Goal: Task Accomplishment & Management: Use online tool/utility

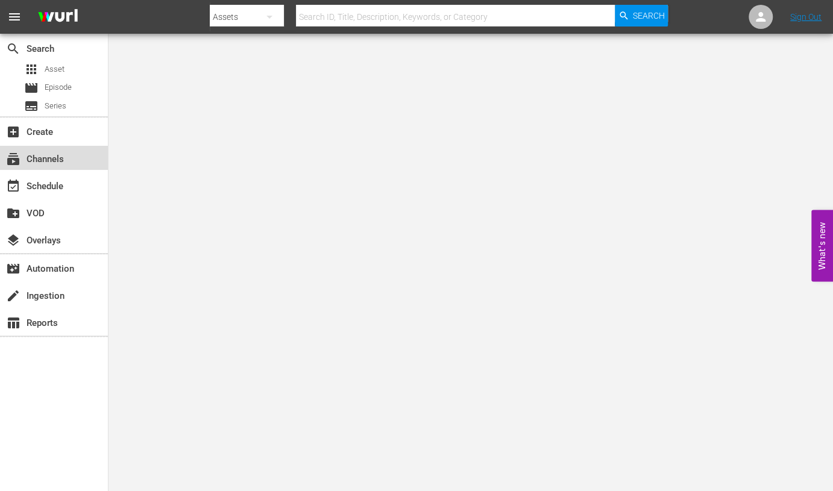
click at [46, 156] on div "subscriptions Channels" at bounding box center [34, 157] width 68 height 11
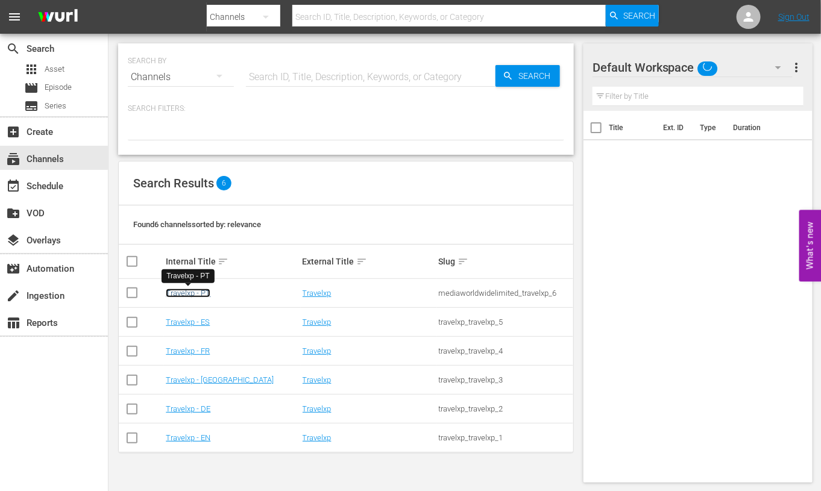
click at [184, 294] on link "Travelxp - PT" at bounding box center [188, 293] width 45 height 9
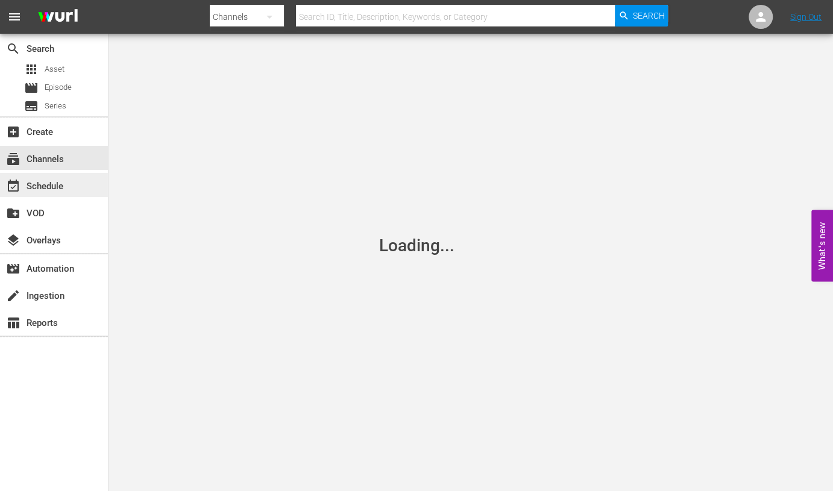
click at [61, 179] on div "event_available Schedule" at bounding box center [34, 184] width 68 height 11
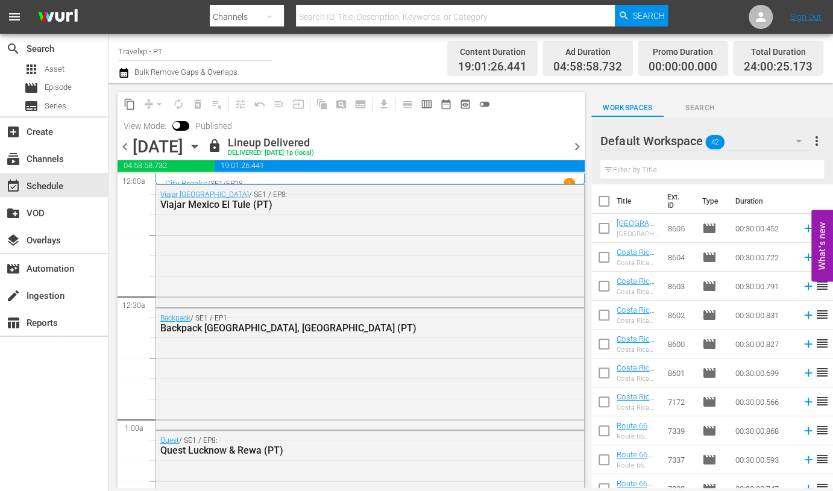
click at [577, 147] on span "chevron_right" at bounding box center [577, 146] width 15 height 15
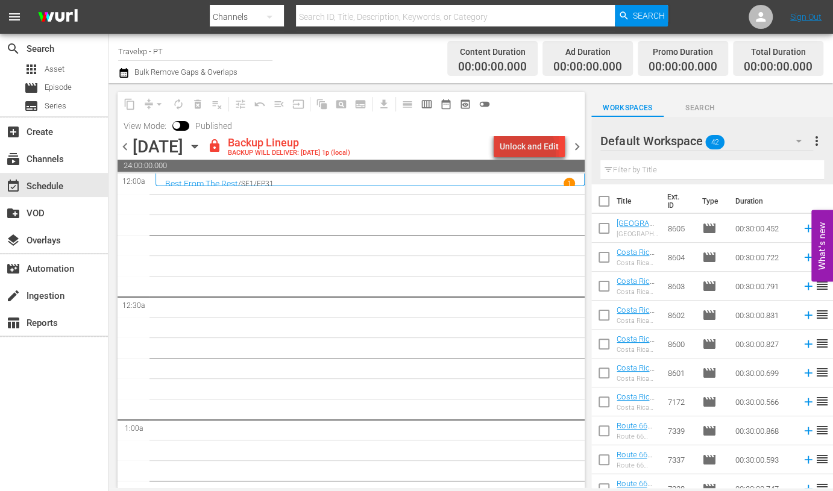
click at [514, 154] on div "Unlock and Edit" at bounding box center [529, 147] width 59 height 22
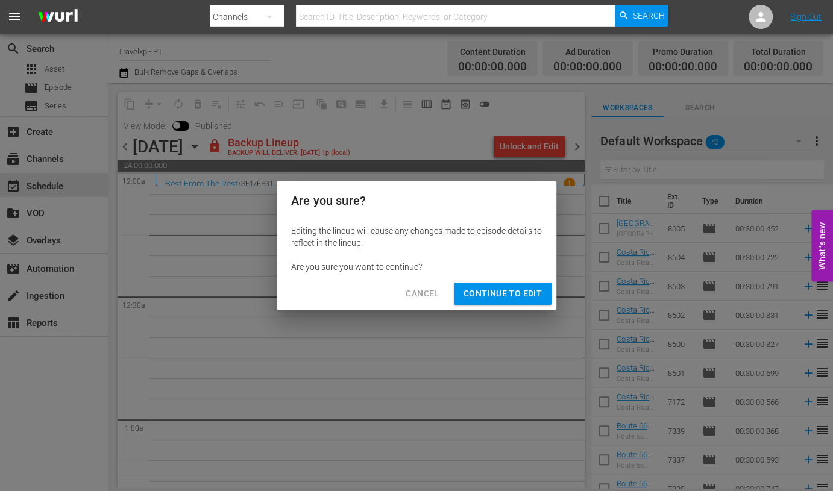
click at [489, 298] on span "Continue to Edit" at bounding box center [503, 293] width 78 height 15
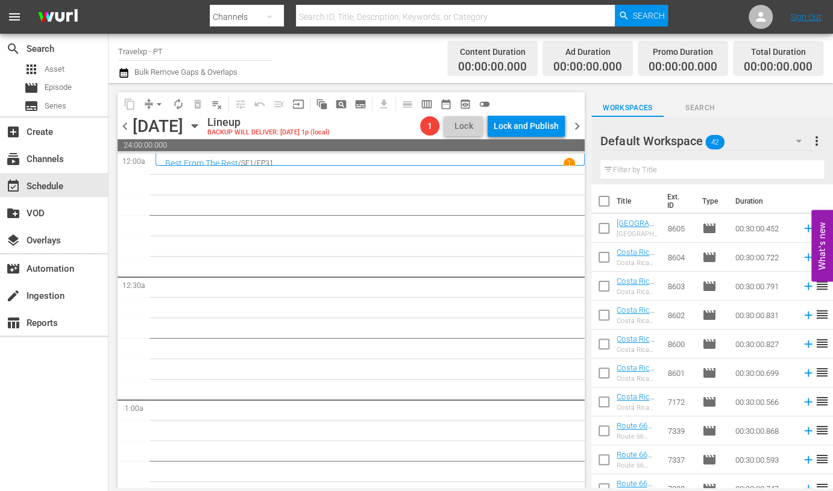
click at [664, 172] on input "text" at bounding box center [713, 169] width 224 height 19
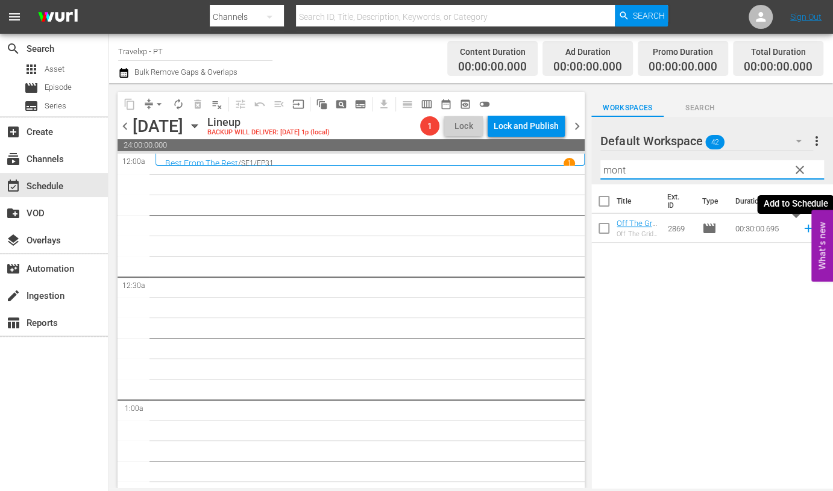
click at [802, 230] on icon at bounding box center [808, 228] width 13 height 13
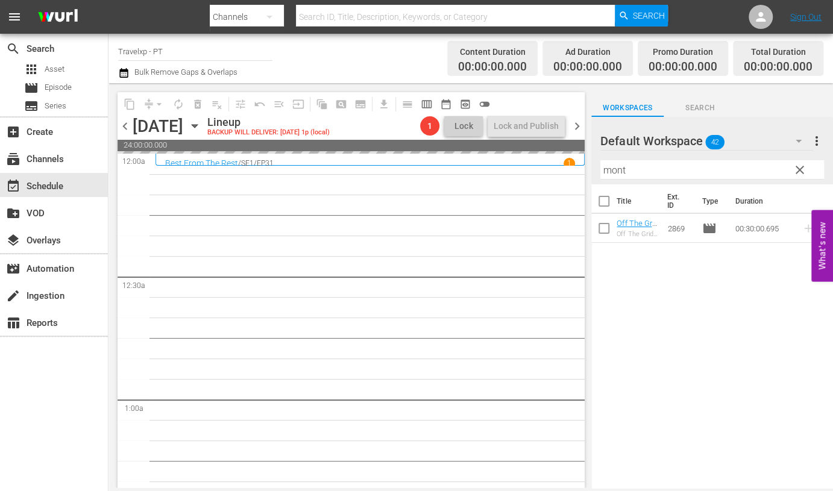
click at [620, 169] on input "mont" at bounding box center [713, 169] width 224 height 19
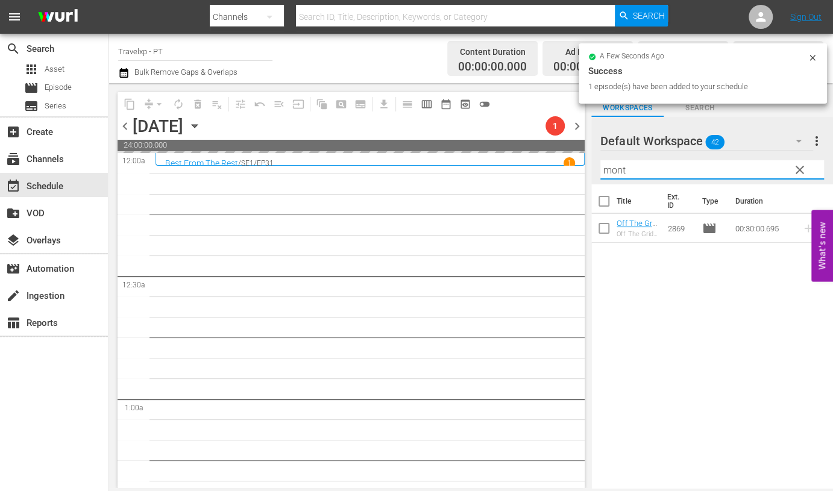
click at [620, 169] on input "mont" at bounding box center [713, 169] width 224 height 19
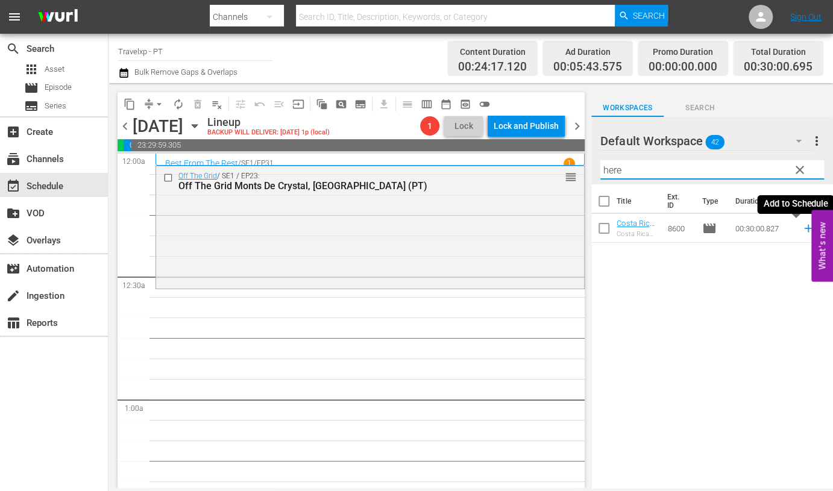
click at [804, 229] on icon at bounding box center [808, 229] width 8 height 8
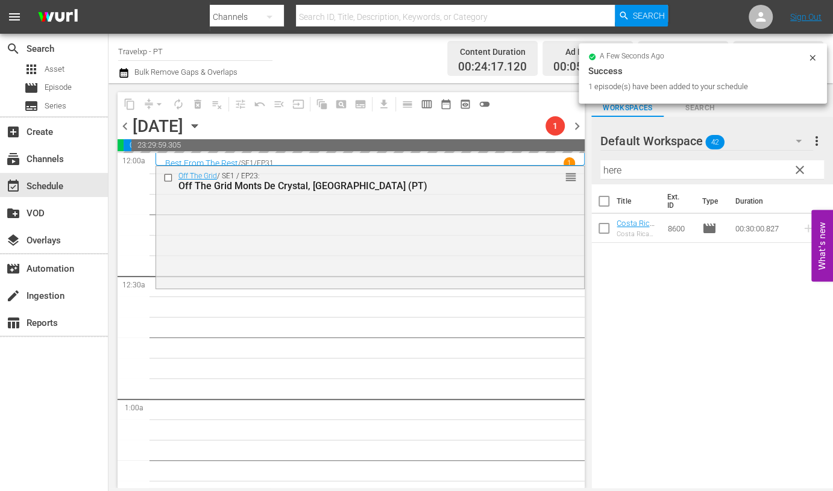
click at [618, 169] on input "here" at bounding box center [713, 169] width 224 height 19
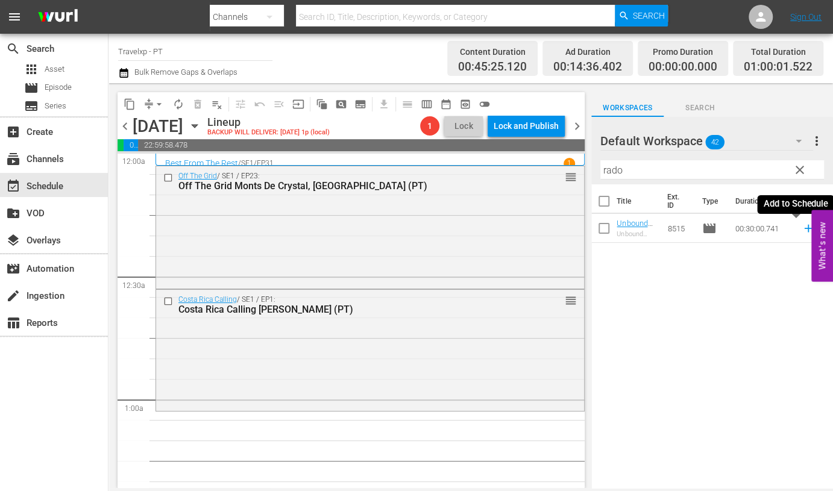
click at [804, 228] on icon at bounding box center [808, 229] width 8 height 8
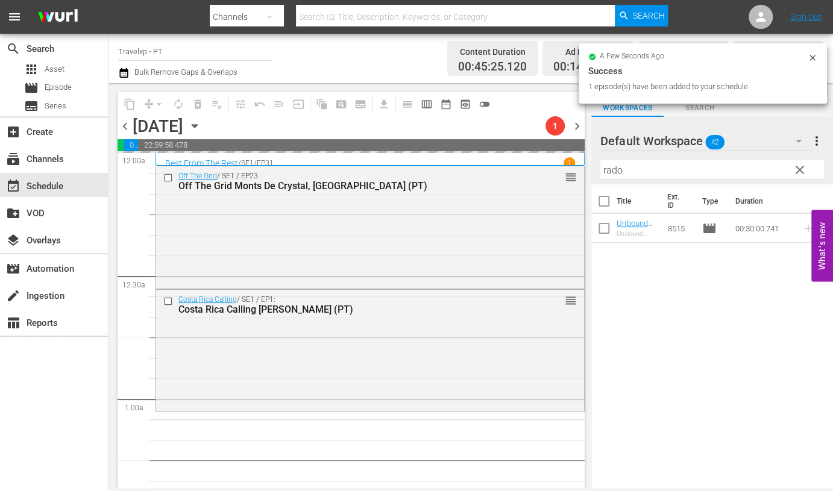
click at [607, 167] on input "rado" at bounding box center [713, 169] width 224 height 19
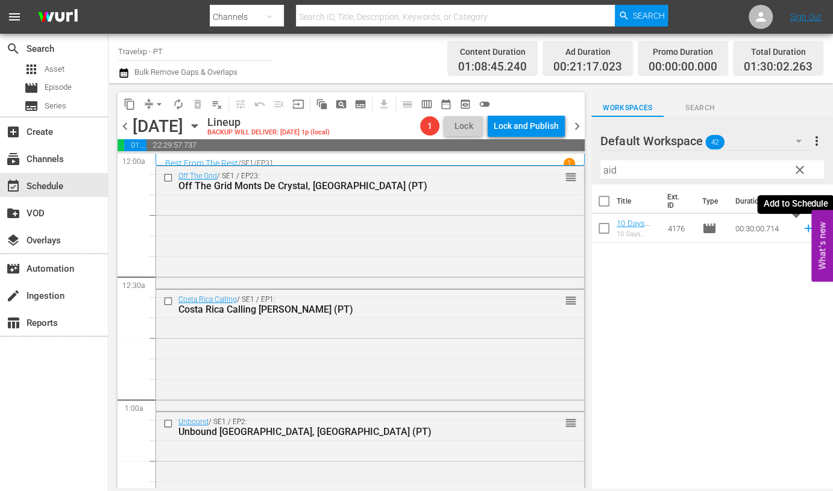
click at [804, 229] on icon at bounding box center [808, 229] width 8 height 8
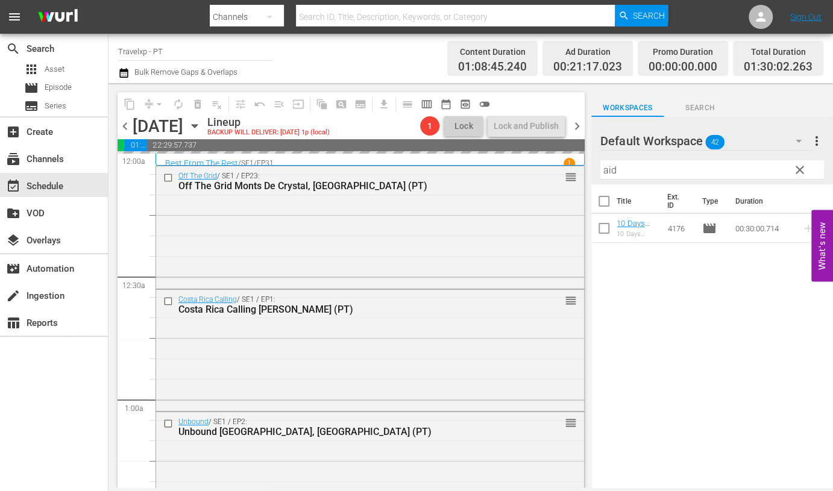
click at [612, 168] on input "aid" at bounding box center [713, 169] width 224 height 19
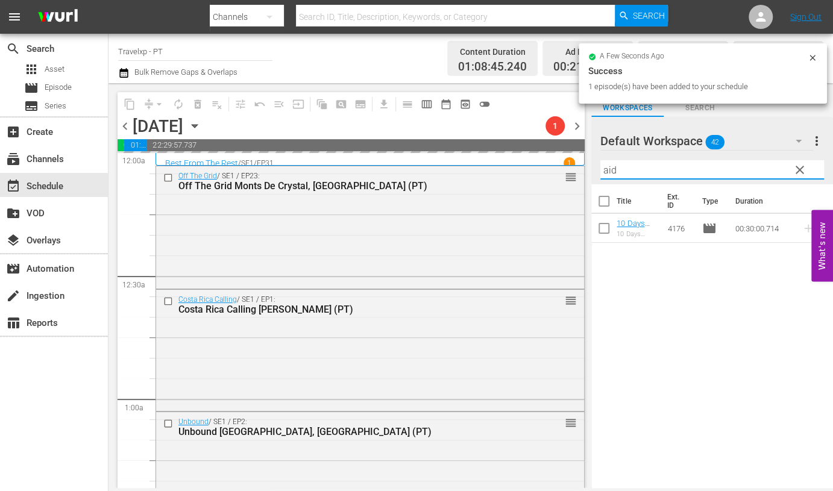
click at [612, 168] on input "aid" at bounding box center [713, 169] width 224 height 19
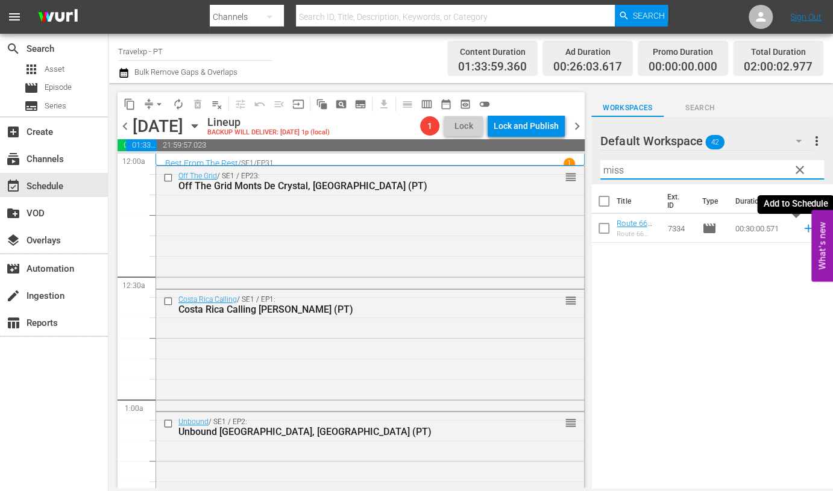
click at [802, 231] on icon at bounding box center [808, 228] width 13 height 13
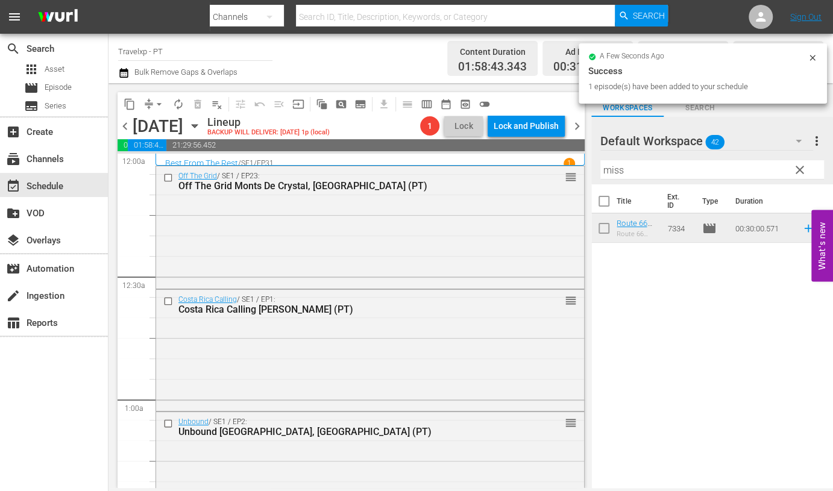
click at [610, 172] on input "miss" at bounding box center [713, 169] width 224 height 19
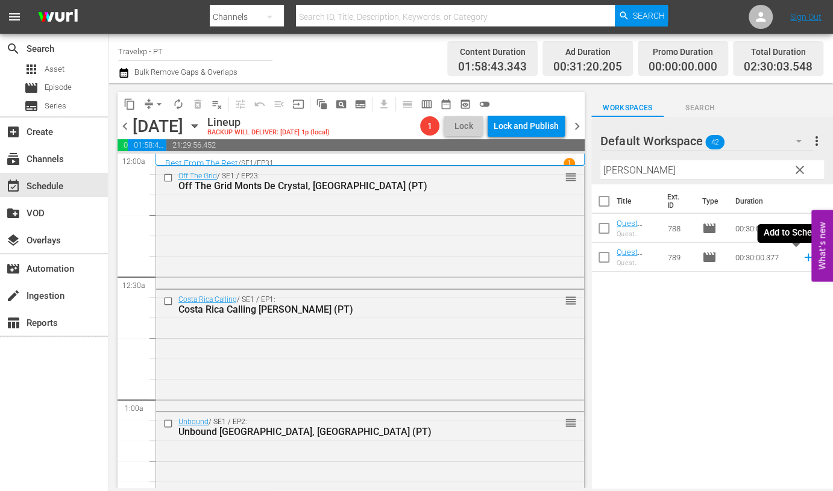
click at [802, 258] on icon at bounding box center [808, 257] width 13 height 13
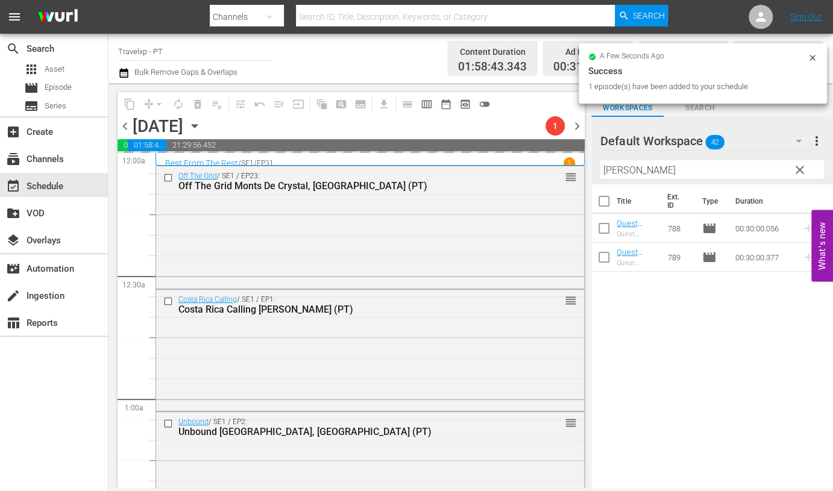
click at [611, 172] on input "[PERSON_NAME]" at bounding box center [713, 169] width 224 height 19
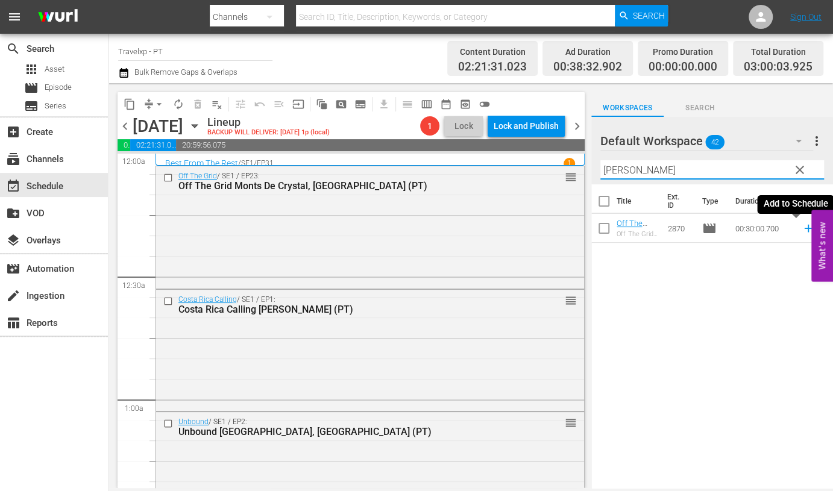
click at [802, 230] on icon at bounding box center [808, 228] width 13 height 13
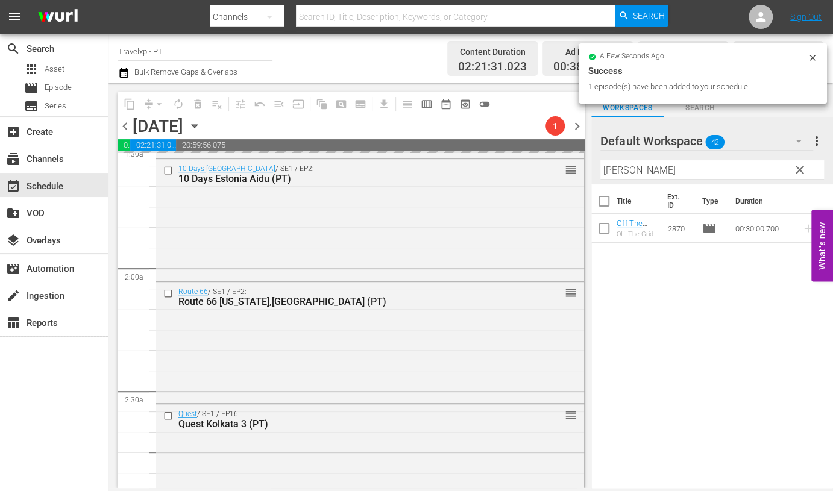
scroll to position [602, 0]
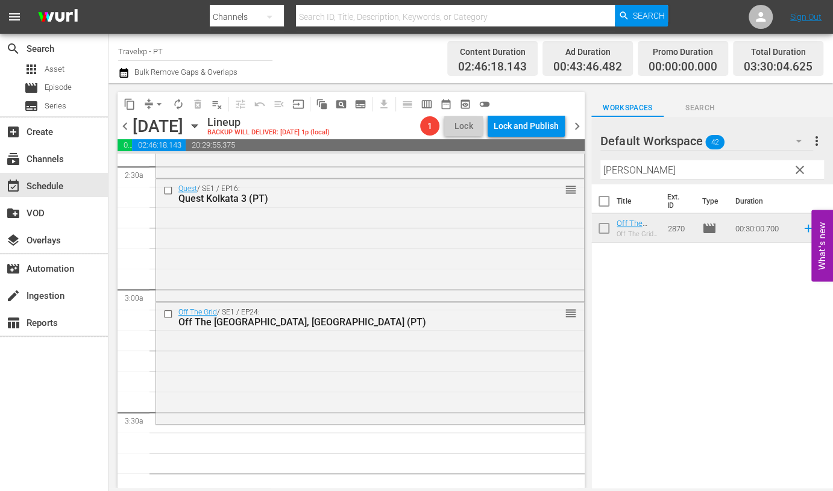
click at [609, 176] on input "[PERSON_NAME]" at bounding box center [713, 169] width 224 height 19
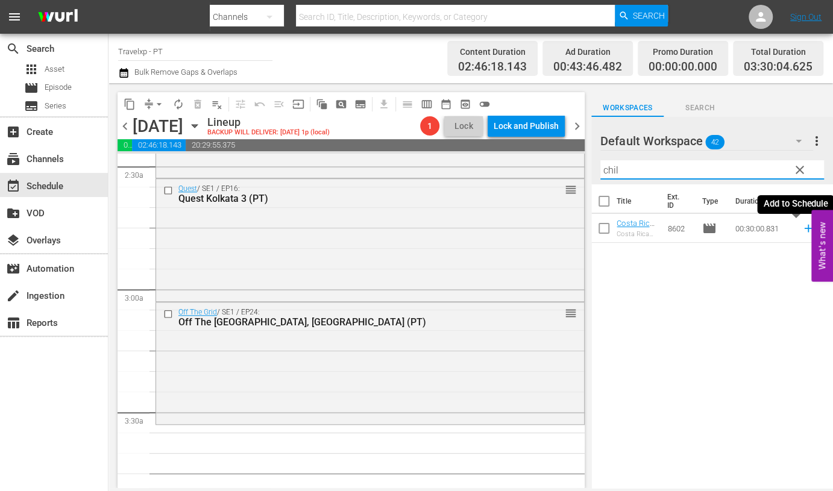
click at [804, 229] on icon at bounding box center [808, 229] width 8 height 8
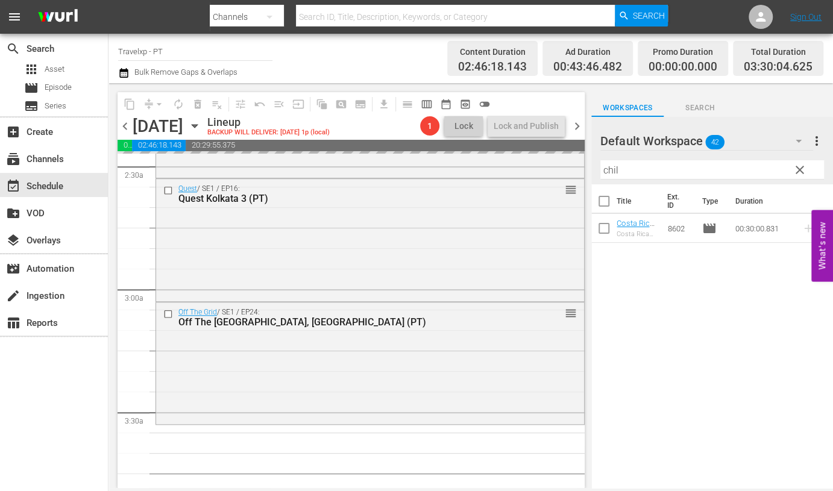
click at [615, 169] on input "chil" at bounding box center [713, 169] width 224 height 19
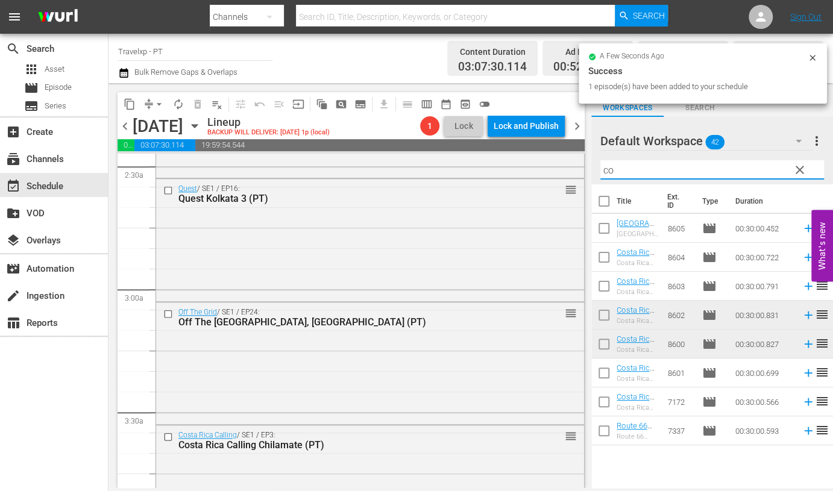
type input "c"
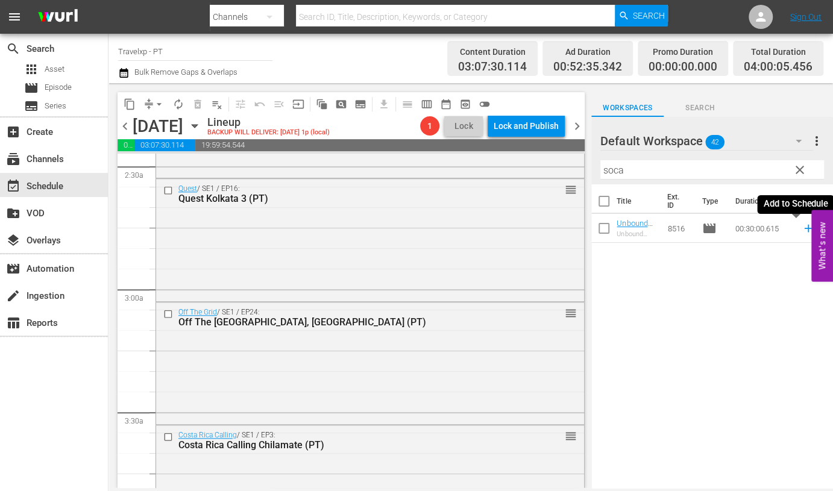
click at [802, 229] on icon at bounding box center [808, 228] width 13 height 13
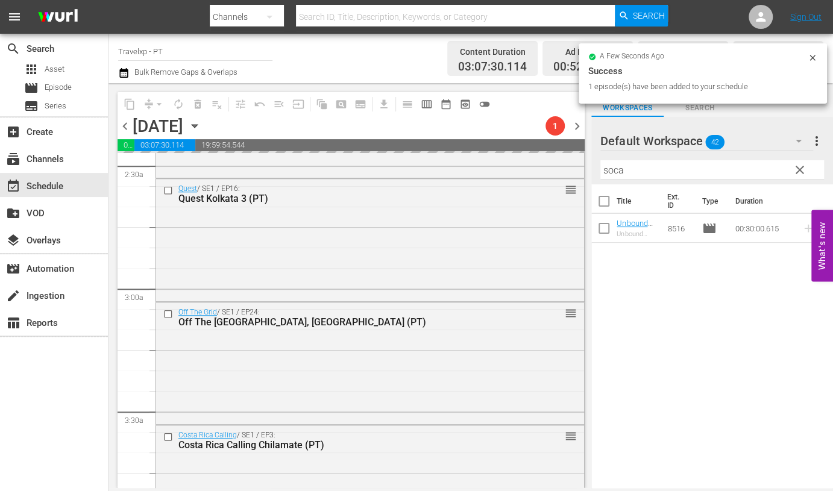
click at [619, 170] on input "soca" at bounding box center [713, 169] width 224 height 19
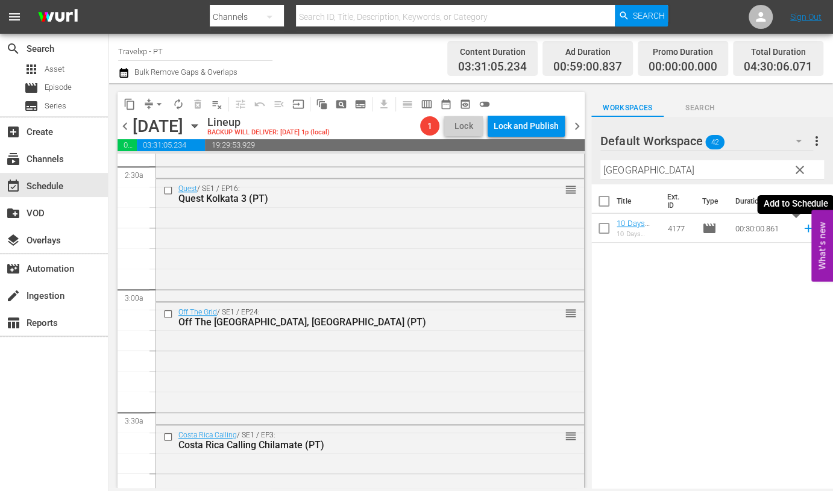
click at [802, 230] on icon at bounding box center [808, 228] width 13 height 13
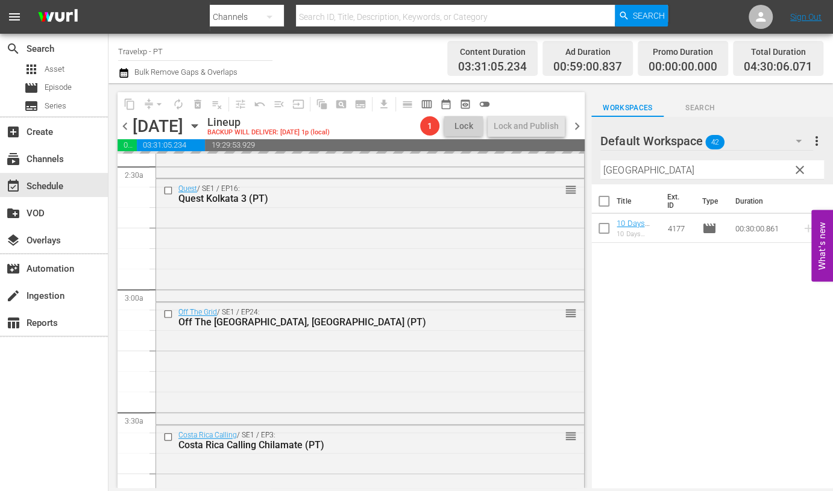
click at [612, 170] on input "[GEOGRAPHIC_DATA]" at bounding box center [713, 169] width 224 height 19
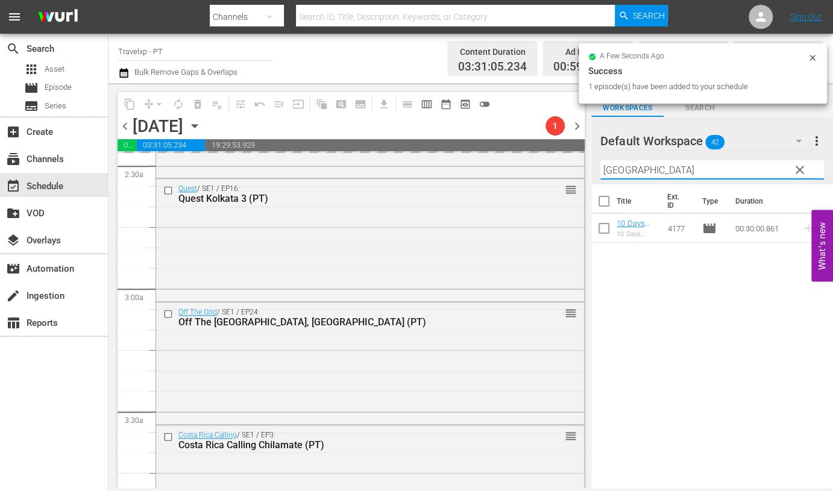
click at [612, 170] on input "[GEOGRAPHIC_DATA]" at bounding box center [713, 169] width 224 height 19
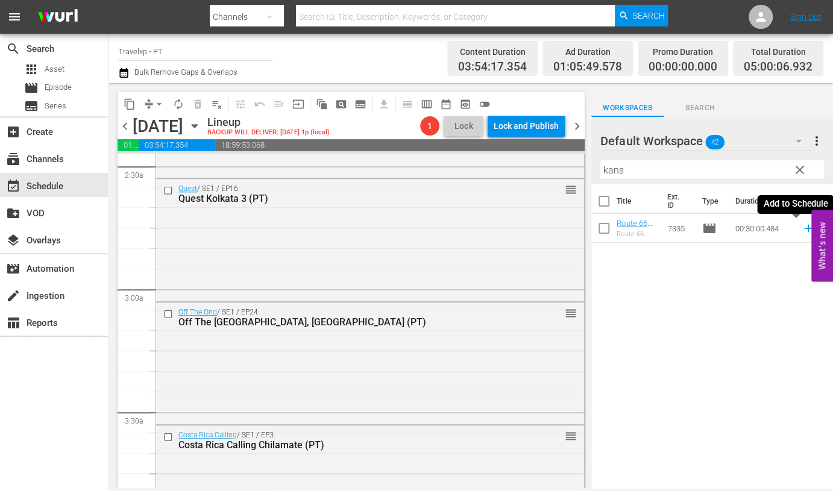
click at [802, 230] on icon at bounding box center [808, 228] width 13 height 13
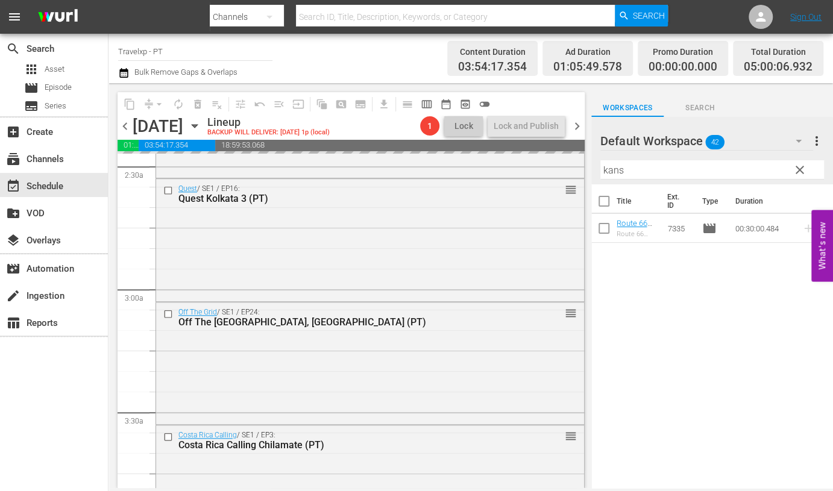
click at [612, 174] on input "kans" at bounding box center [713, 169] width 224 height 19
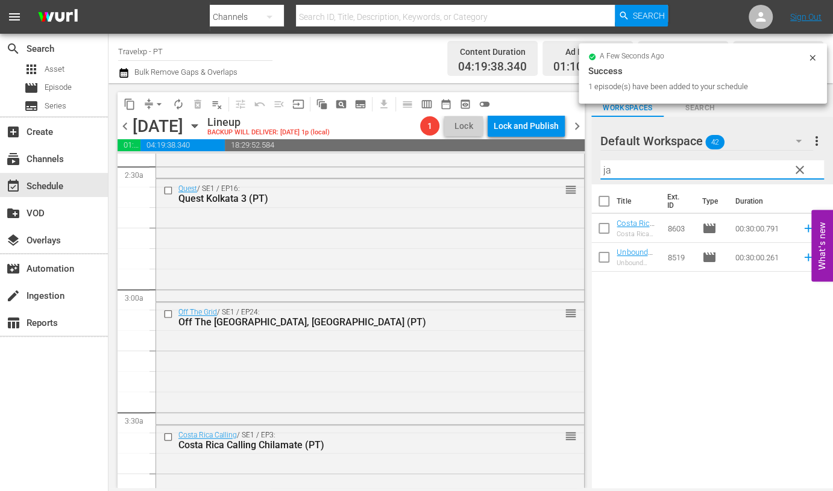
type input "j"
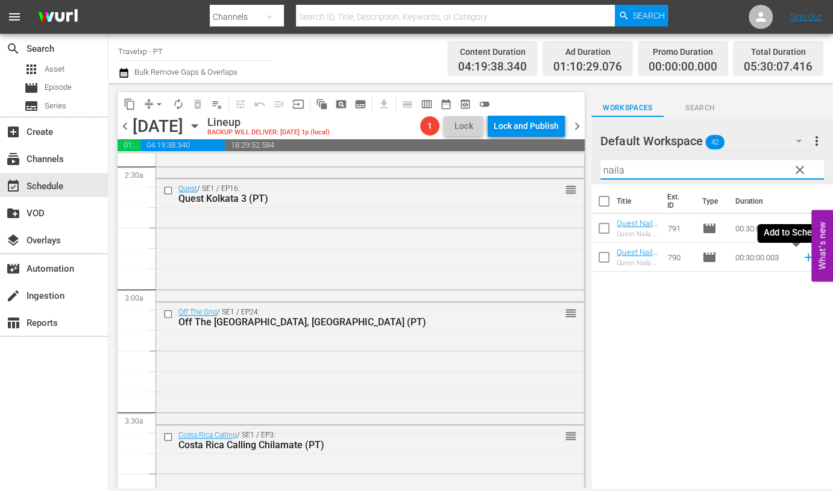
click at [802, 256] on icon at bounding box center [808, 257] width 13 height 13
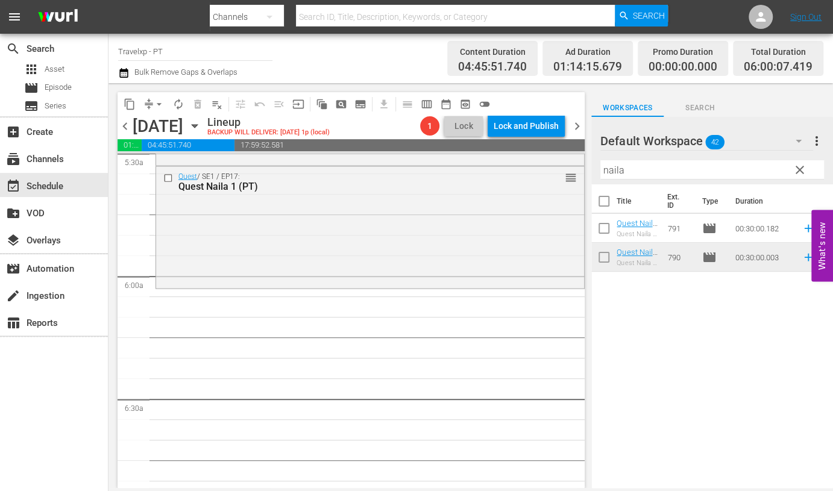
scroll to position [1281, 0]
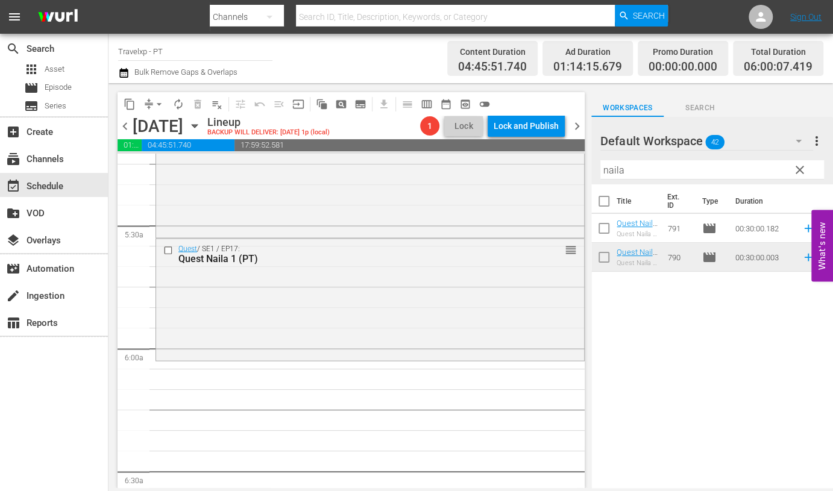
click at [615, 166] on input "naila" at bounding box center [713, 169] width 224 height 19
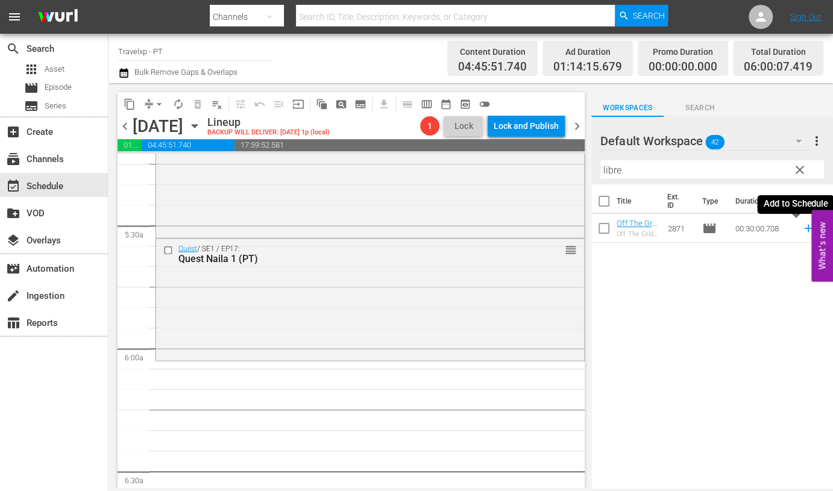
click at [804, 229] on icon at bounding box center [808, 229] width 8 height 8
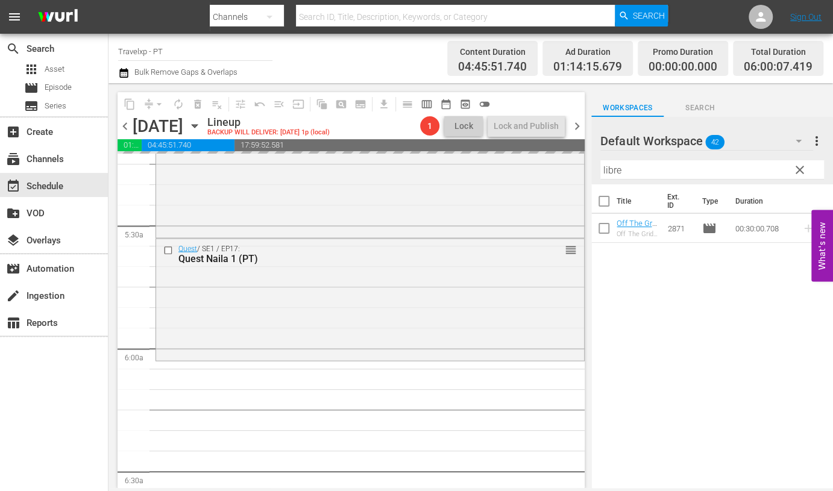
click at [616, 169] on input "libre" at bounding box center [713, 169] width 224 height 19
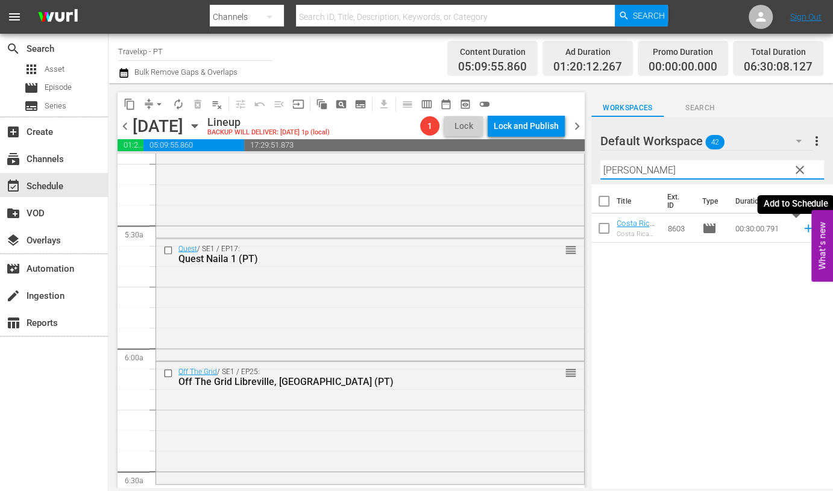
click at [804, 229] on icon at bounding box center [808, 229] width 8 height 8
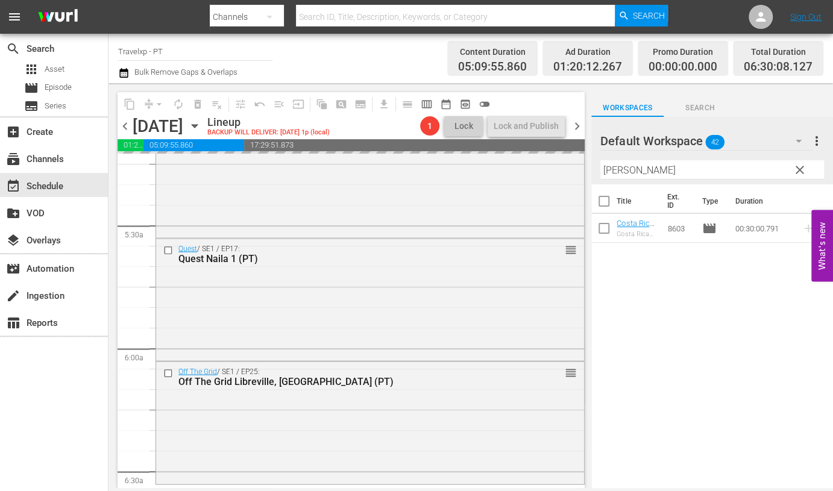
click at [617, 174] on input "rincon" at bounding box center [713, 169] width 224 height 19
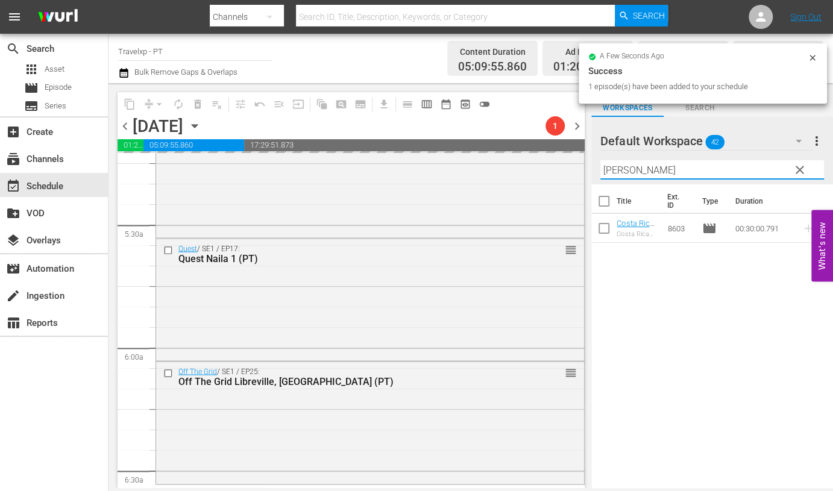
click at [617, 174] on input "rincon" at bounding box center [713, 169] width 224 height 19
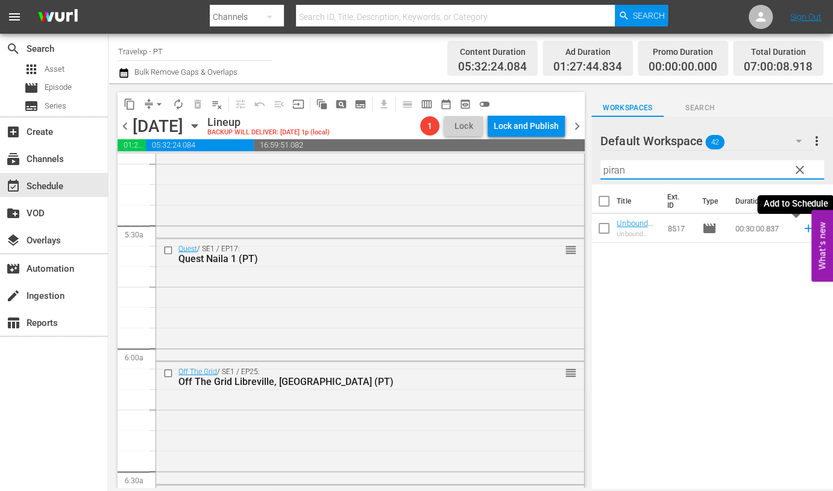
click at [804, 228] on icon at bounding box center [808, 229] width 8 height 8
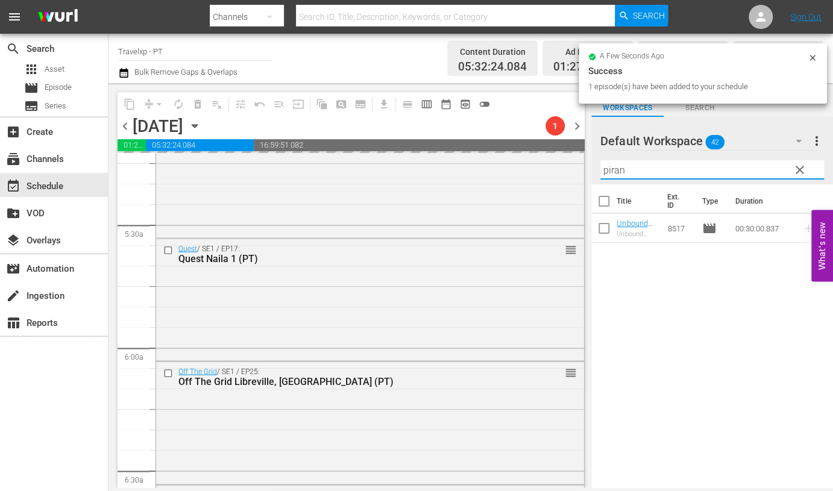
click at [619, 169] on input "piran" at bounding box center [713, 169] width 224 height 19
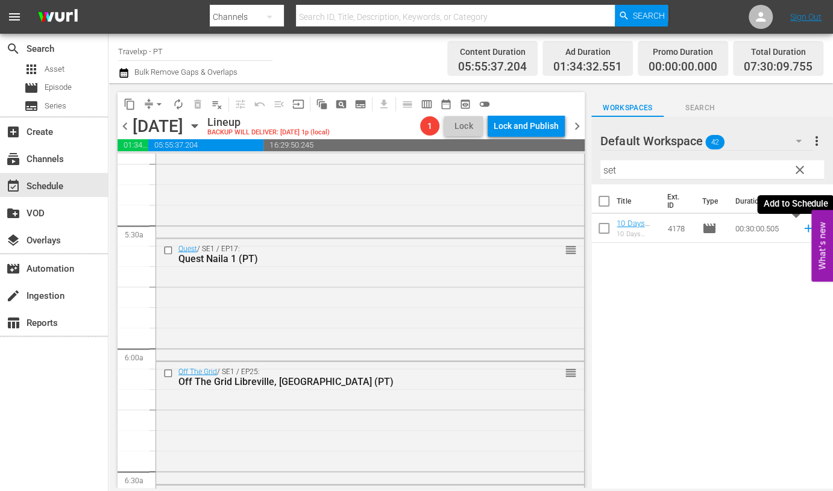
click at [804, 228] on icon at bounding box center [808, 229] width 8 height 8
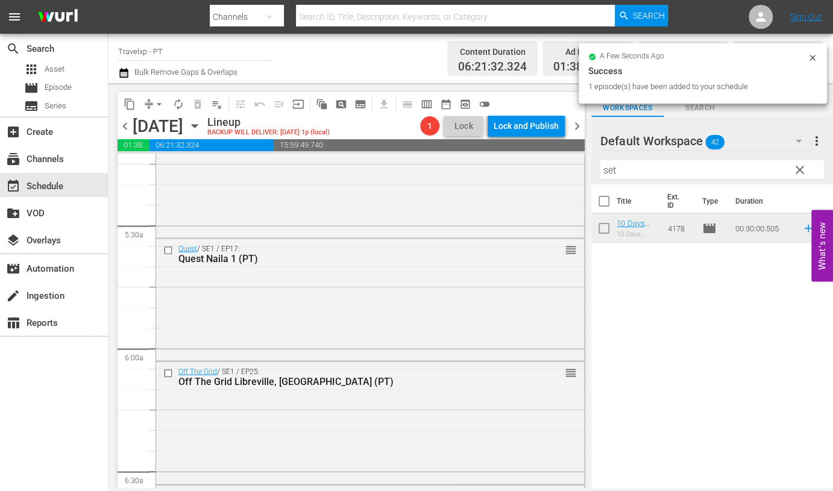
click at [611, 170] on input "set" at bounding box center [713, 169] width 224 height 19
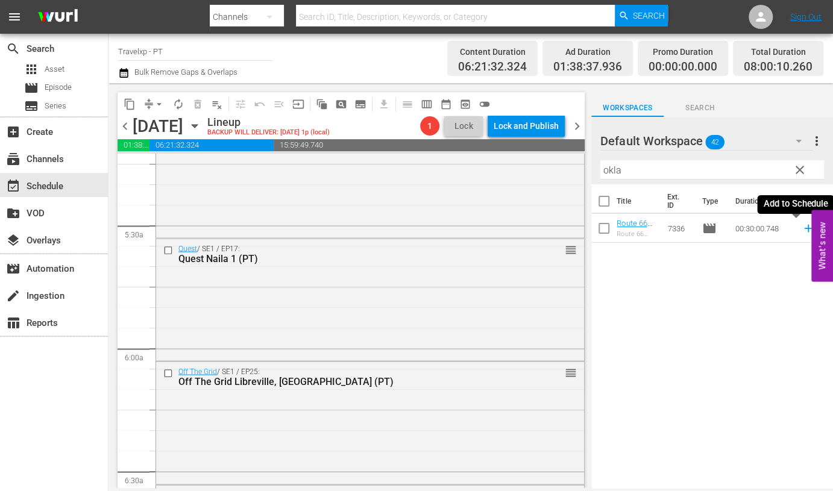
click at [804, 227] on icon at bounding box center [808, 229] width 8 height 8
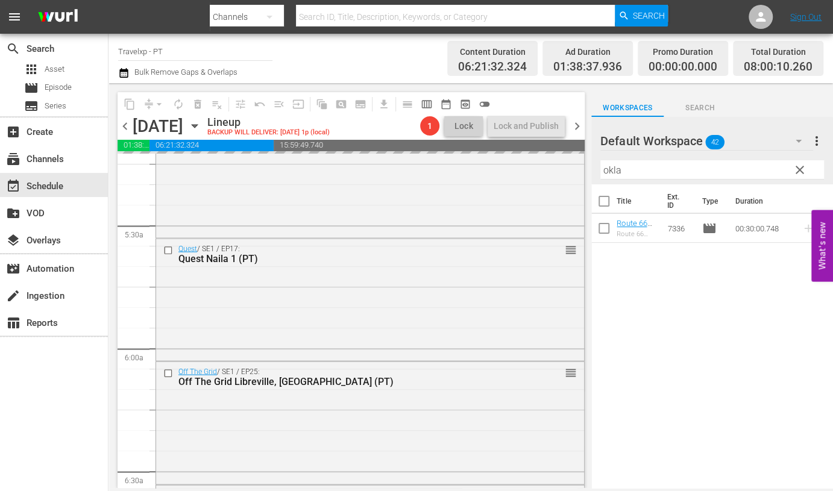
click at [611, 170] on input "okla" at bounding box center [713, 169] width 224 height 19
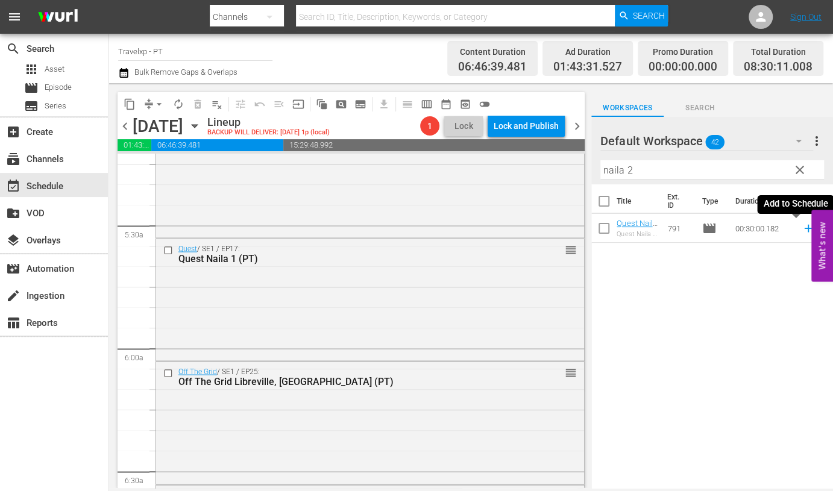
click at [804, 228] on icon at bounding box center [808, 229] width 8 height 8
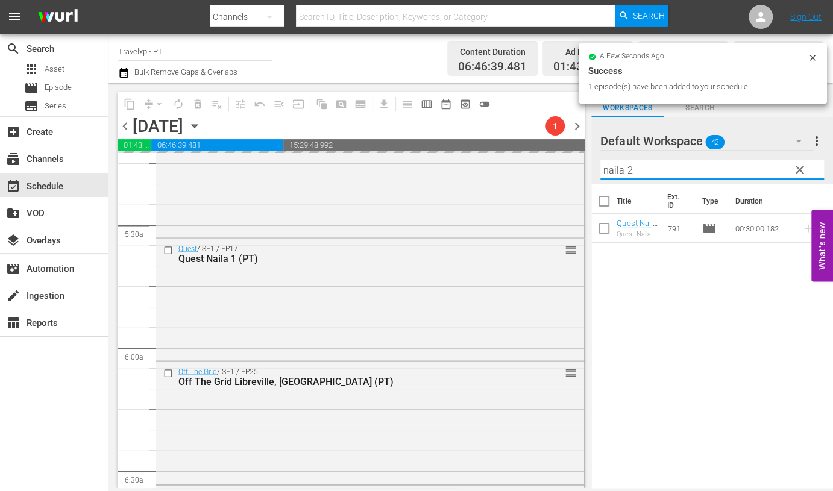
drag, startPoint x: 628, startPoint y: 168, endPoint x: 594, endPoint y: 171, distance: 33.9
click at [594, 171] on div "Default Workspace 42 Default more_vert clear Filter by Title naila 2" at bounding box center [712, 151] width 242 height 68
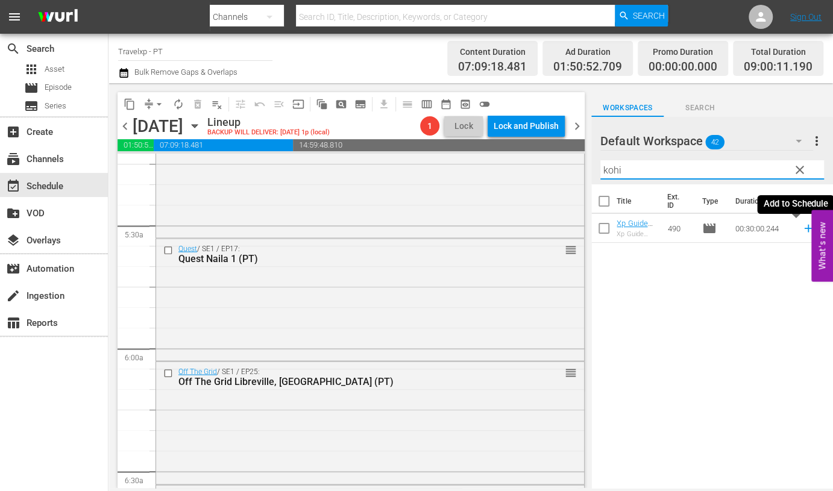
click at [804, 229] on icon at bounding box center [808, 229] width 8 height 8
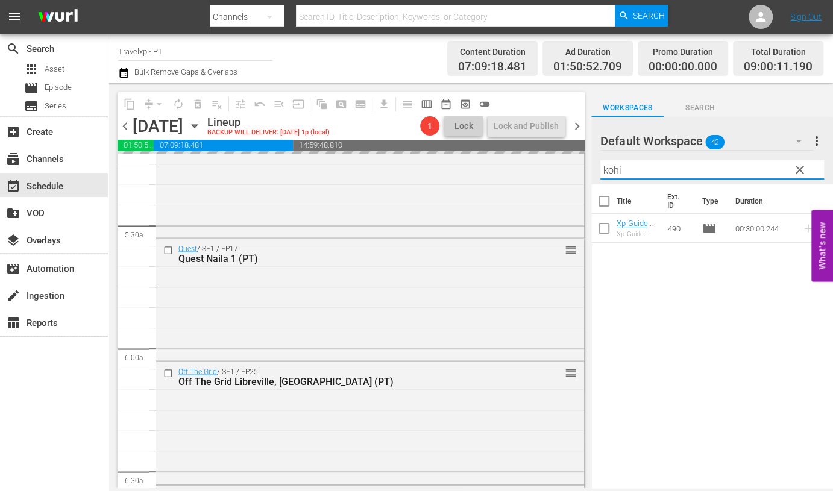
click at [608, 168] on input "kohi" at bounding box center [713, 169] width 224 height 19
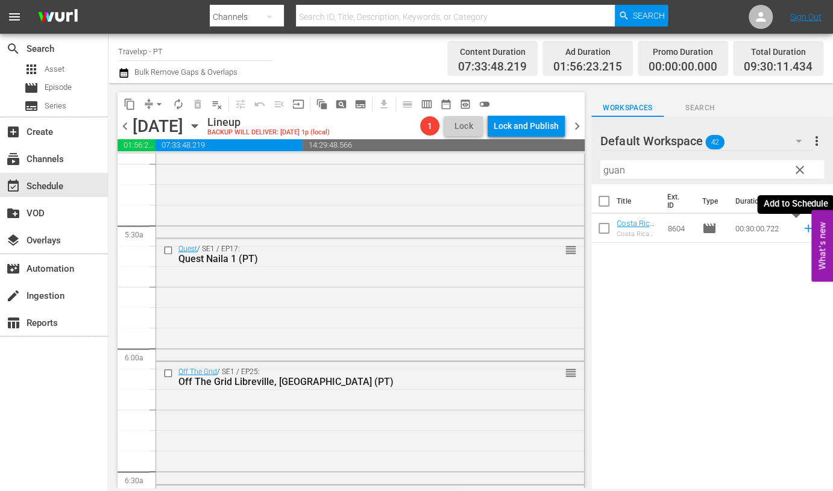
click at [802, 230] on icon at bounding box center [808, 228] width 13 height 13
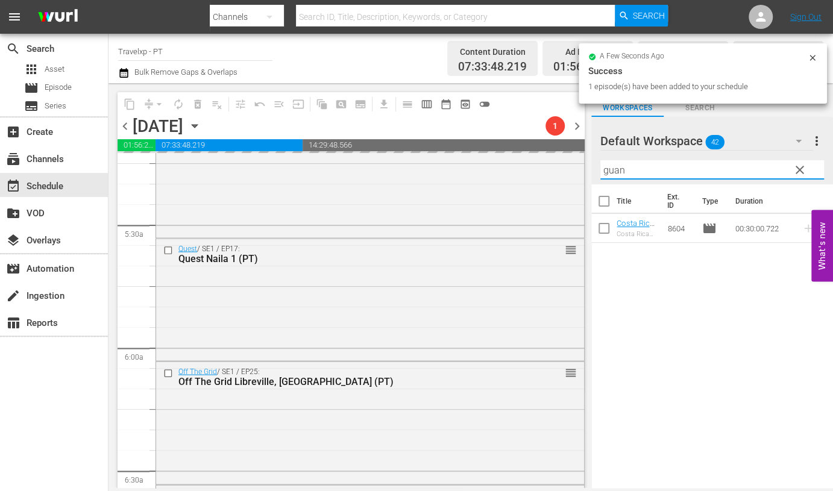
click at [612, 165] on input "guan" at bounding box center [713, 169] width 224 height 19
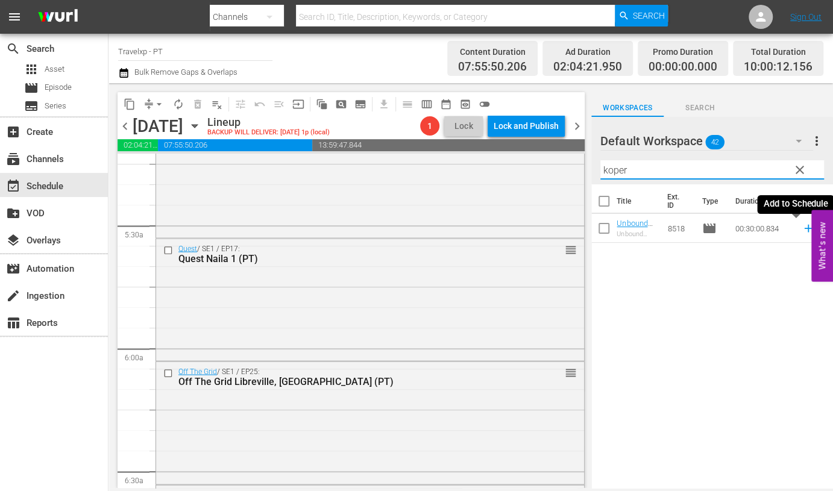
click at [802, 227] on icon at bounding box center [808, 228] width 13 height 13
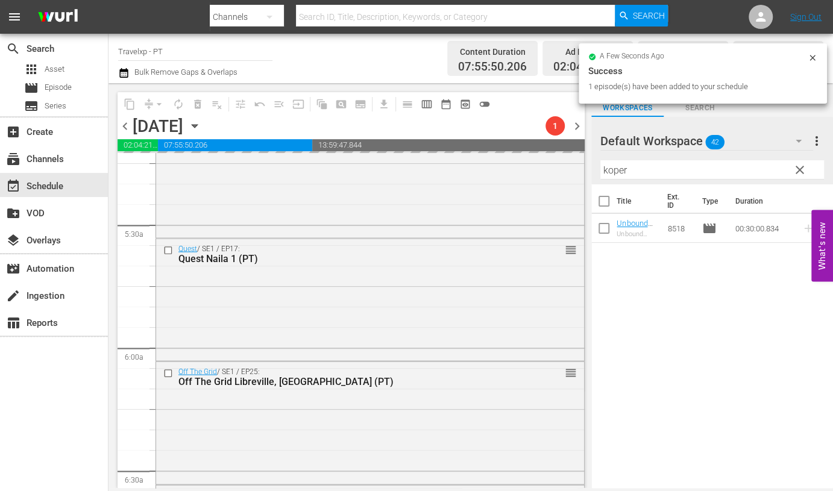
click at [612, 171] on input "koper" at bounding box center [713, 169] width 224 height 19
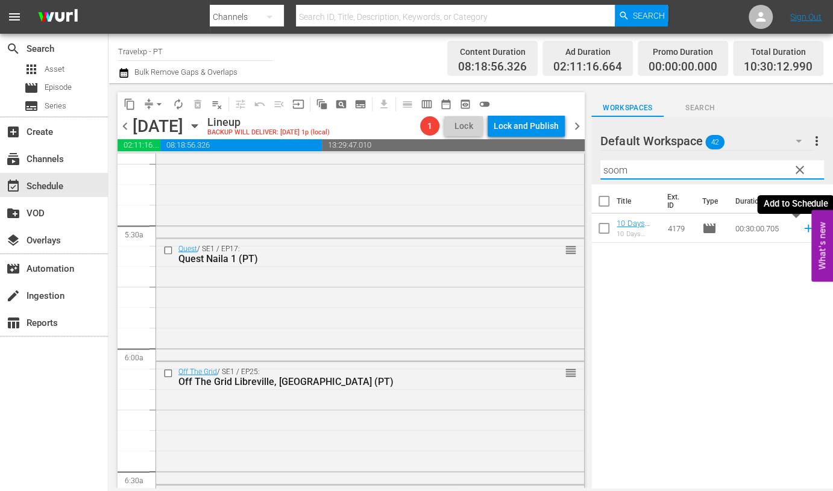
click at [804, 229] on icon at bounding box center [808, 229] width 8 height 8
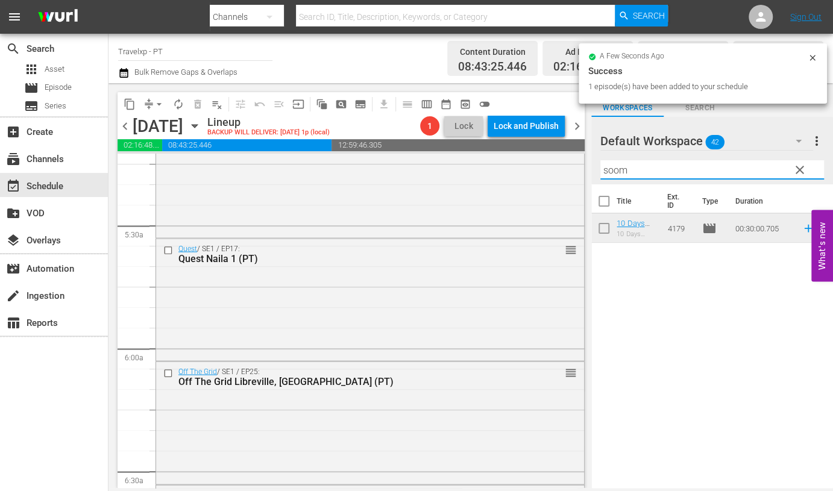
click at [613, 174] on input "soom" at bounding box center [713, 169] width 224 height 19
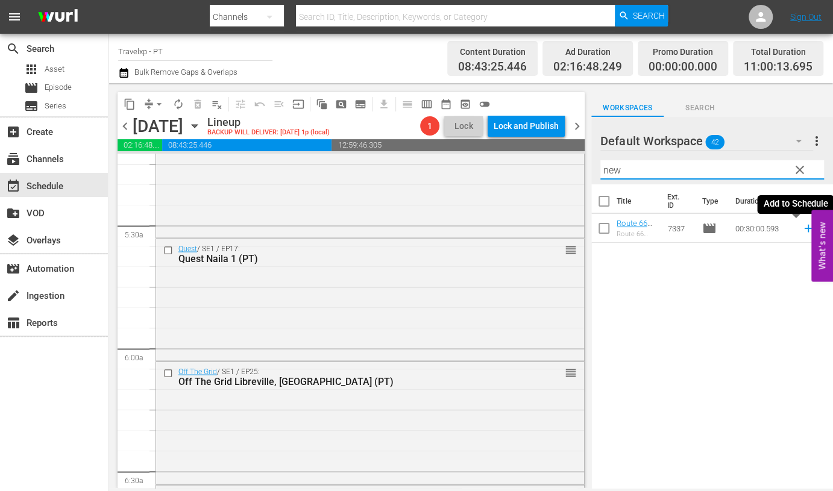
click at [804, 227] on icon at bounding box center [808, 229] width 8 height 8
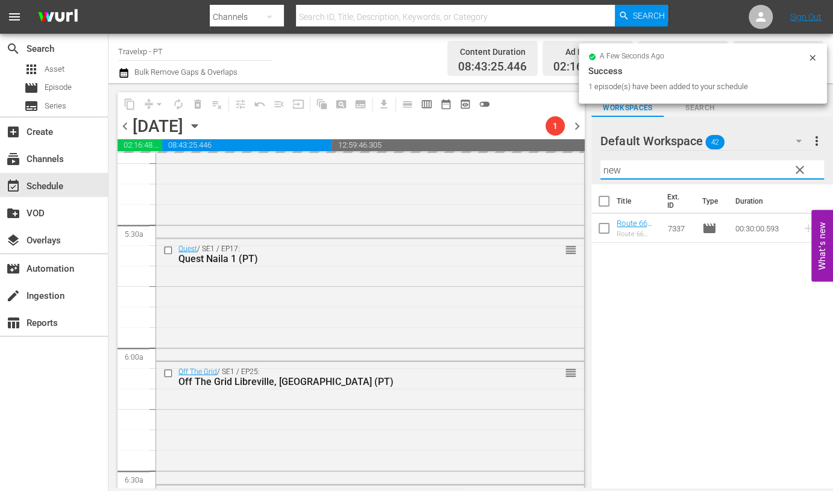
click at [613, 167] on input "new" at bounding box center [713, 169] width 224 height 19
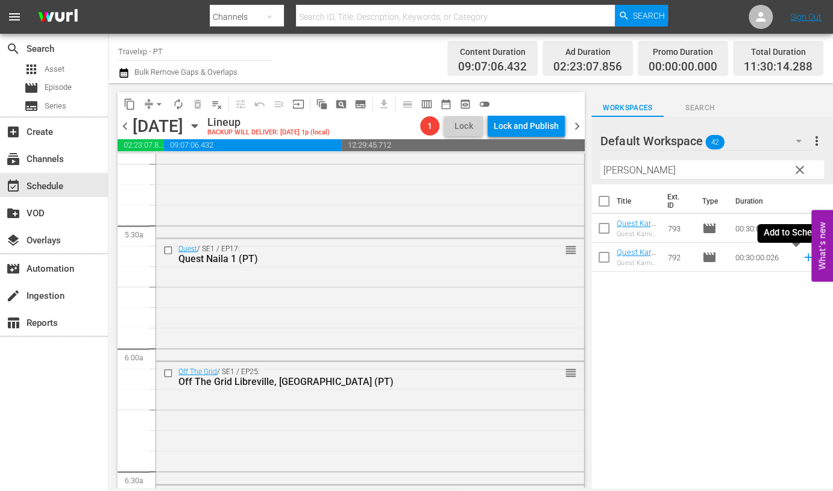
click at [802, 258] on icon at bounding box center [808, 257] width 13 height 13
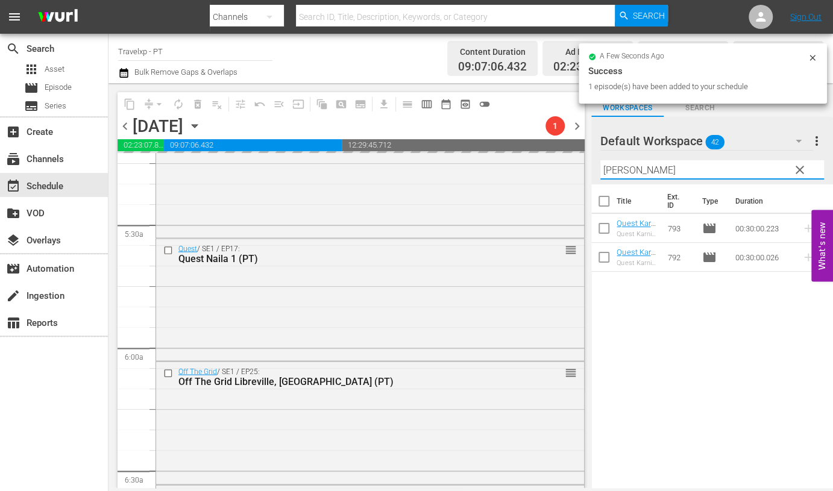
click at [617, 173] on input "[PERSON_NAME]" at bounding box center [713, 169] width 224 height 19
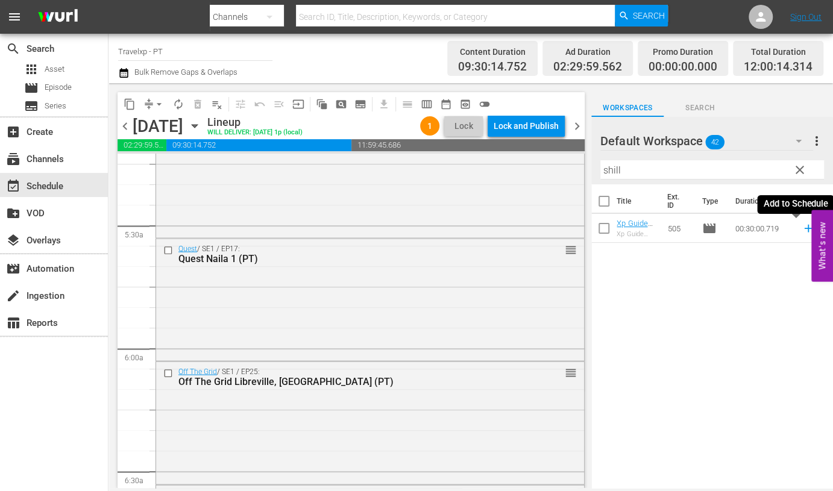
click at [804, 229] on icon at bounding box center [808, 229] width 8 height 8
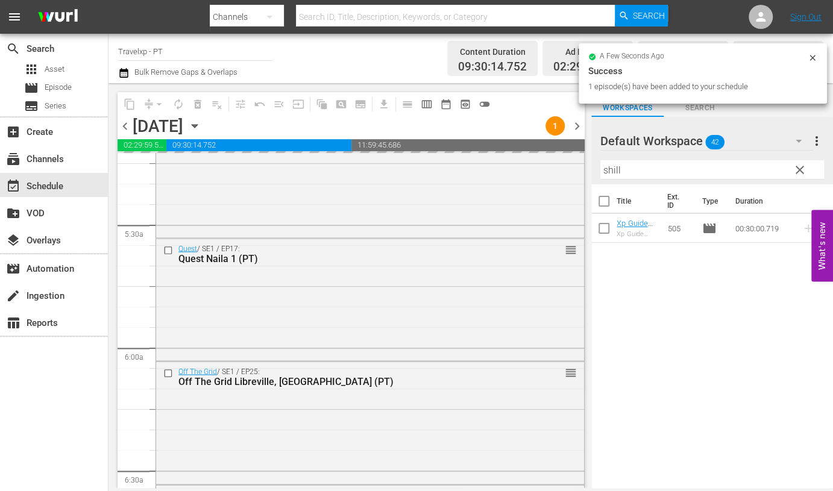
click at [616, 171] on input "shill" at bounding box center [713, 169] width 224 height 19
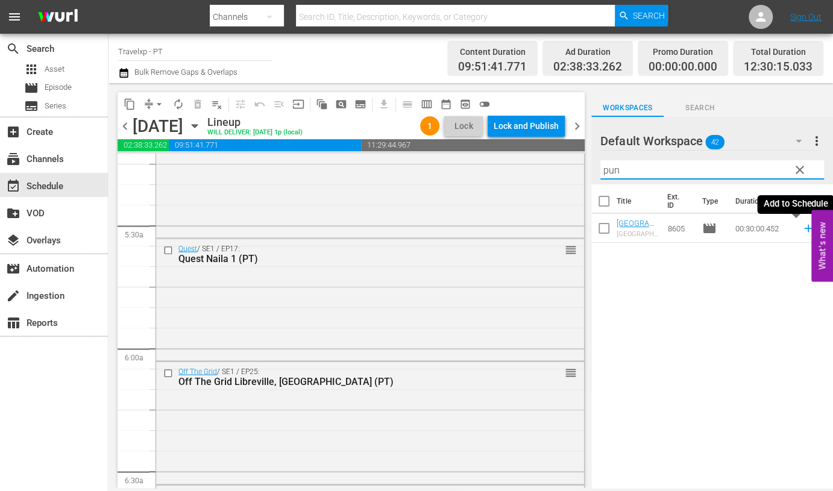
click at [802, 227] on icon at bounding box center [808, 228] width 13 height 13
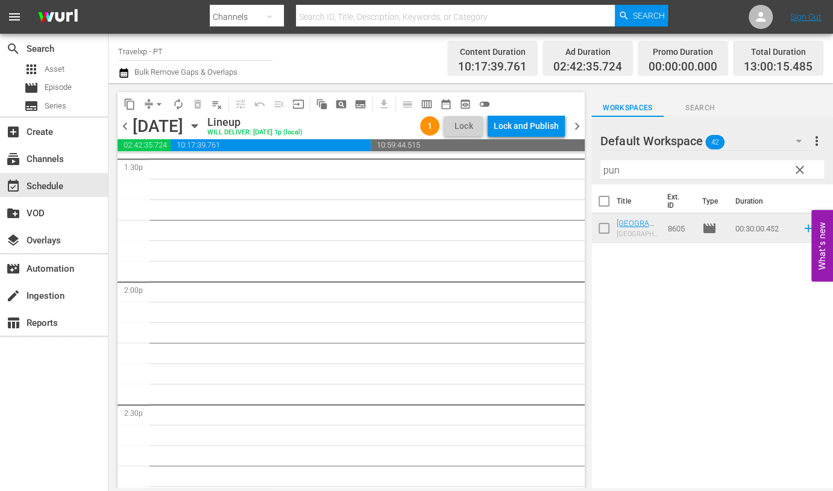
scroll to position [3165, 0]
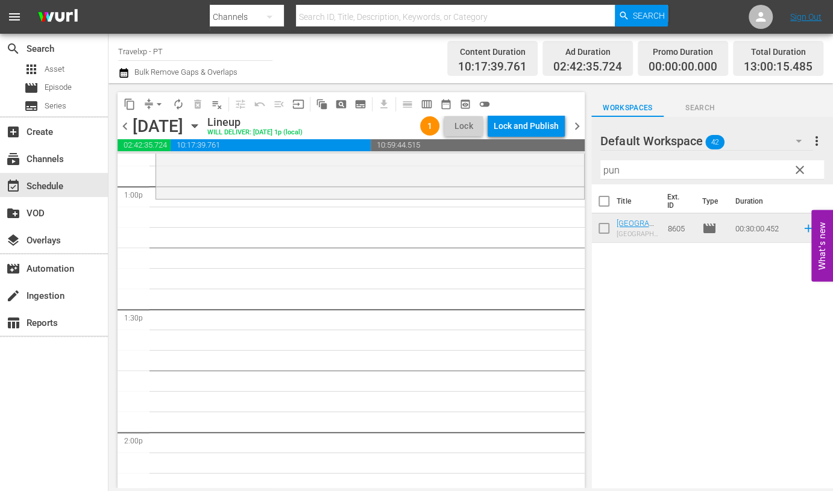
click at [611, 177] on input "pun" at bounding box center [713, 169] width 224 height 19
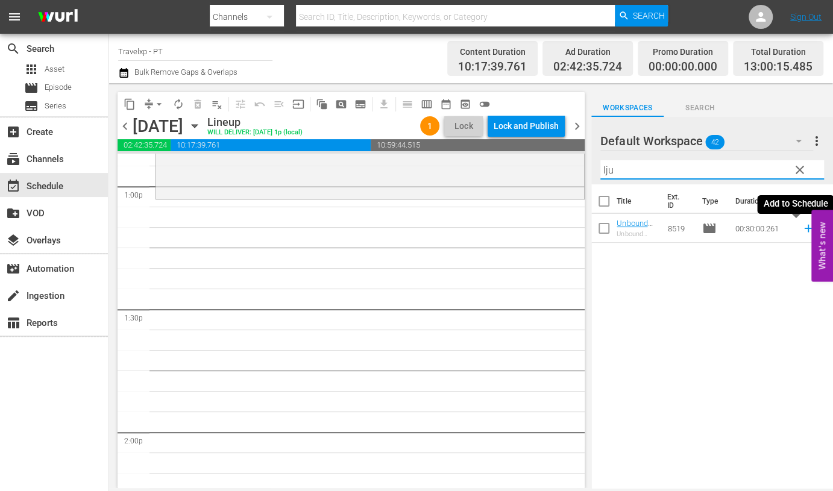
click at [802, 225] on icon at bounding box center [808, 228] width 13 height 13
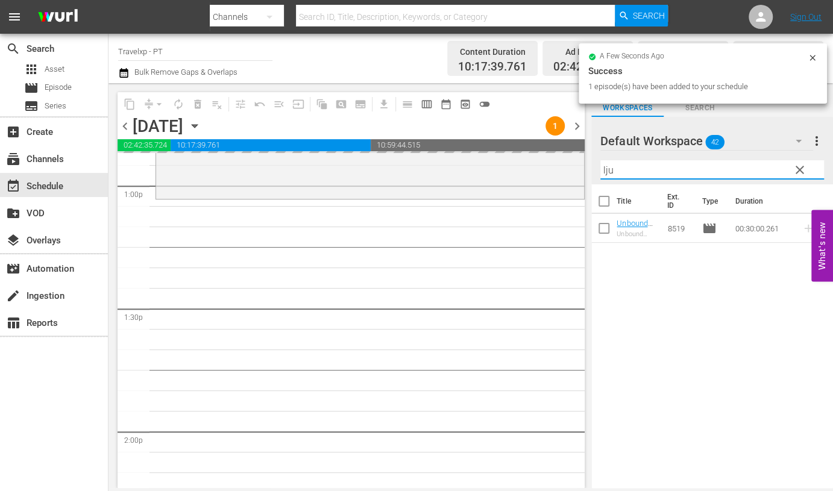
click at [613, 173] on input "lju" at bounding box center [713, 169] width 224 height 19
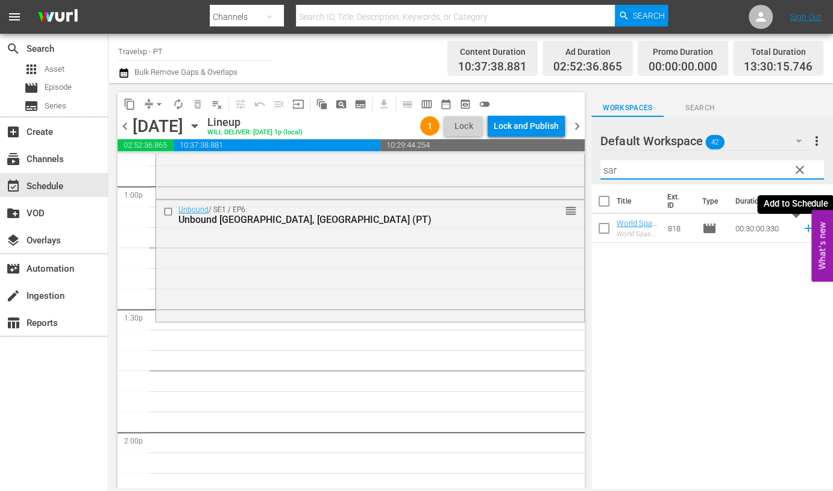
click at [804, 231] on icon at bounding box center [808, 229] width 8 height 8
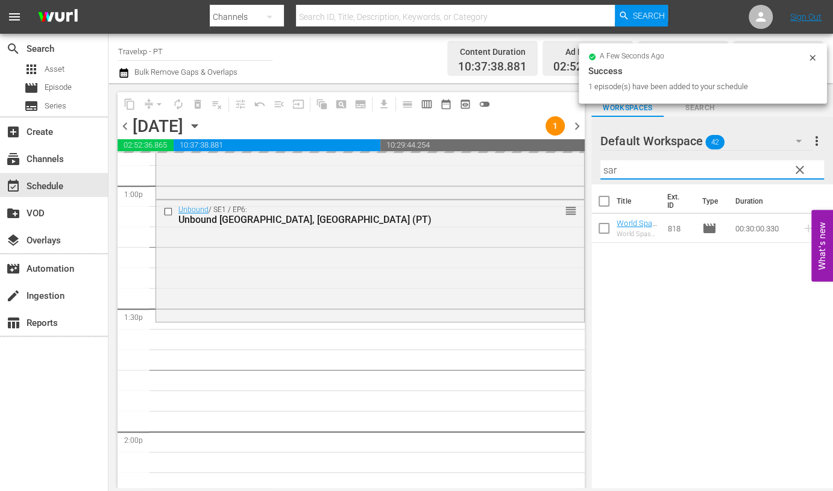
click at [615, 171] on input "sar" at bounding box center [713, 169] width 224 height 19
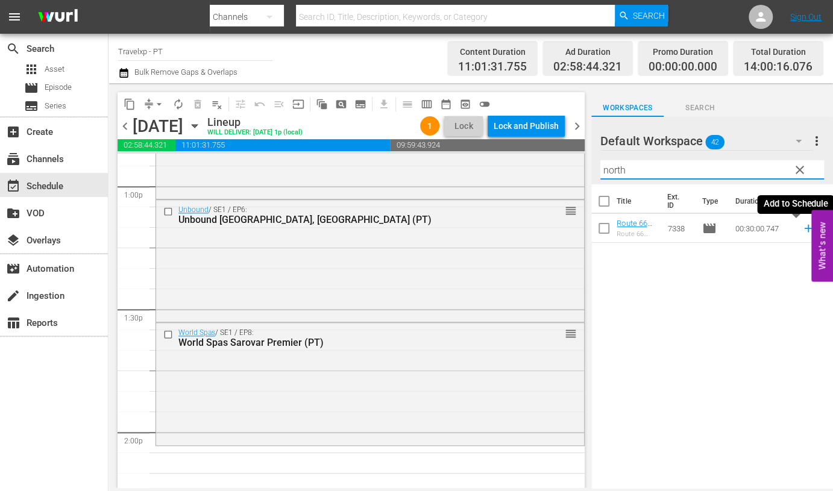
click at [802, 227] on icon at bounding box center [808, 228] width 13 height 13
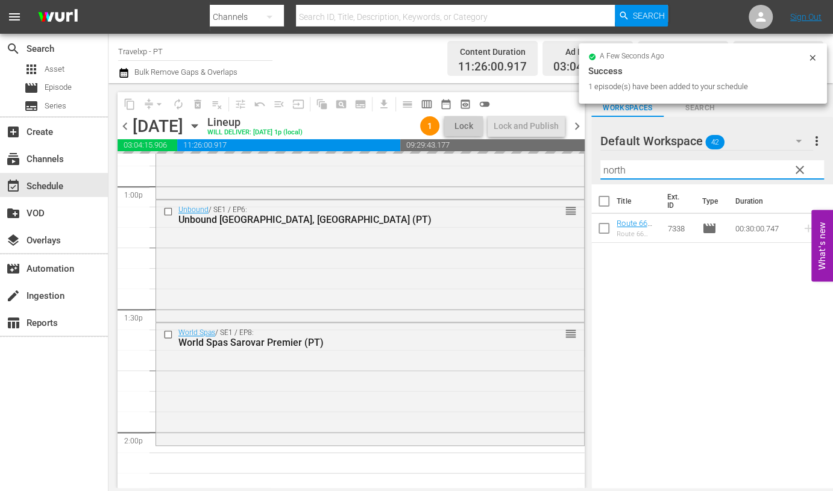
click at [618, 169] on input "north" at bounding box center [713, 169] width 224 height 19
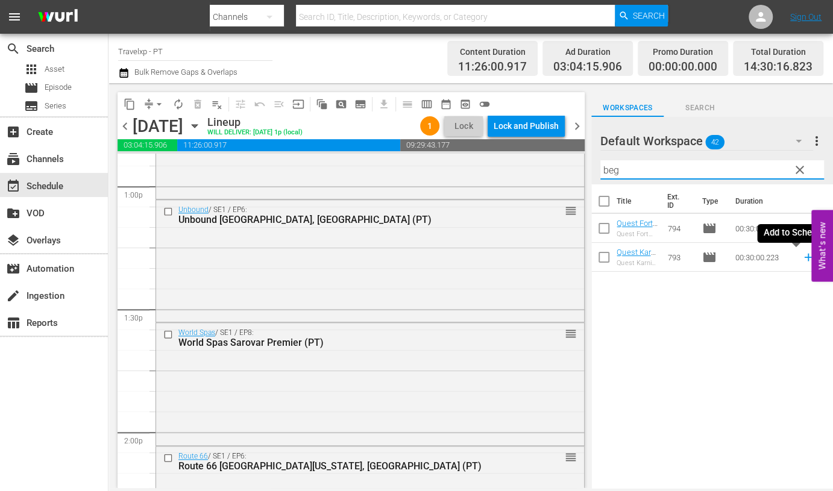
click at [802, 256] on icon at bounding box center [808, 257] width 13 height 13
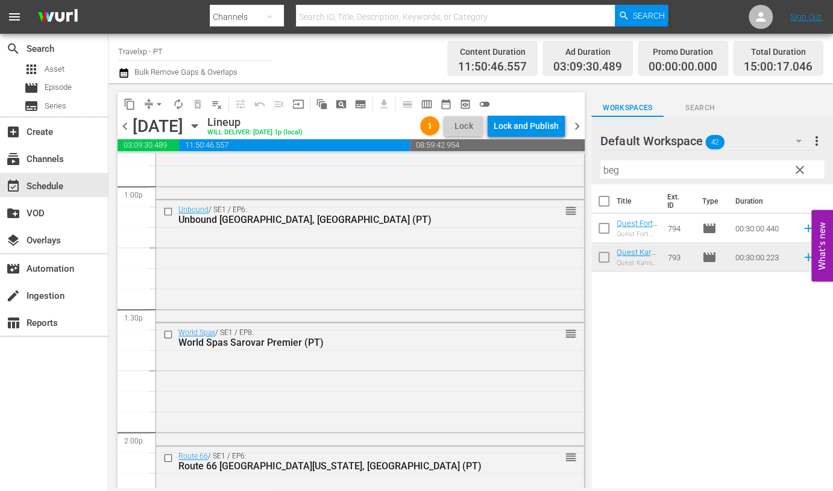
click at [608, 167] on input "beg" at bounding box center [713, 169] width 224 height 19
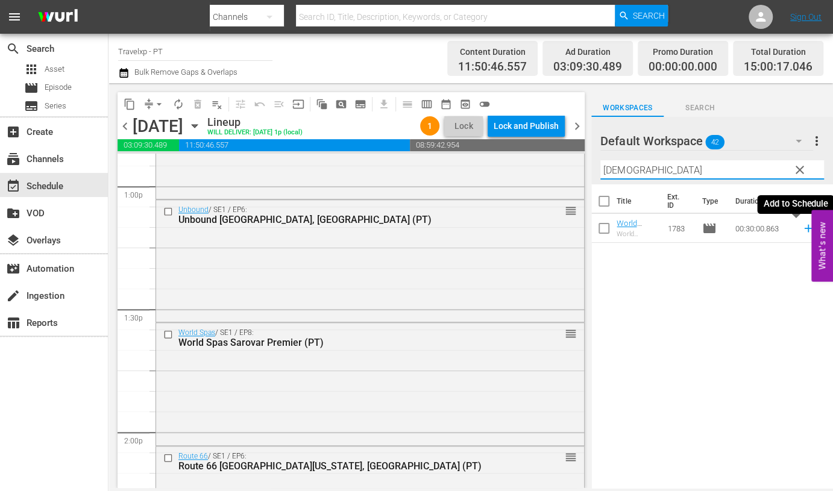
click at [804, 227] on icon at bounding box center [808, 229] width 8 height 8
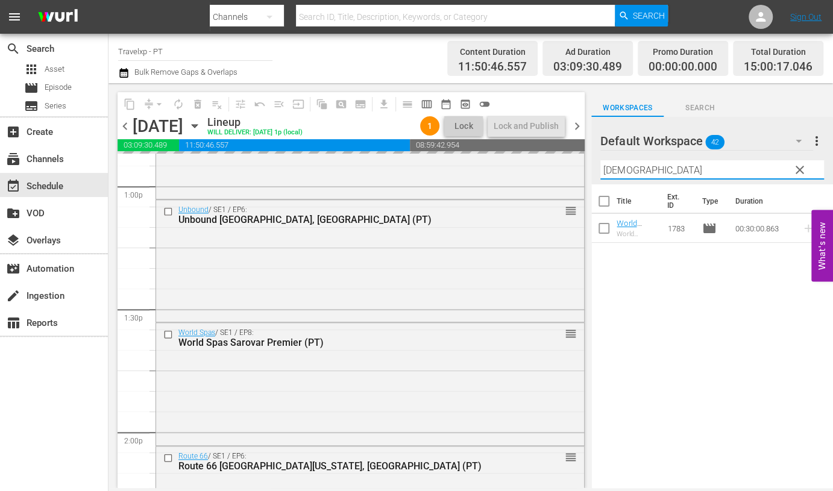
click at [610, 167] on input "buddh" at bounding box center [713, 169] width 224 height 19
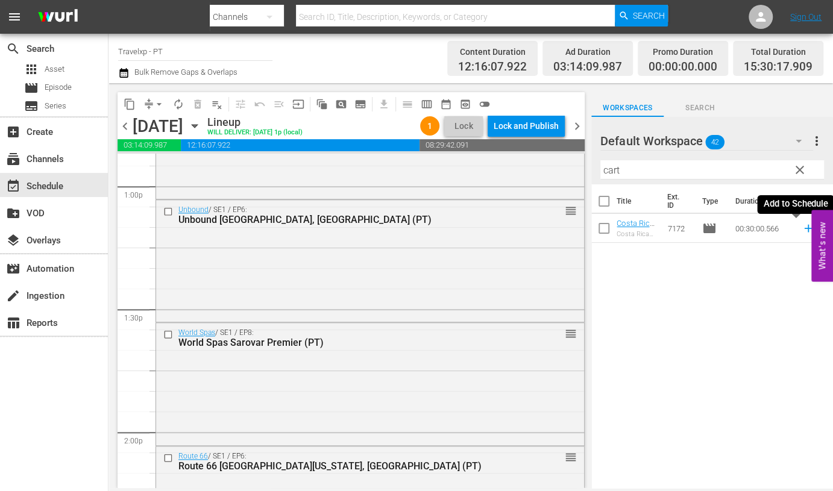
click at [804, 227] on icon at bounding box center [808, 229] width 8 height 8
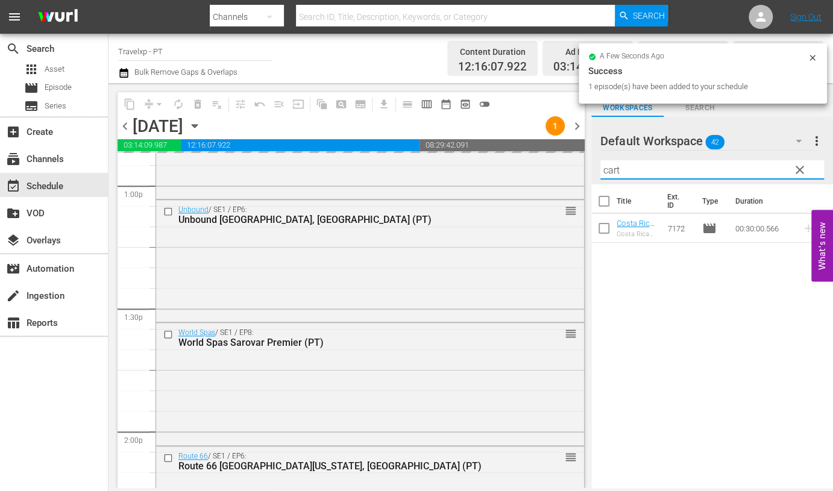
click at [611, 171] on input "cart" at bounding box center [713, 169] width 224 height 19
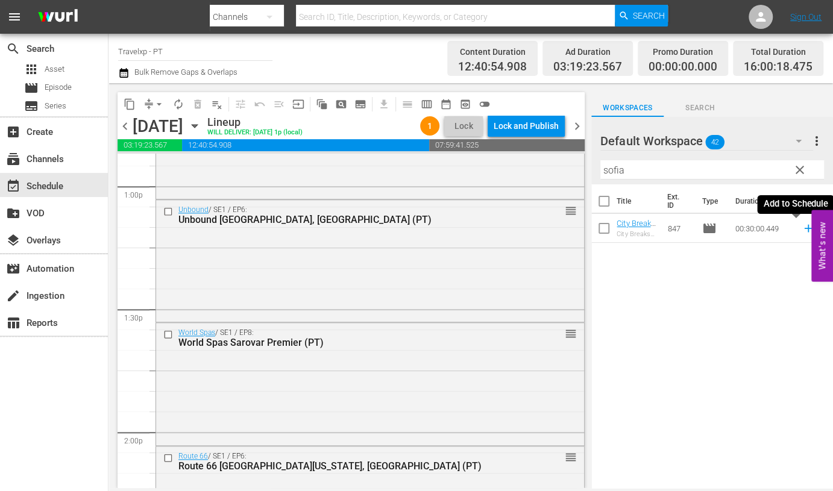
click at [804, 229] on icon at bounding box center [808, 229] width 8 height 8
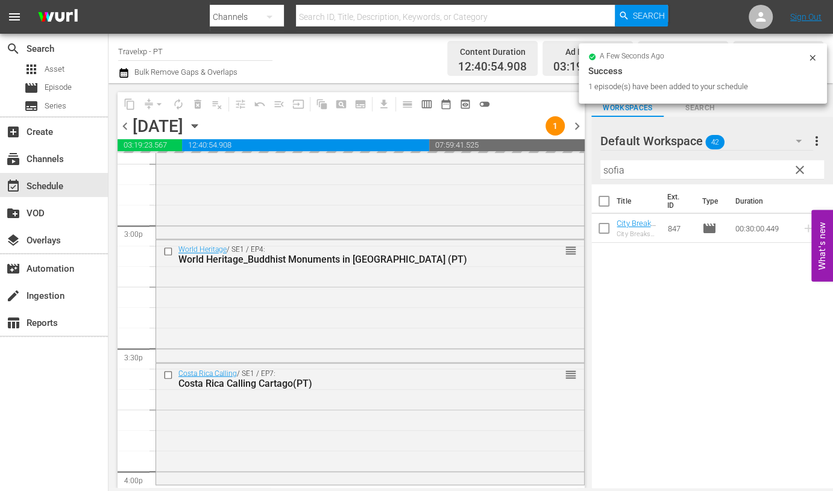
scroll to position [3843, 0]
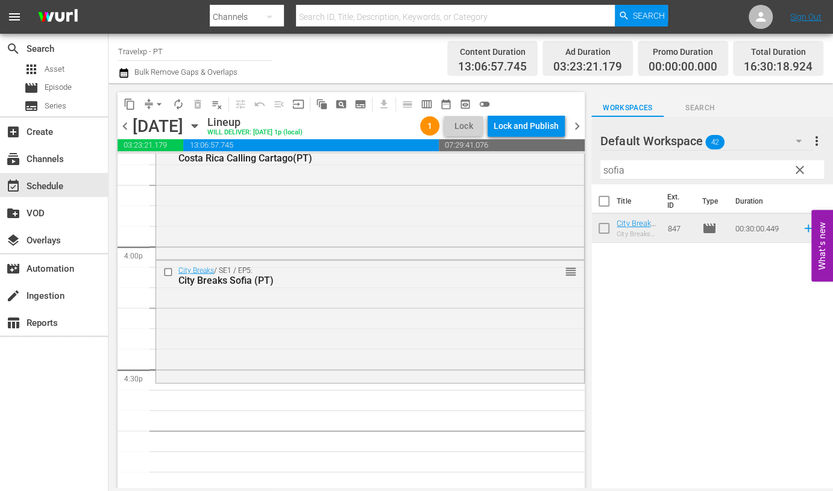
click at [617, 170] on input "sofia" at bounding box center [713, 169] width 224 height 19
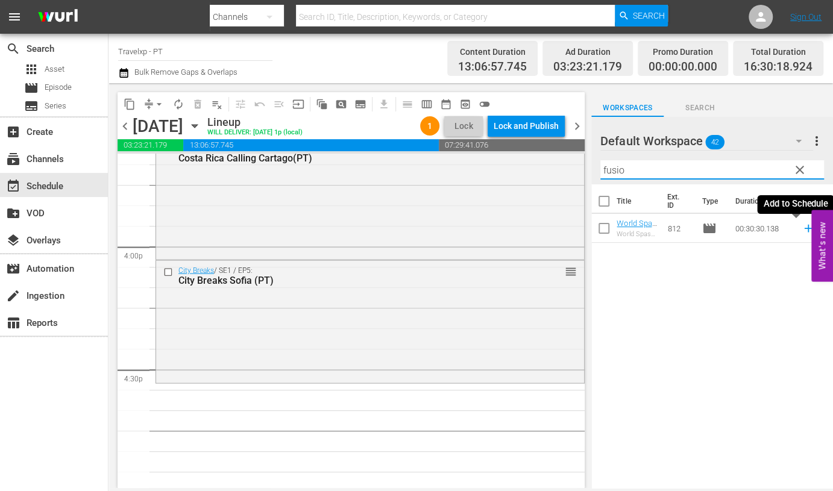
click at [802, 232] on icon at bounding box center [808, 228] width 13 height 13
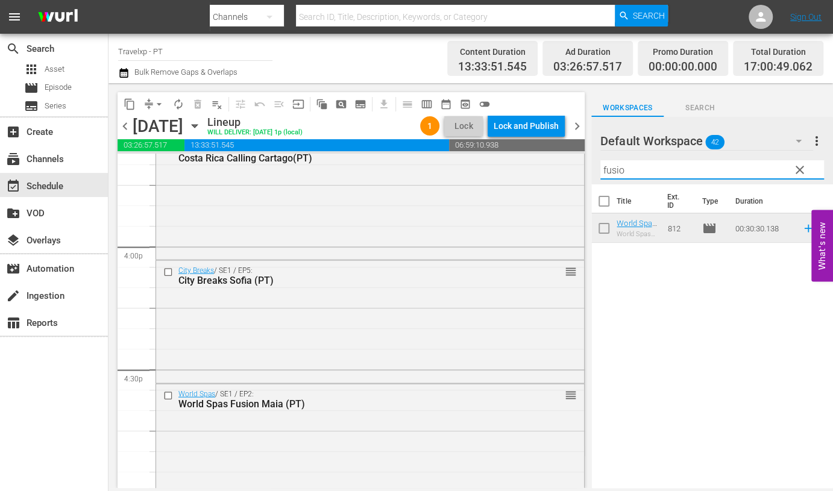
click at [616, 169] on input "fusio" at bounding box center [713, 169] width 224 height 19
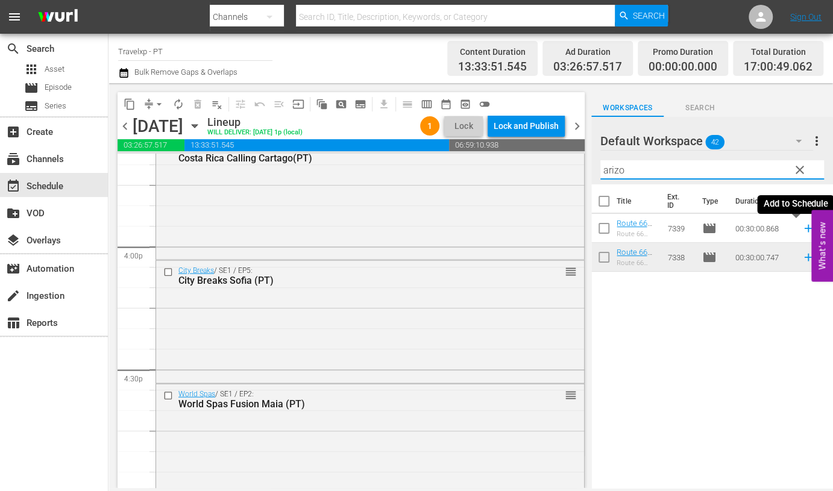
drag, startPoint x: 795, startPoint y: 227, endPoint x: 603, endPoint y: 168, distance: 201.2
click at [802, 227] on icon at bounding box center [808, 228] width 13 height 13
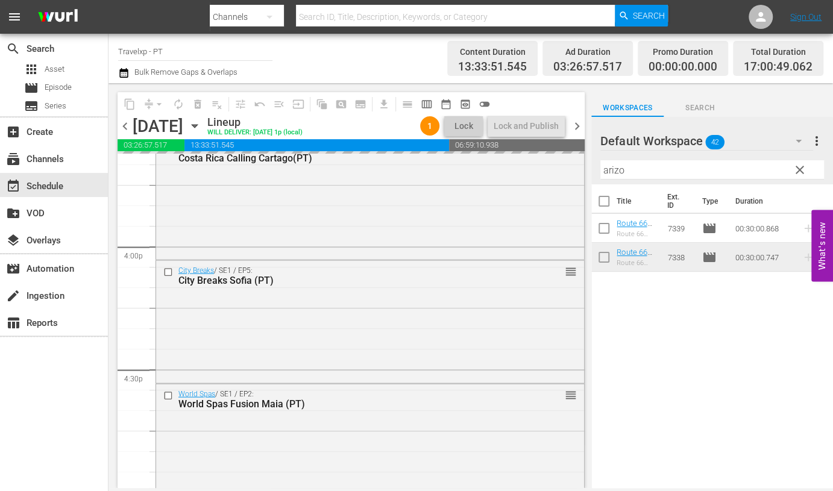
click at [609, 170] on input "arizo" at bounding box center [713, 169] width 224 height 19
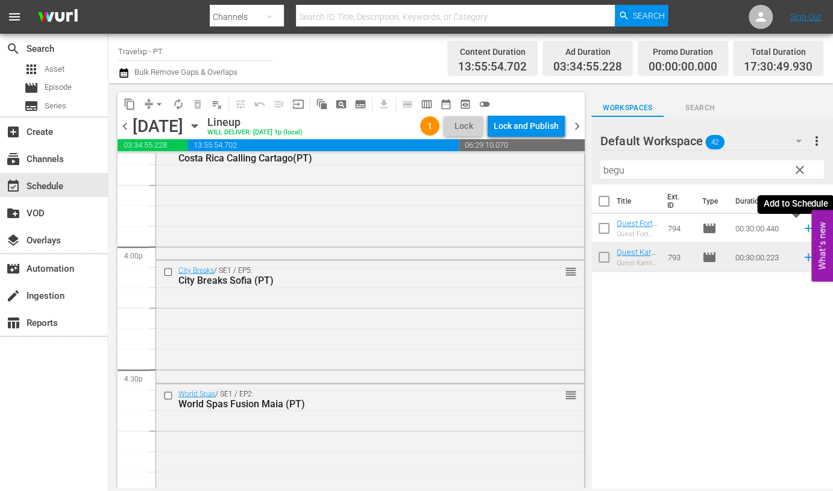
click at [802, 227] on icon at bounding box center [808, 228] width 13 height 13
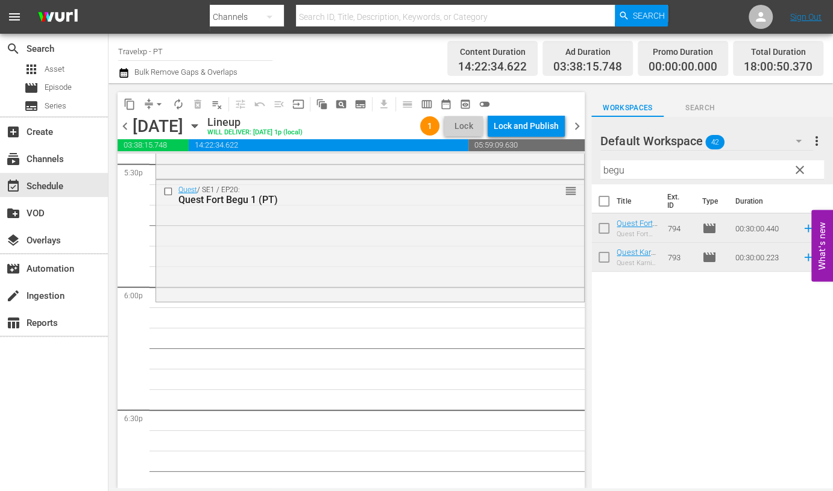
scroll to position [4295, 0]
click at [617, 174] on input "begu" at bounding box center [713, 169] width 224 height 19
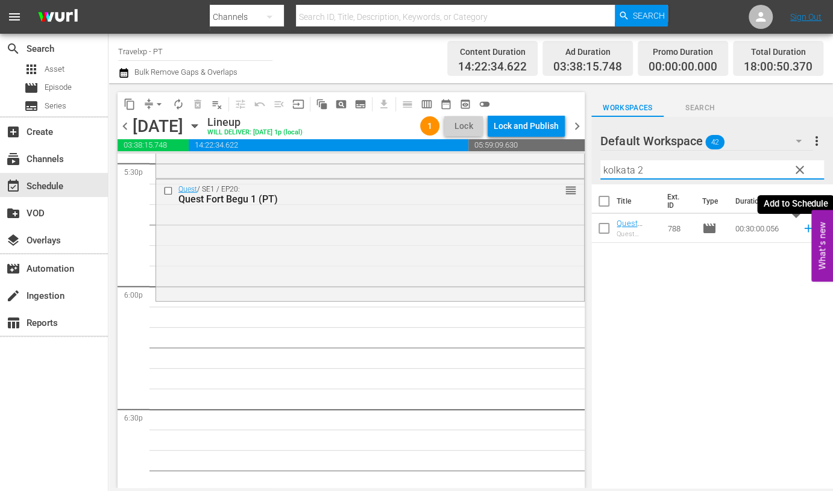
click at [802, 230] on icon at bounding box center [808, 228] width 13 height 13
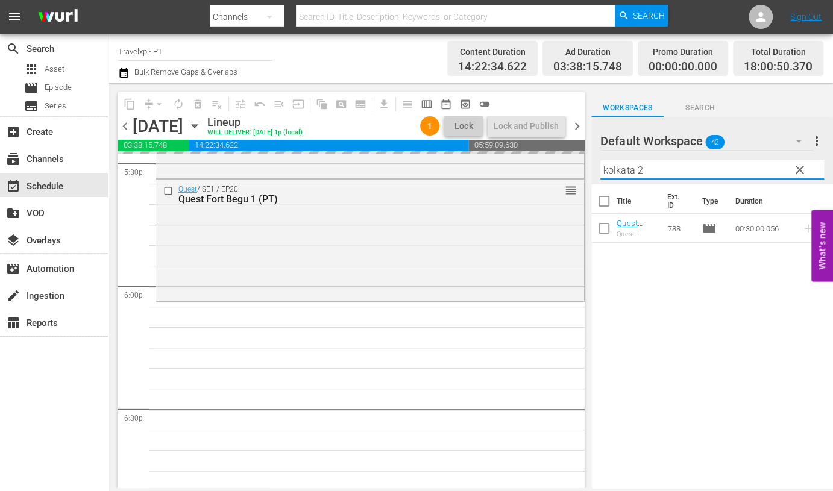
drag, startPoint x: 652, startPoint y: 166, endPoint x: 588, endPoint y: 167, distance: 64.5
click at [588, 167] on div "content_copy compress arrow_drop_down autorenew_outlined delete_forever_outline…" at bounding box center [471, 285] width 725 height 405
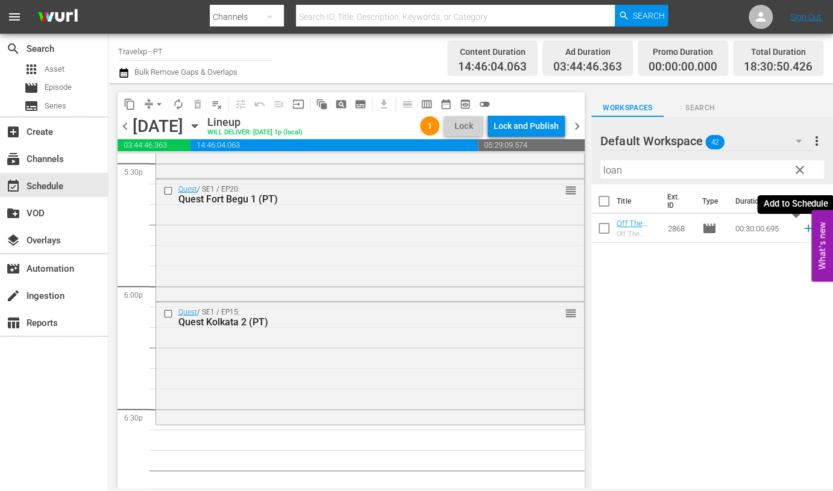
click at [802, 227] on icon at bounding box center [808, 228] width 13 height 13
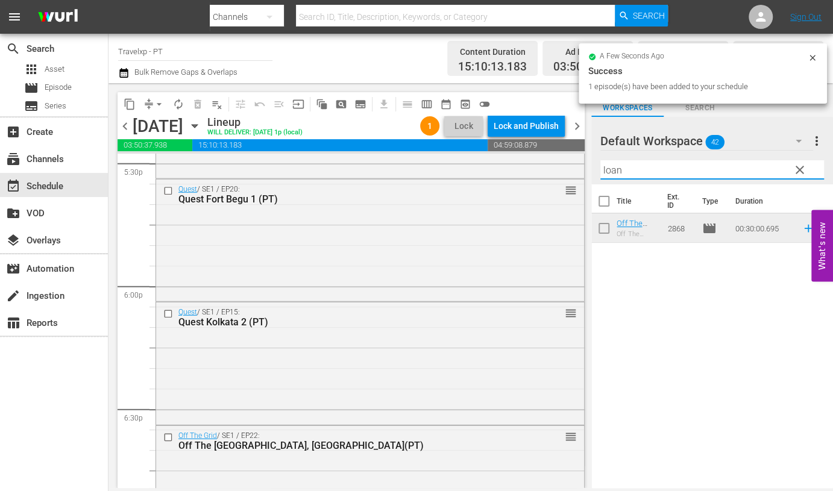
click at [617, 173] on input "loan" at bounding box center [713, 169] width 224 height 19
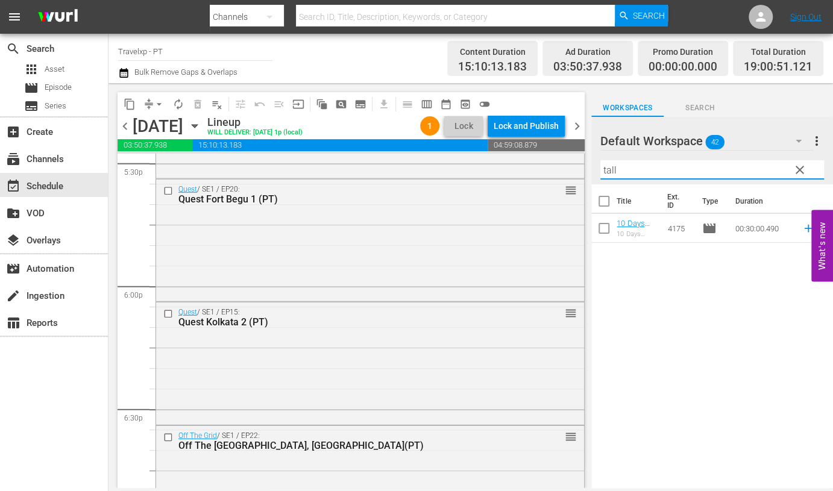
type input "talli"
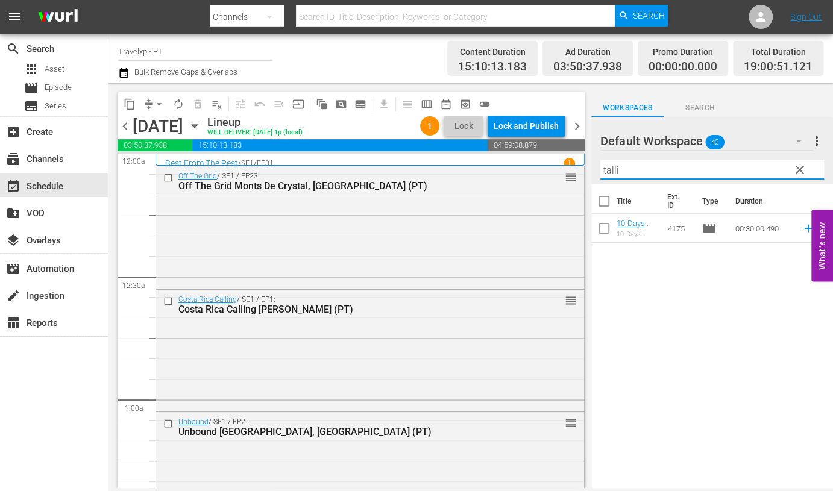
scroll to position [4295, 0]
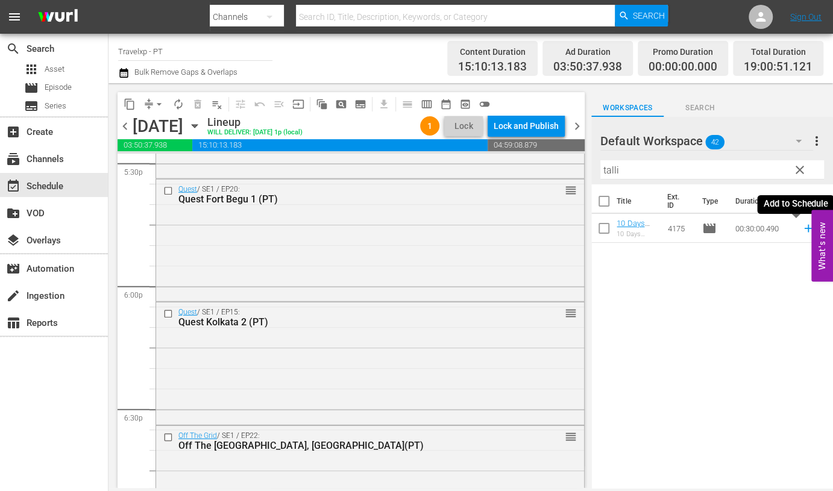
click at [804, 227] on icon at bounding box center [808, 229] width 8 height 8
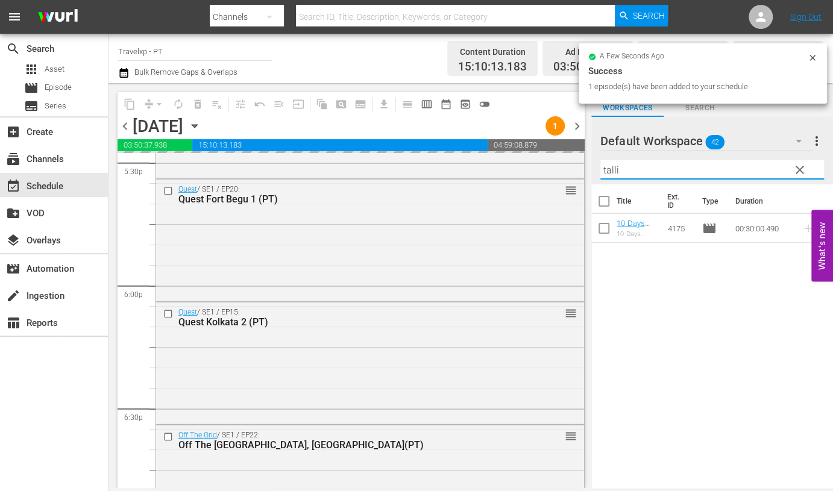
click at [608, 169] on input "talli" at bounding box center [713, 169] width 224 height 19
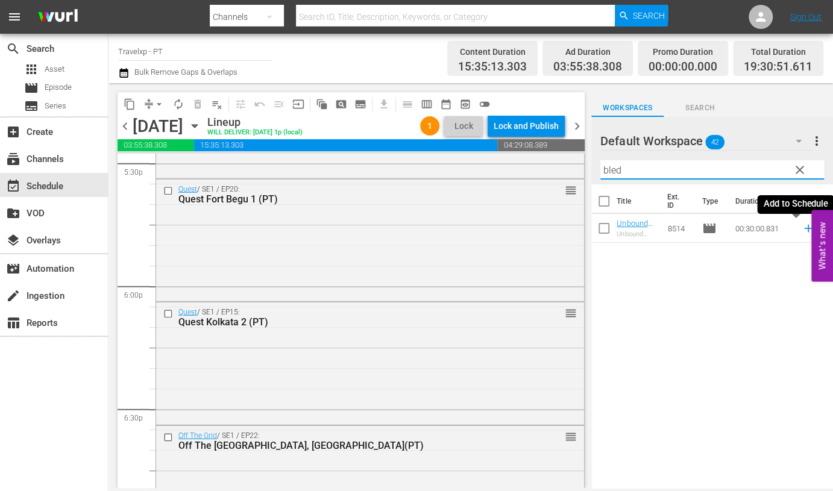
click at [802, 227] on icon at bounding box center [808, 228] width 13 height 13
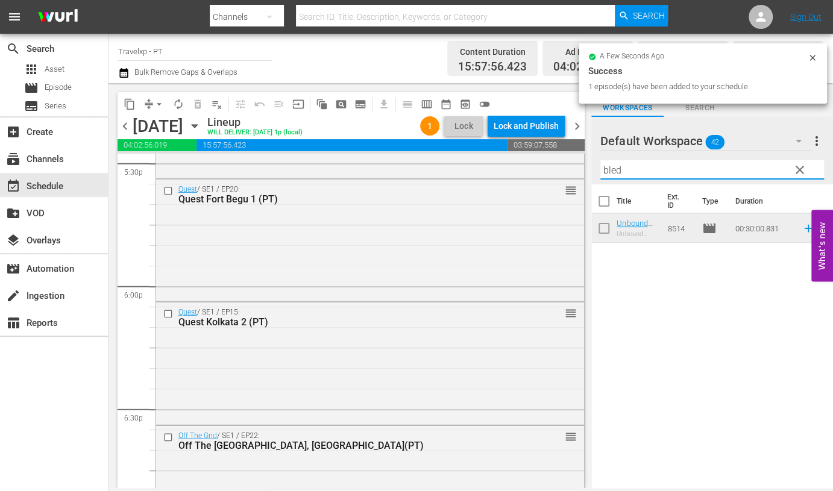
click at [606, 171] on input "bled" at bounding box center [713, 169] width 224 height 19
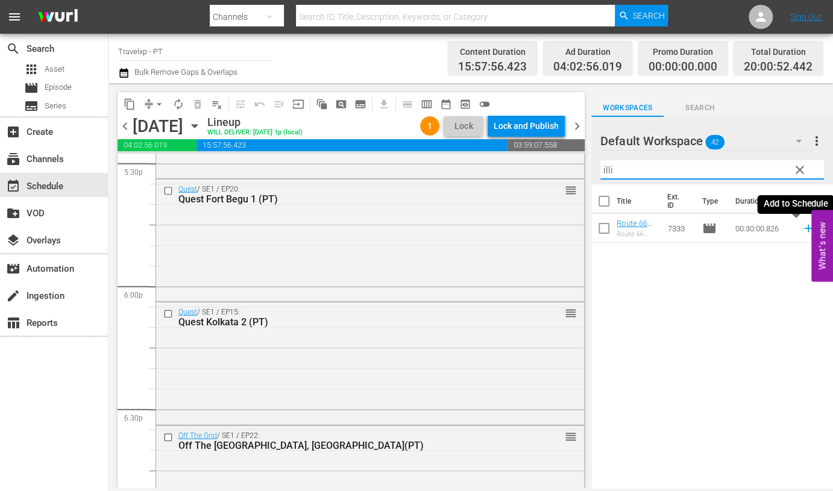
click at [804, 227] on icon at bounding box center [808, 229] width 8 height 8
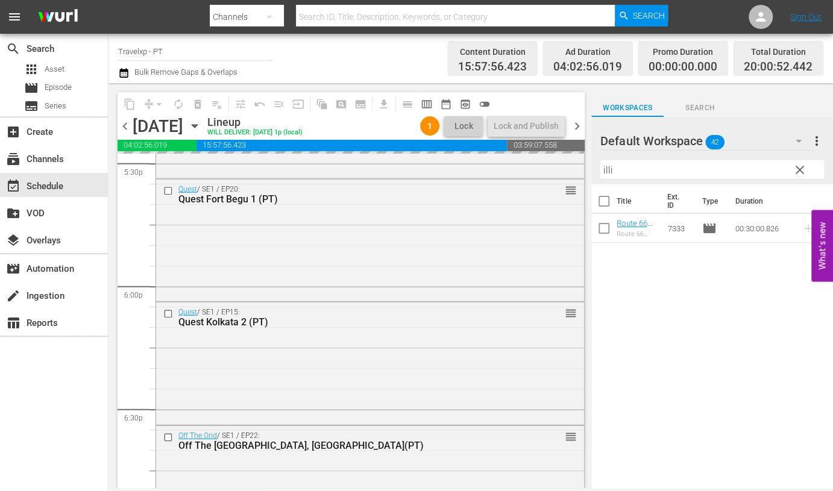
click at [606, 168] on input "illi" at bounding box center [713, 169] width 224 height 19
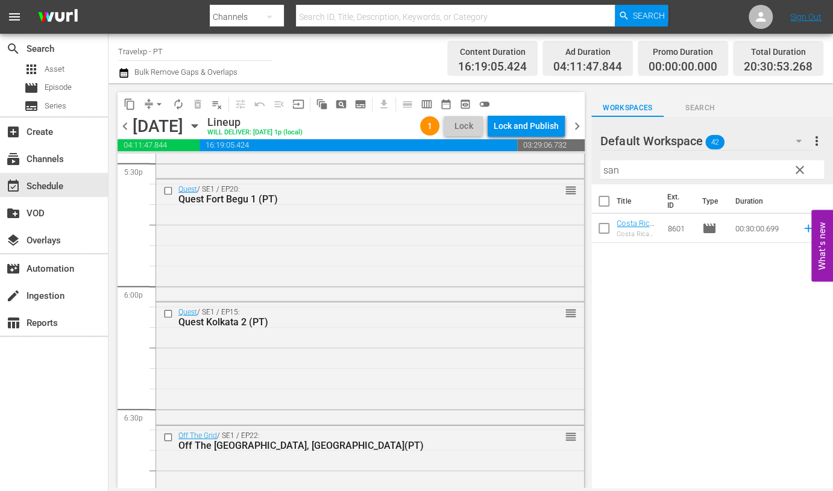
click at [615, 168] on input "san" at bounding box center [713, 169] width 224 height 19
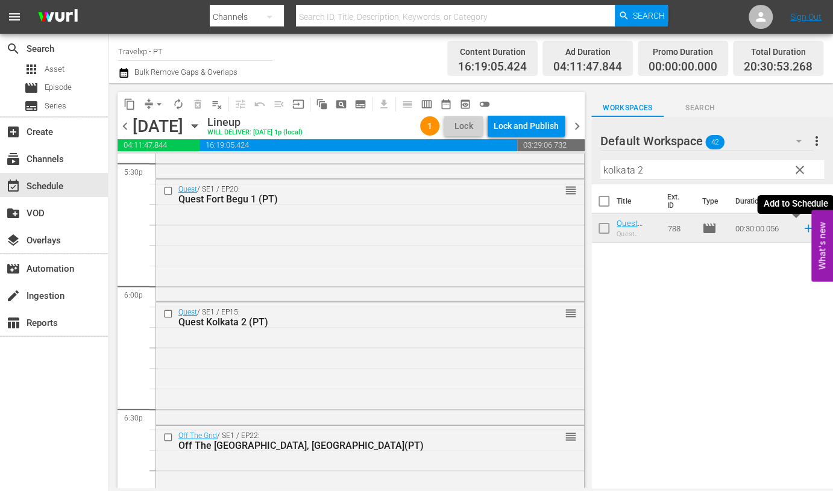
click at [802, 233] on icon at bounding box center [808, 228] width 13 height 13
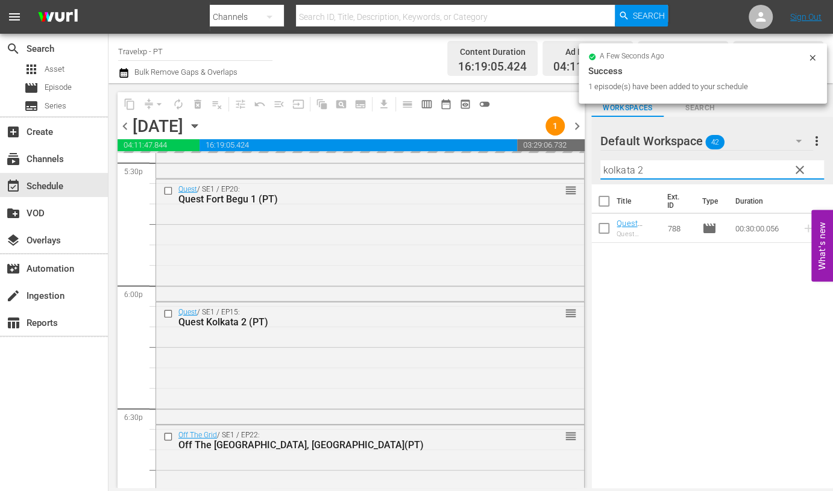
drag, startPoint x: 651, startPoint y: 171, endPoint x: 593, endPoint y: 171, distance: 57.3
click at [593, 171] on div "Default Workspace 42 Default more_vert clear Filter by Title kolkata 2" at bounding box center [712, 151] width 242 height 68
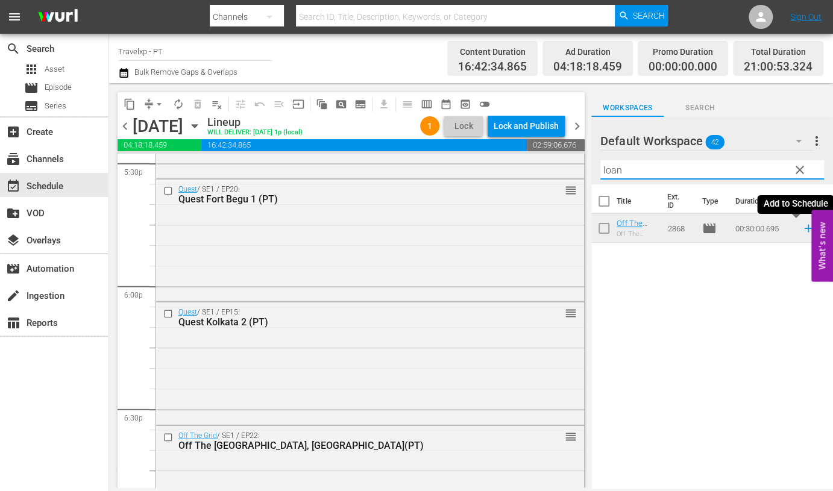
click at [804, 230] on icon at bounding box center [808, 229] width 8 height 8
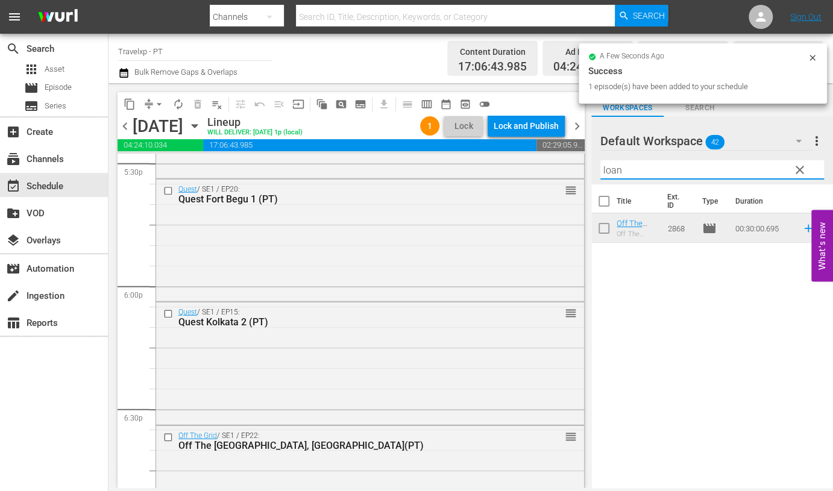
click at [616, 174] on input "loan" at bounding box center [713, 169] width 224 height 19
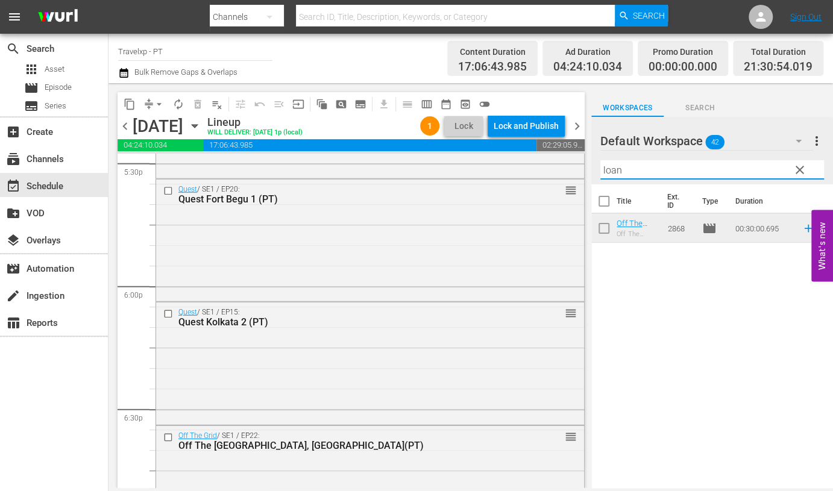
click at [616, 174] on input "loan" at bounding box center [713, 169] width 224 height 19
click at [804, 228] on icon at bounding box center [808, 229] width 8 height 8
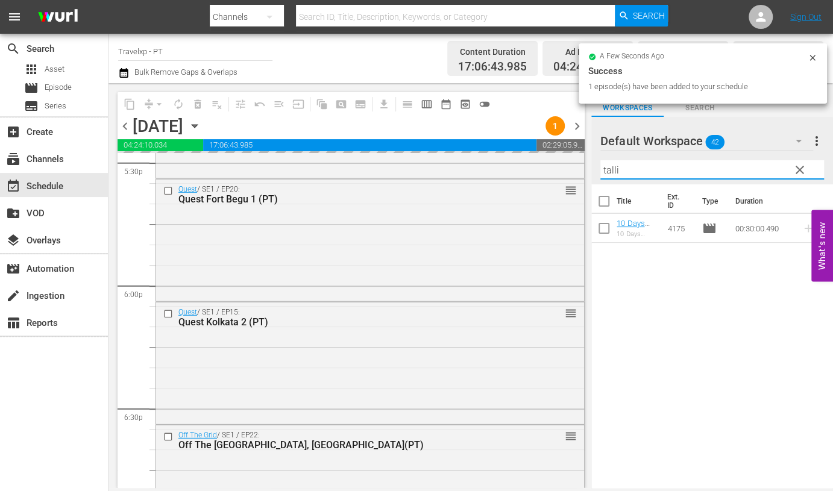
click at [607, 169] on input "talli" at bounding box center [713, 169] width 224 height 19
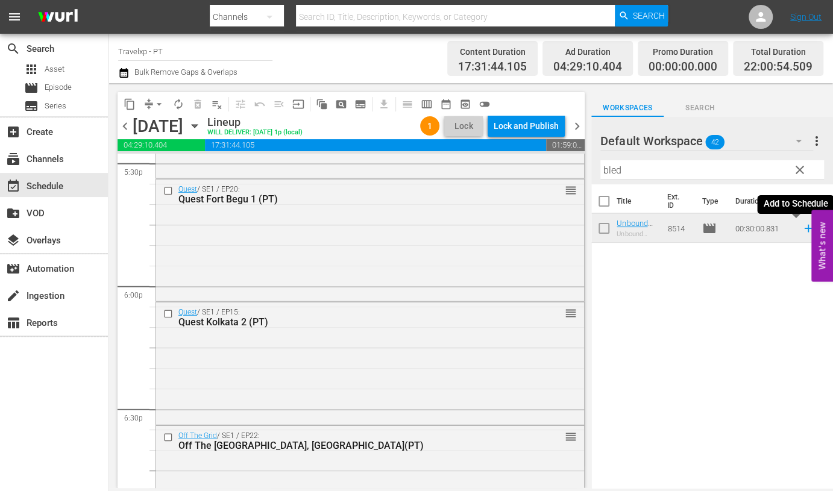
click at [802, 229] on icon at bounding box center [808, 228] width 13 height 13
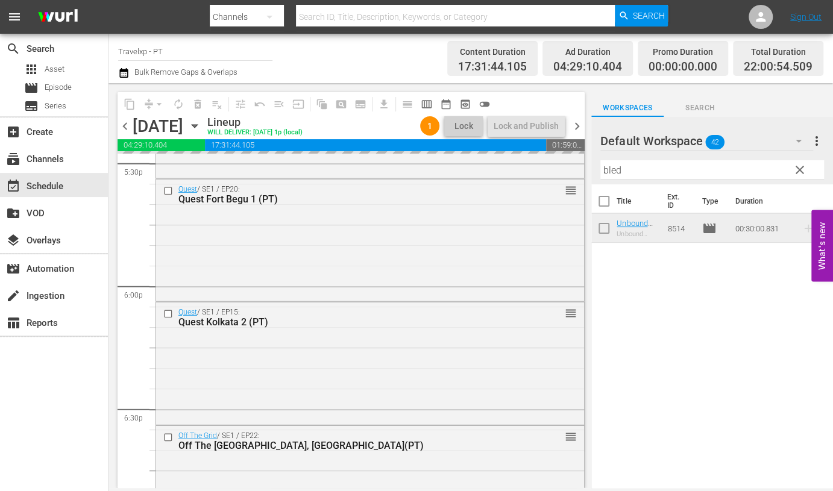
click at [606, 173] on input "bled" at bounding box center [713, 169] width 224 height 19
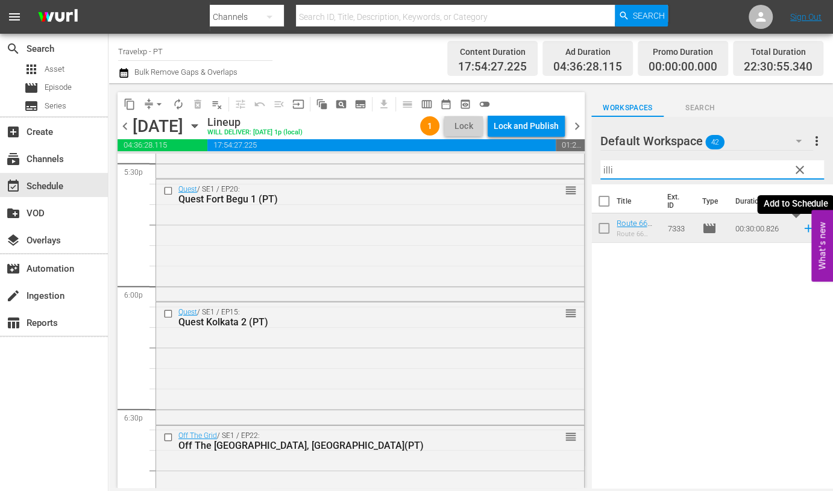
click at [804, 226] on icon at bounding box center [808, 229] width 8 height 8
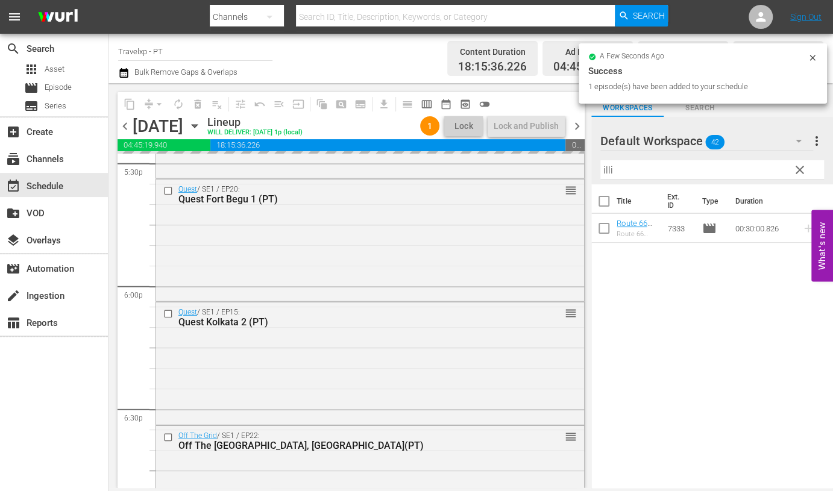
click at [608, 169] on input "illi" at bounding box center [713, 169] width 224 height 19
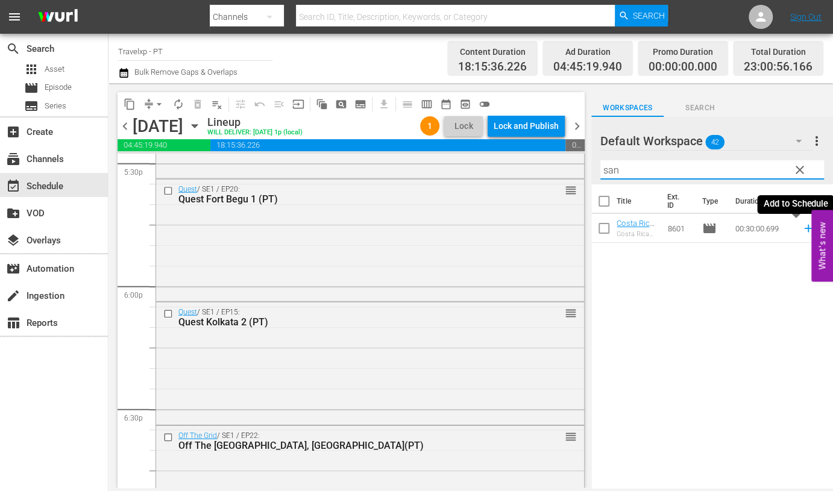
type input "san"
click at [802, 224] on icon at bounding box center [808, 228] width 13 height 13
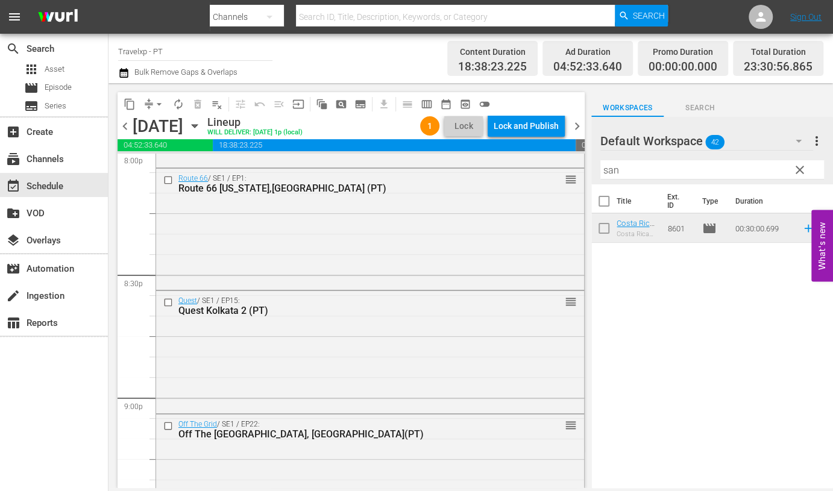
scroll to position [4890, 0]
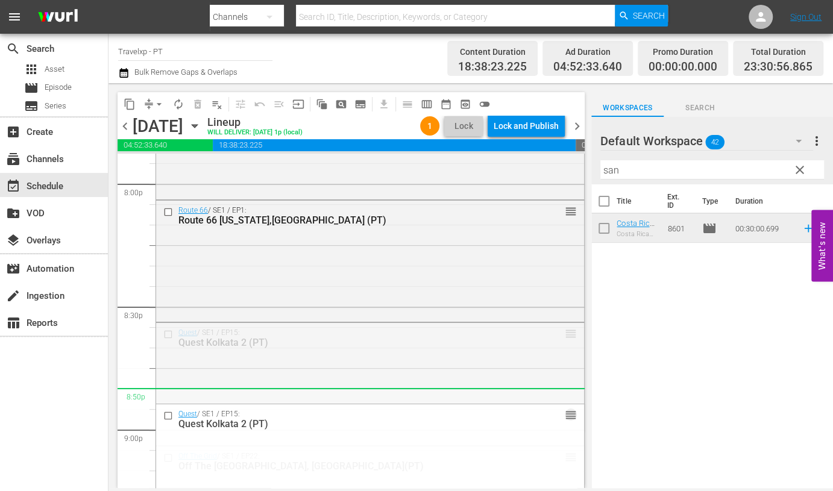
drag, startPoint x: 558, startPoint y: 329, endPoint x: 552, endPoint y: 398, distance: 69.1
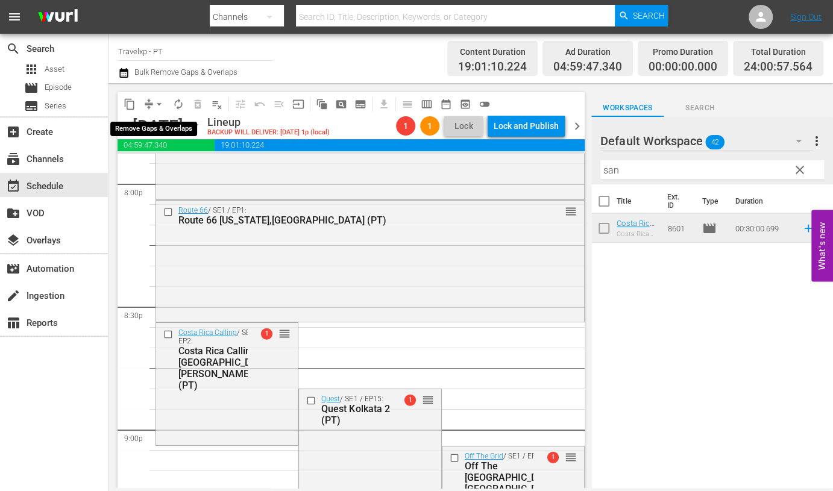
click at [160, 101] on span "arrow_drop_down" at bounding box center [159, 104] width 12 height 12
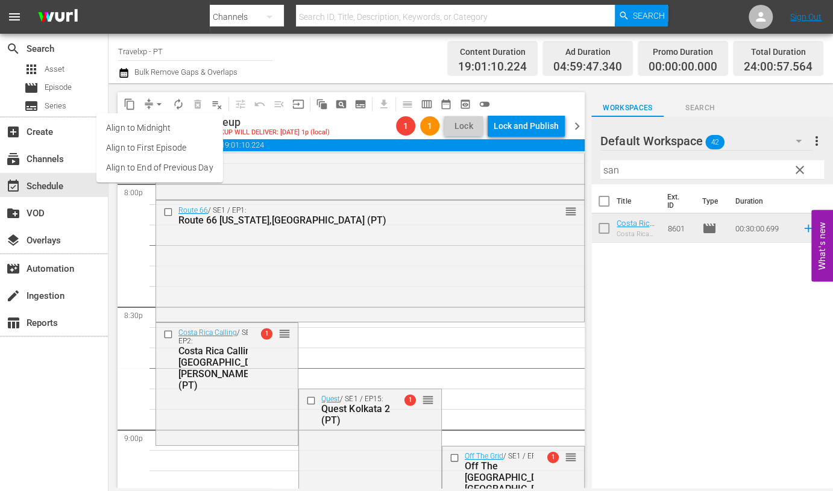
click at [166, 167] on li "Align to End of Previous Day" at bounding box center [159, 168] width 127 height 20
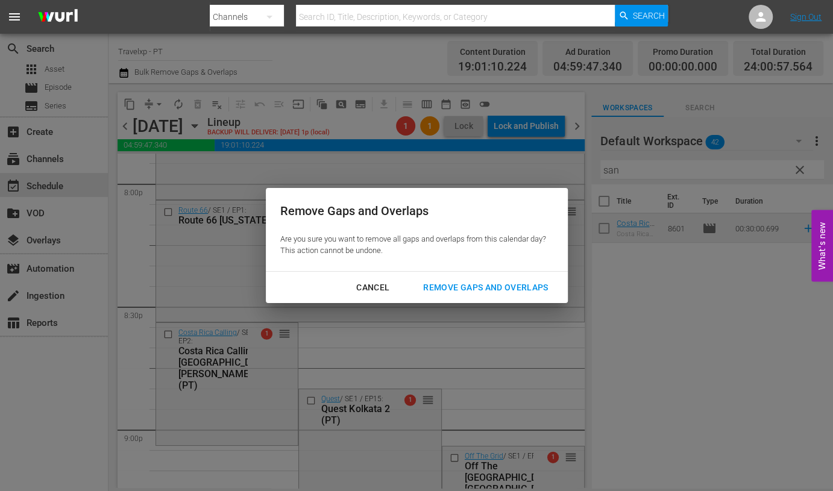
click at [524, 285] on div "Remove Gaps and Overlaps" at bounding box center [486, 287] width 144 height 15
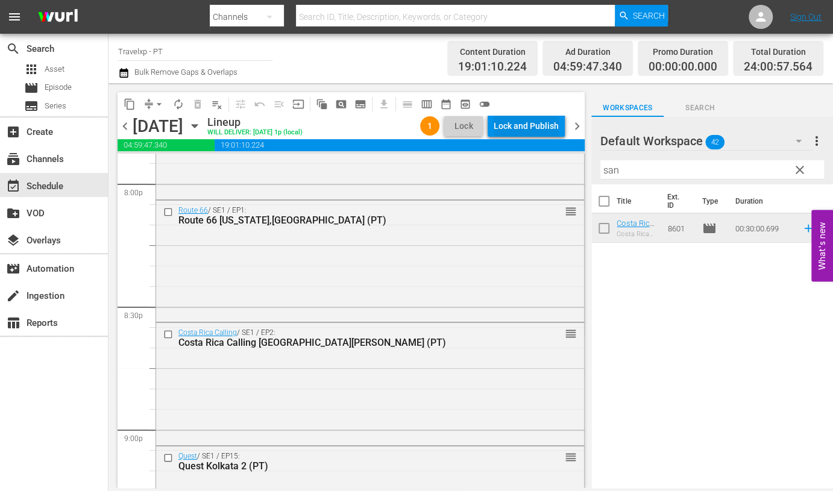
click at [517, 130] on div "Lock and Publish" at bounding box center [526, 126] width 65 height 22
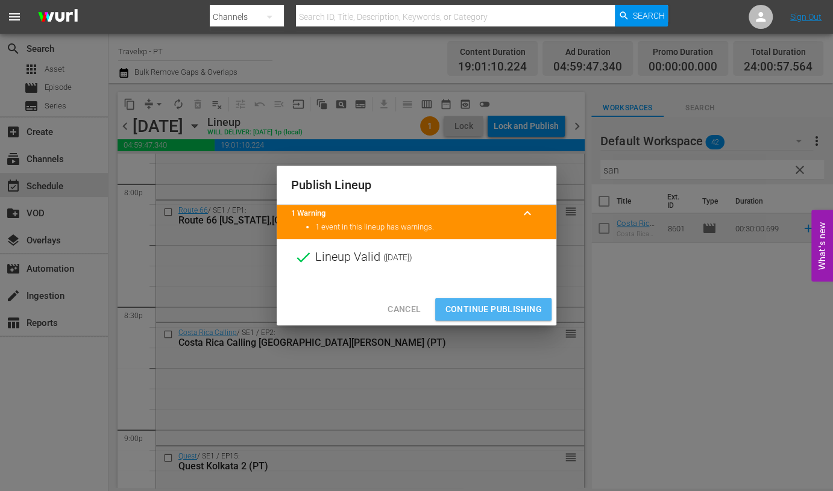
click at [500, 307] on span "Continue Publishing" at bounding box center [493, 309] width 97 height 15
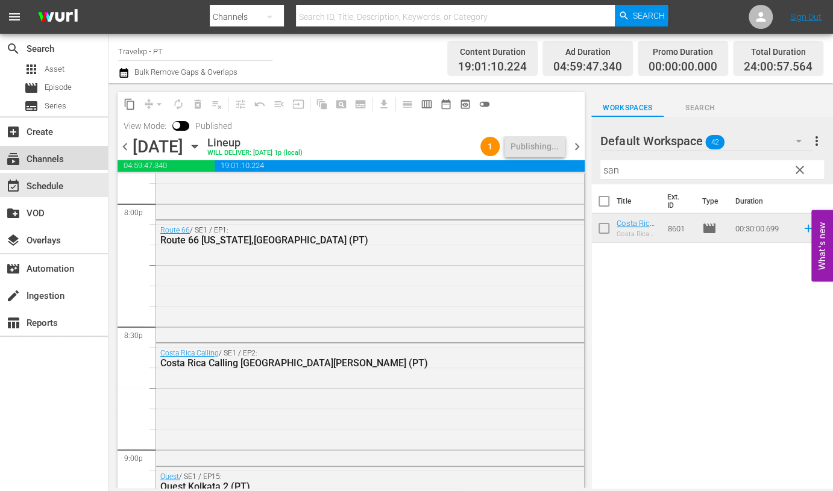
click at [96, 155] on div "subscriptions Channels" at bounding box center [54, 158] width 108 height 24
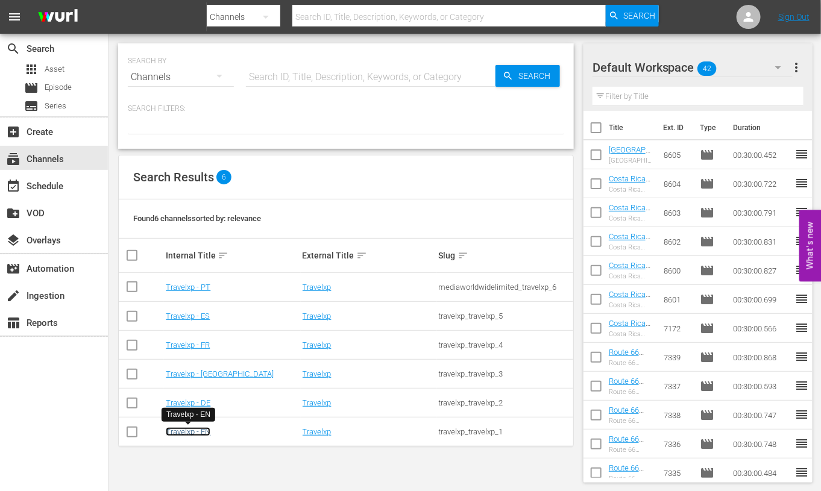
click at [194, 428] on link "Travelxp - EN" at bounding box center [188, 431] width 45 height 9
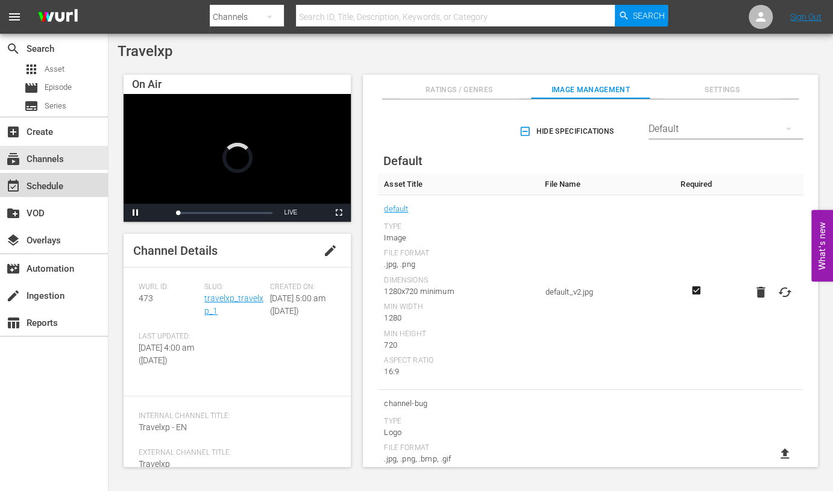
click at [43, 183] on div "event_available Schedule" at bounding box center [34, 184] width 68 height 11
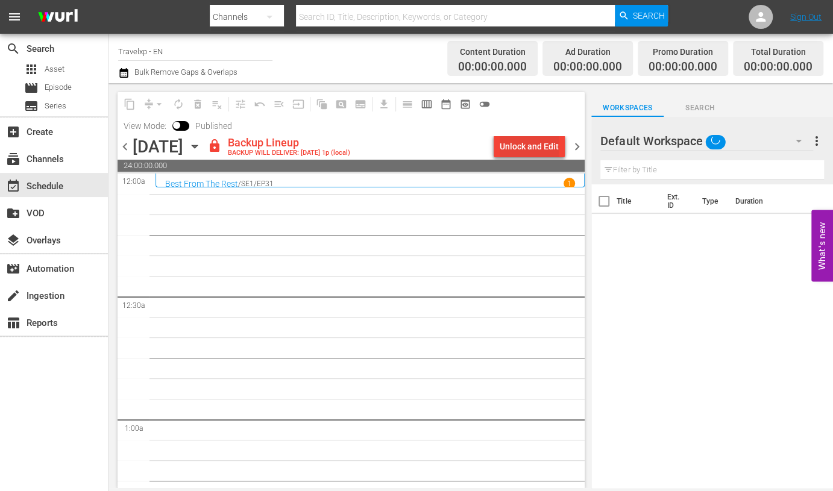
click at [531, 140] on div "Unlock and Edit" at bounding box center [529, 147] width 59 height 22
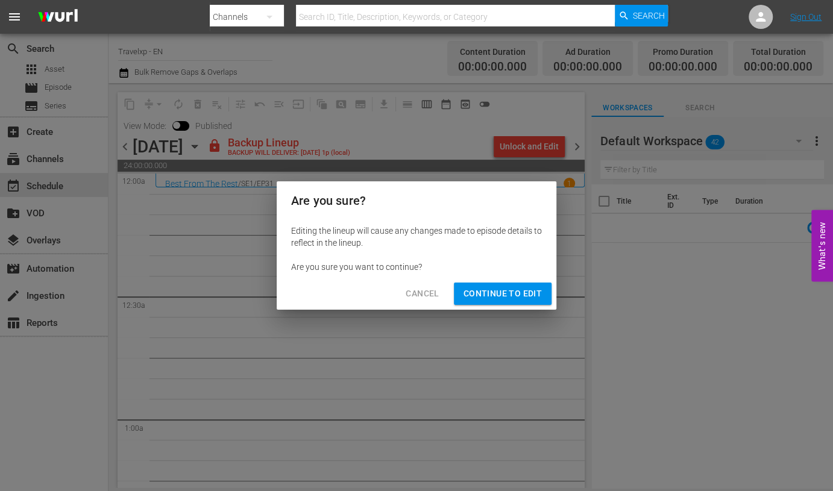
click at [515, 285] on button "Continue to Edit" at bounding box center [503, 294] width 98 height 22
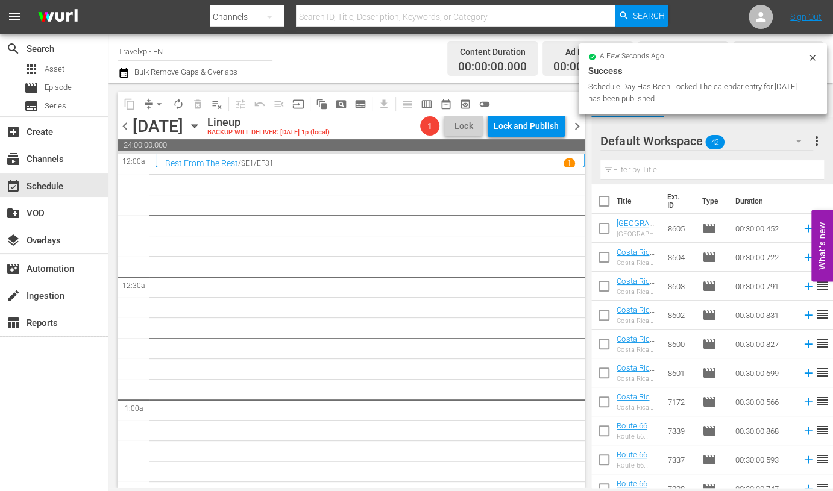
click at [800, 133] on button "button" at bounding box center [798, 141] width 29 height 29
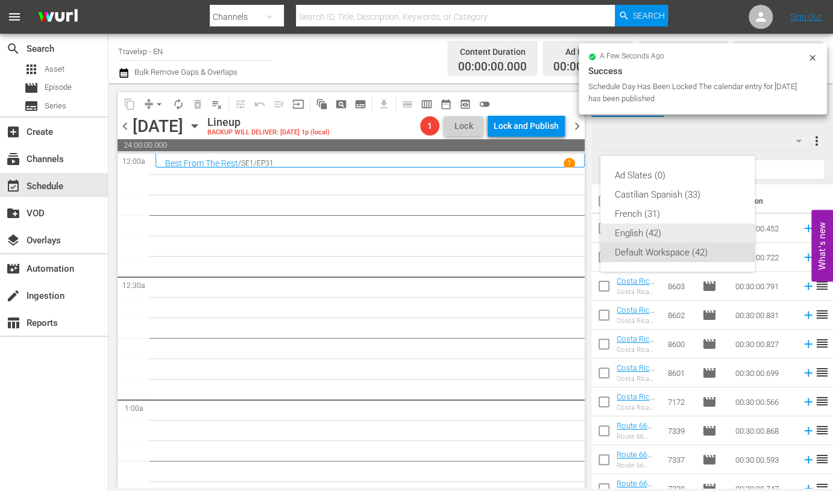
click at [648, 238] on div "English (42)" at bounding box center [677, 233] width 125 height 19
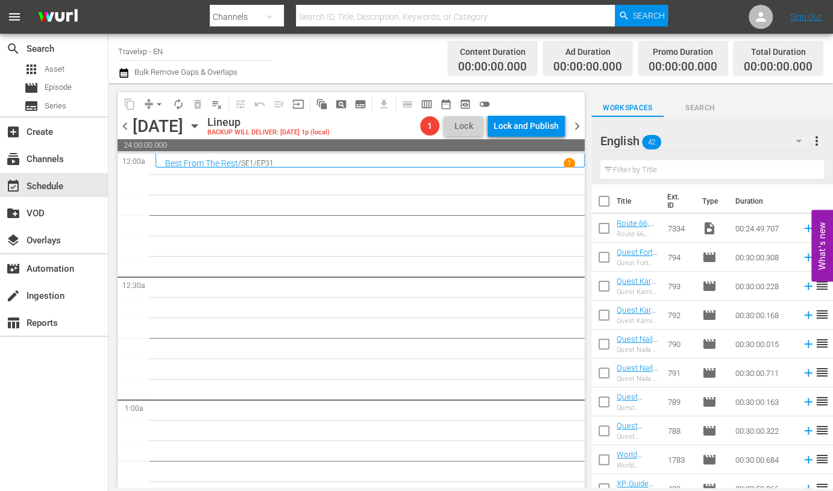
click at [672, 175] on input "text" at bounding box center [713, 169] width 224 height 19
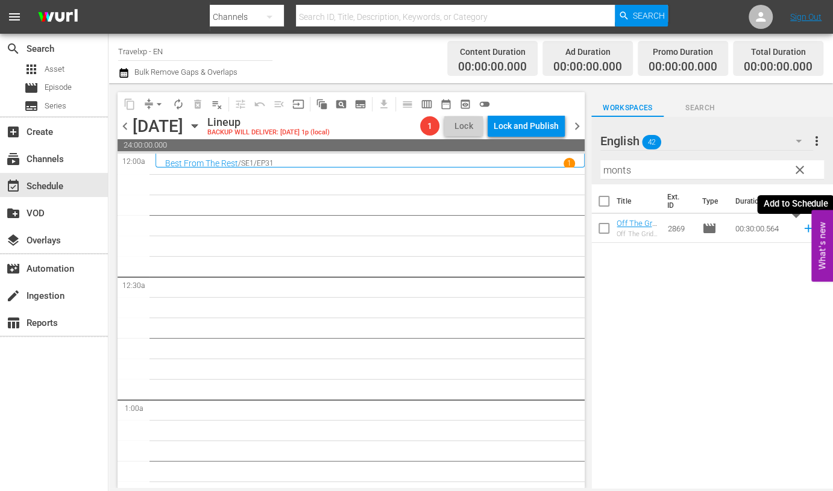
click at [804, 230] on icon at bounding box center [808, 229] width 8 height 8
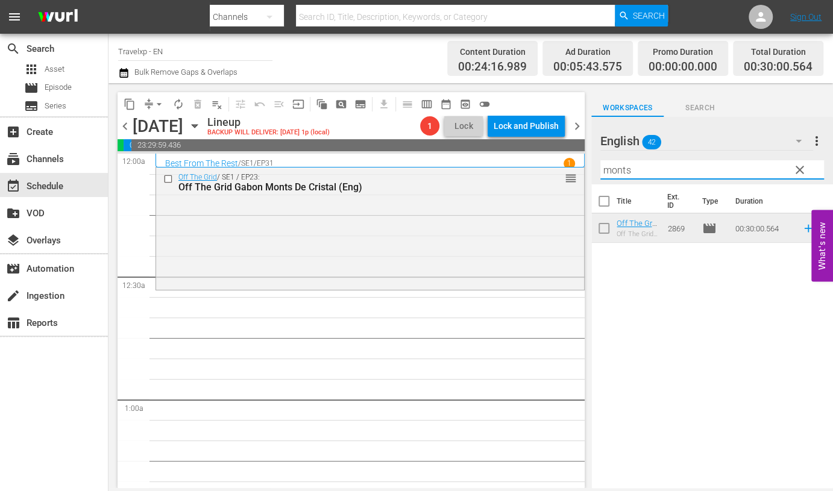
click at [624, 171] on input "monts" at bounding box center [713, 169] width 224 height 19
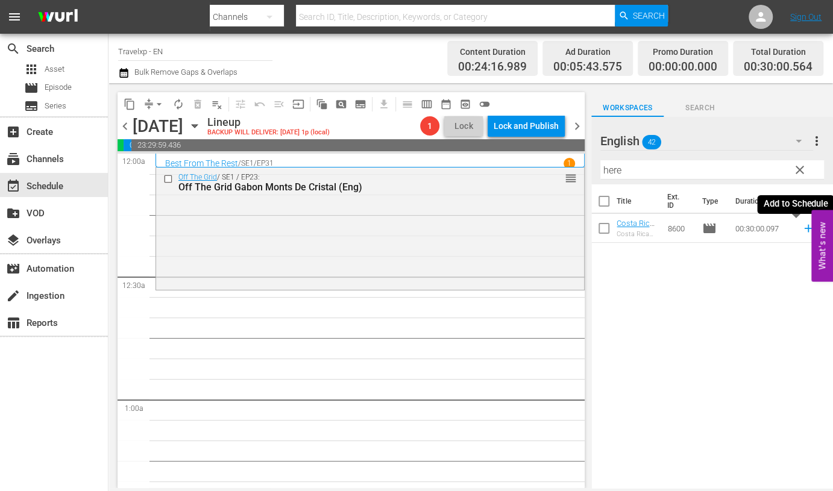
click at [802, 230] on icon at bounding box center [808, 228] width 13 height 13
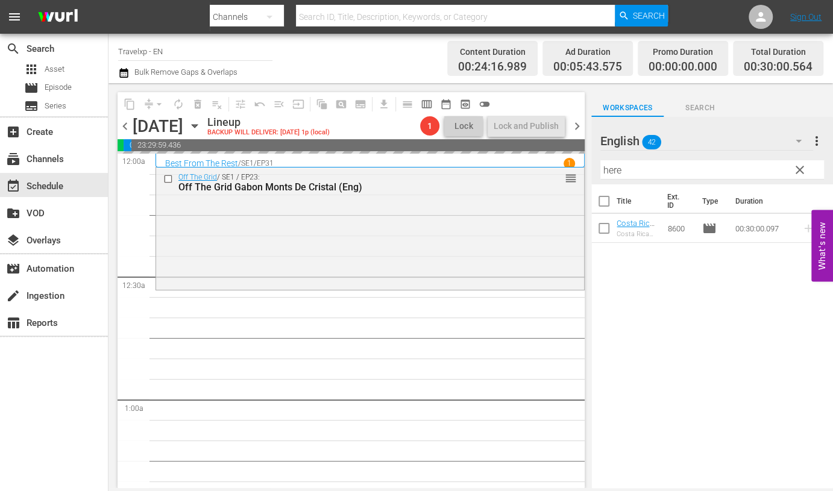
click at [615, 171] on input "here" at bounding box center [713, 169] width 224 height 19
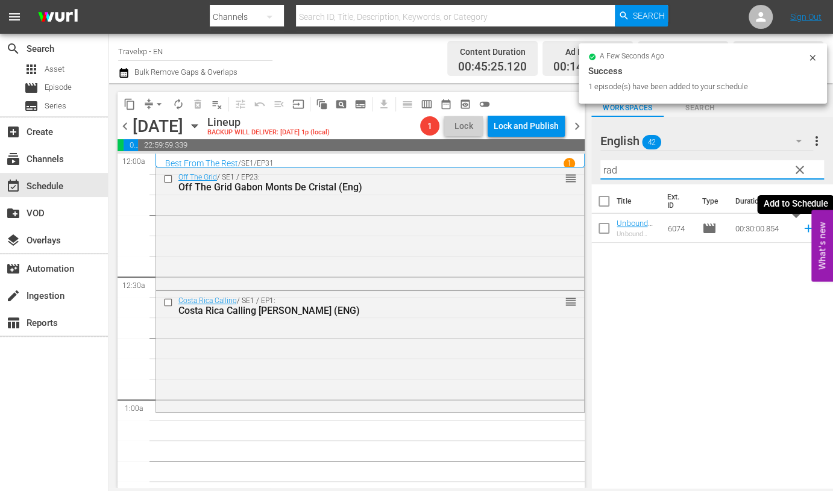
click at [802, 227] on icon at bounding box center [808, 228] width 13 height 13
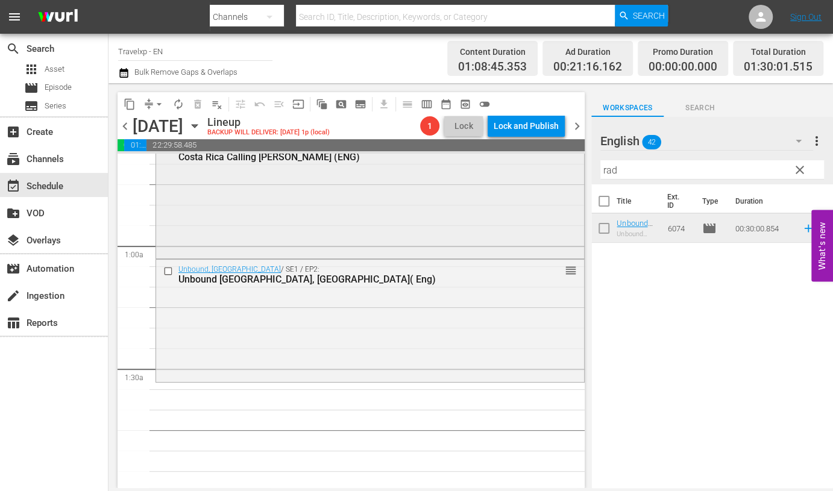
scroll to position [150, 0]
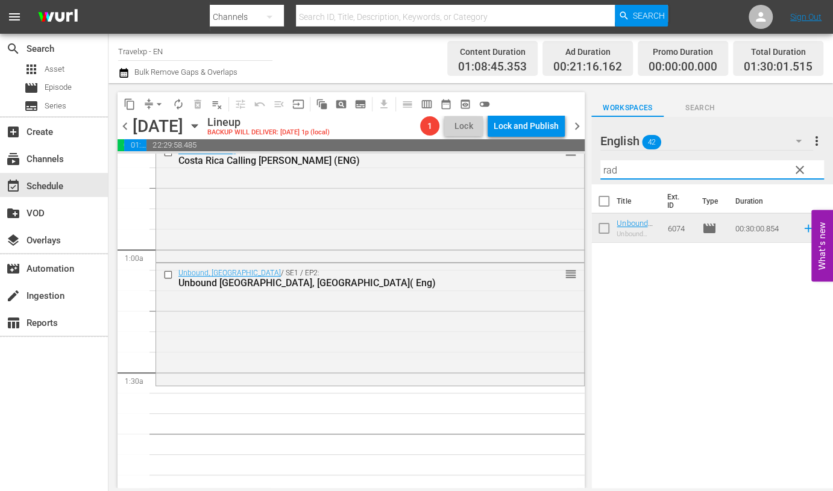
click at [614, 169] on input "rad" at bounding box center [713, 169] width 224 height 19
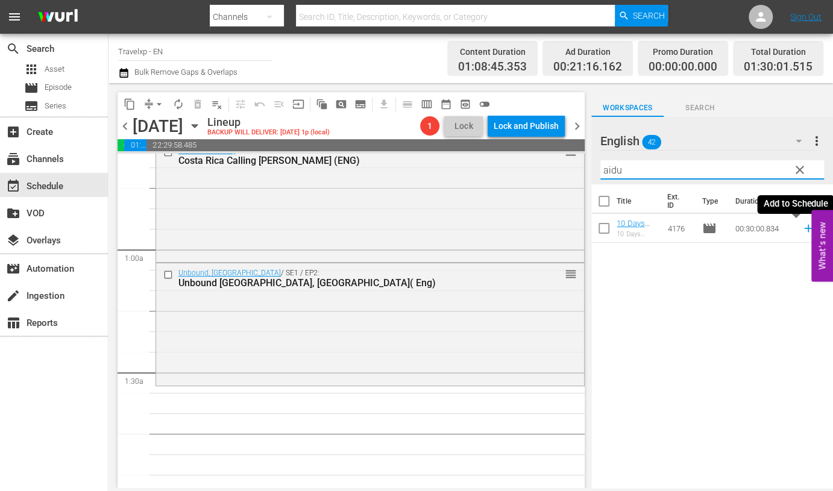
click at [802, 229] on icon at bounding box center [808, 228] width 13 height 13
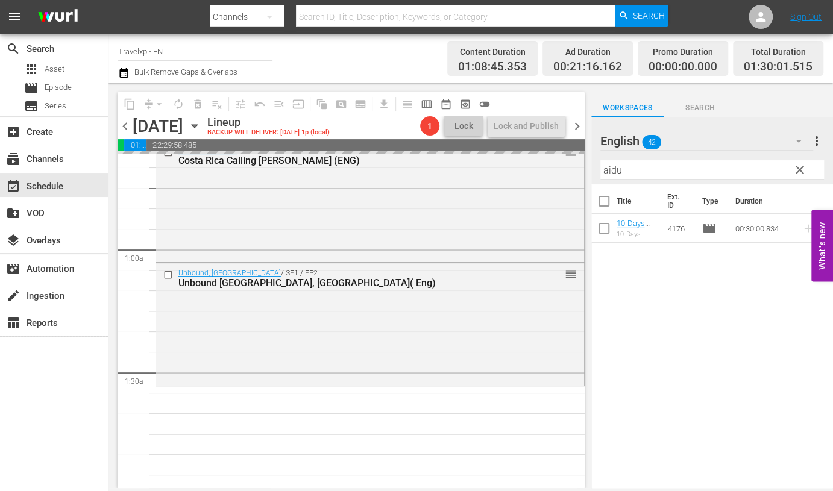
click at [602, 172] on input "aidu" at bounding box center [713, 169] width 224 height 19
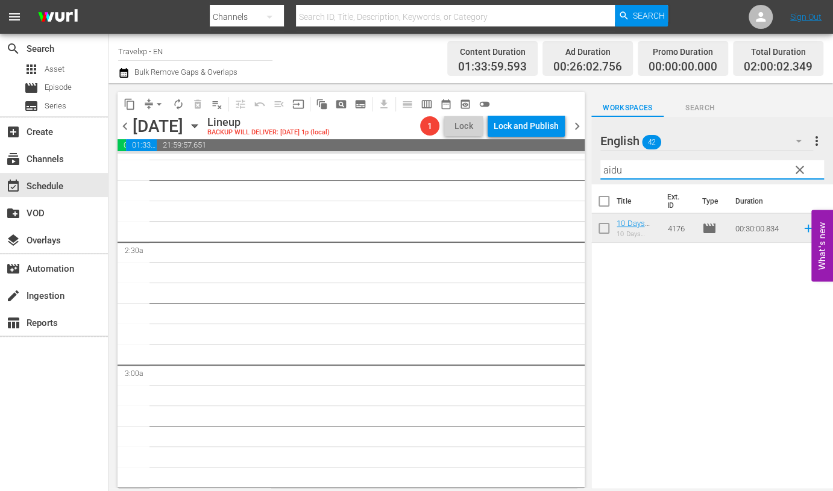
scroll to position [452, 0]
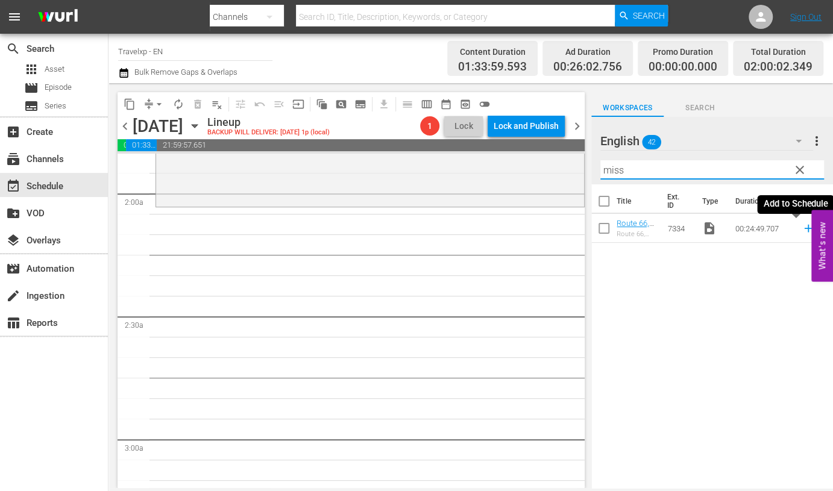
click at [802, 226] on icon at bounding box center [808, 228] width 13 height 13
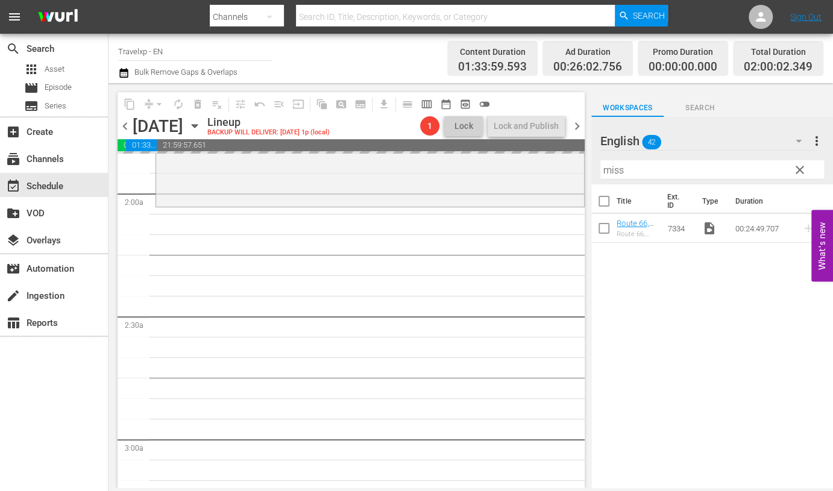
click at [614, 169] on input "miss" at bounding box center [713, 169] width 224 height 19
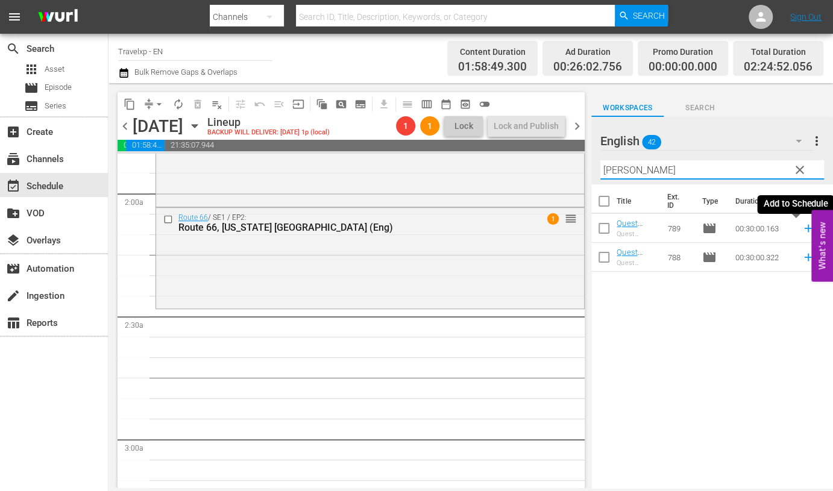
click at [802, 230] on icon at bounding box center [808, 228] width 13 height 13
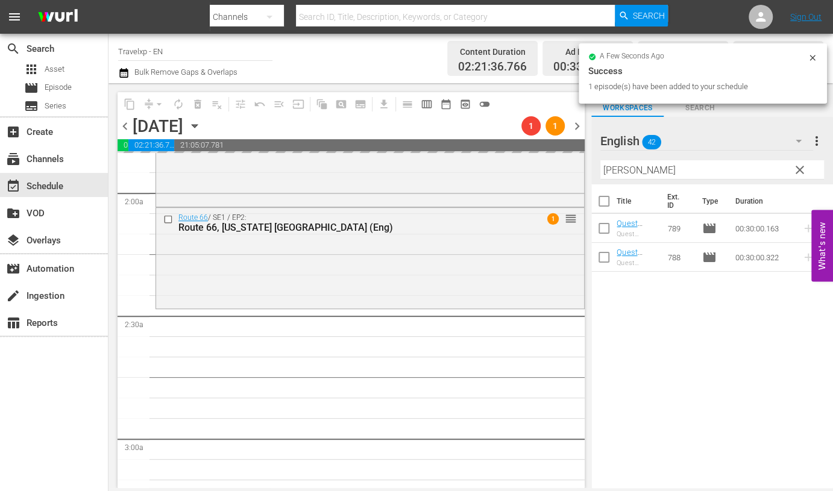
click at [127, 125] on span "chevron_left" at bounding box center [125, 126] width 15 height 15
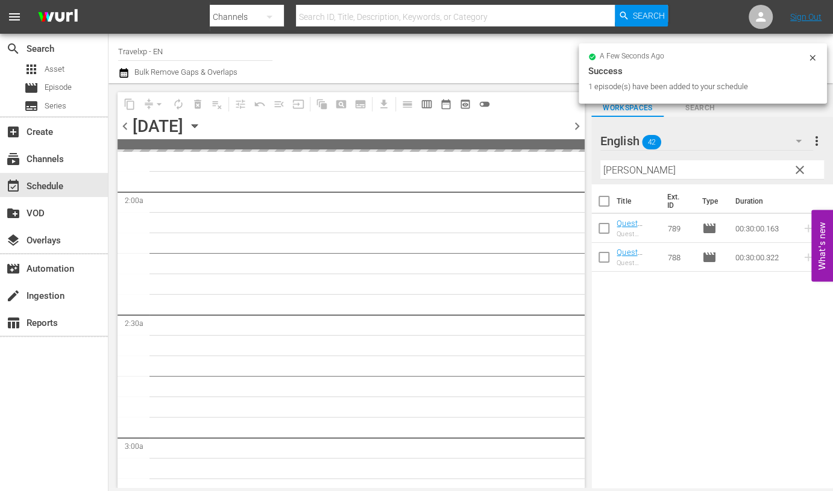
scroll to position [534, 0]
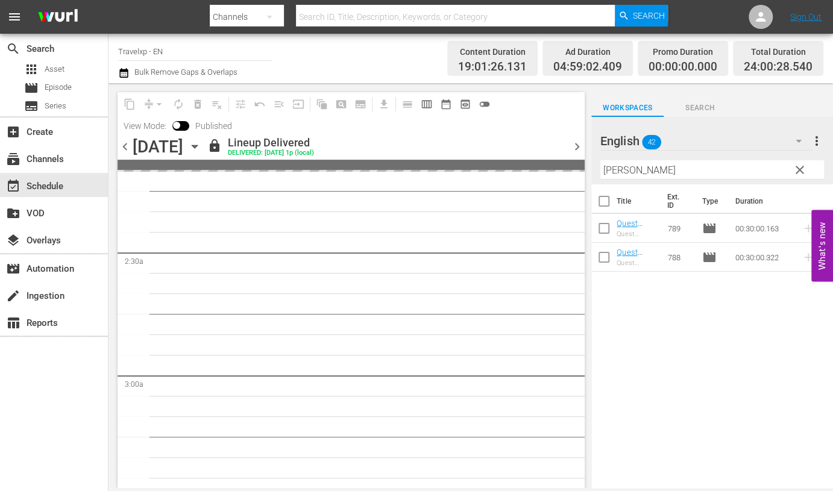
click at [579, 147] on span "chevron_right" at bounding box center [577, 146] width 15 height 15
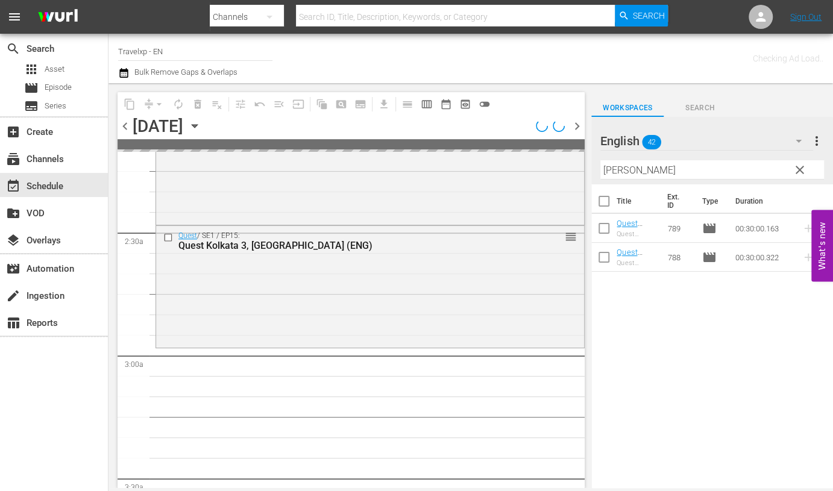
scroll to position [452, 0]
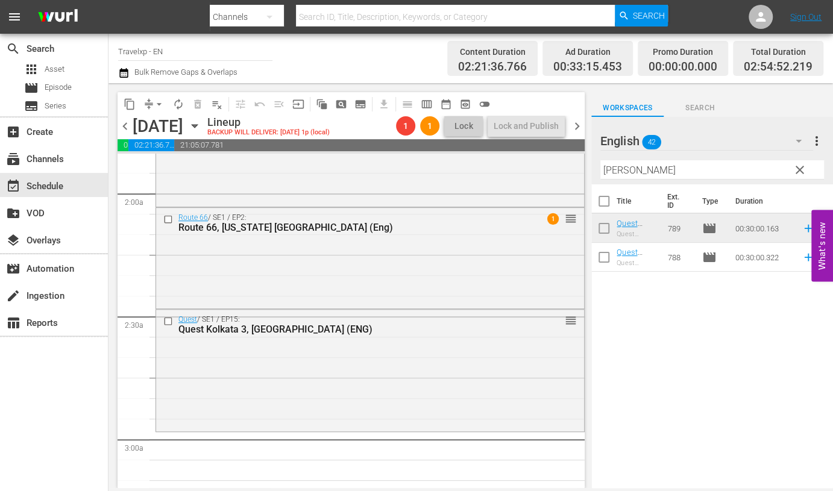
click at [614, 169] on input "[PERSON_NAME]" at bounding box center [713, 169] width 224 height 19
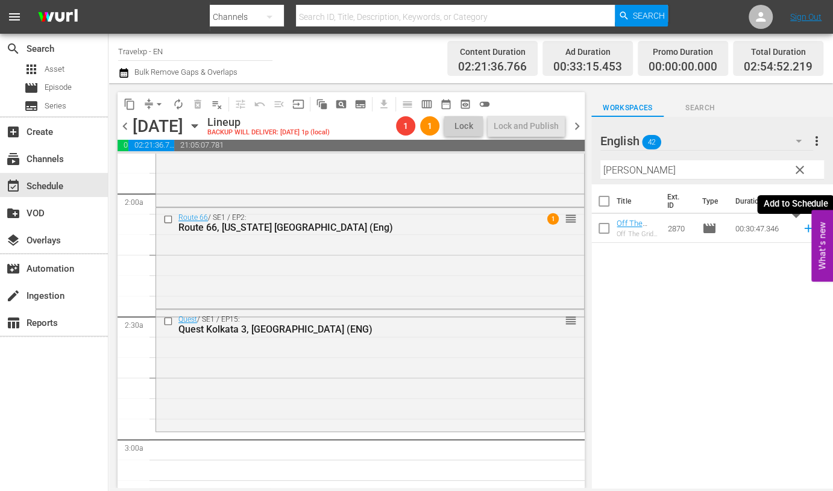
click at [804, 227] on icon at bounding box center [808, 229] width 8 height 8
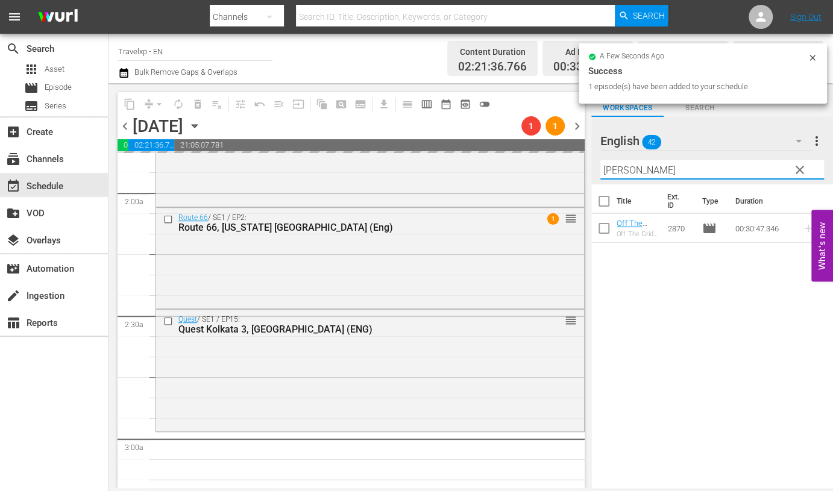
click at [609, 168] on input "[PERSON_NAME]" at bounding box center [713, 169] width 224 height 19
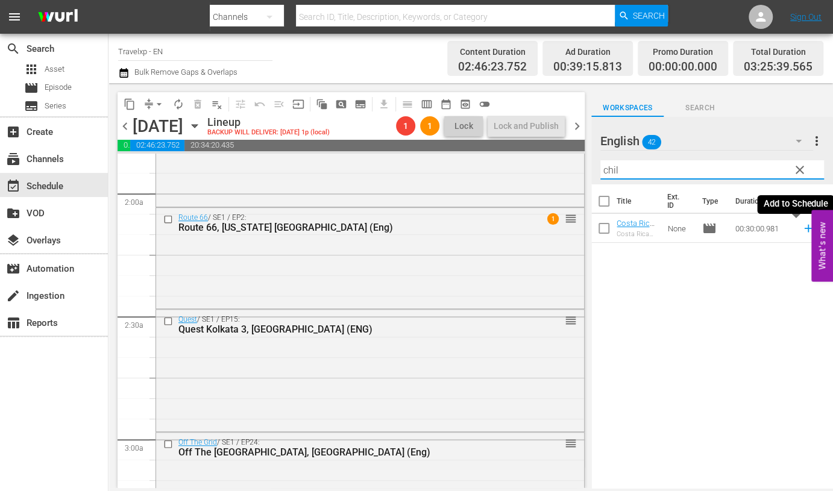
click at [804, 229] on icon at bounding box center [808, 229] width 8 height 8
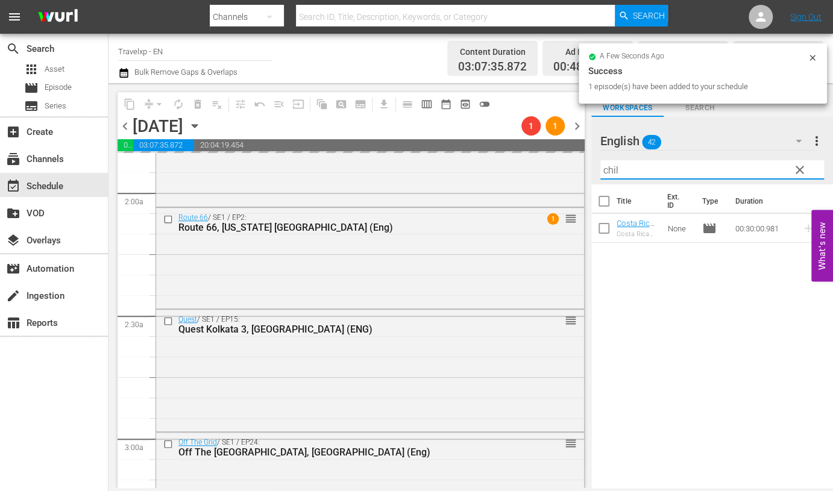
click at [614, 168] on input "chil" at bounding box center [713, 169] width 224 height 19
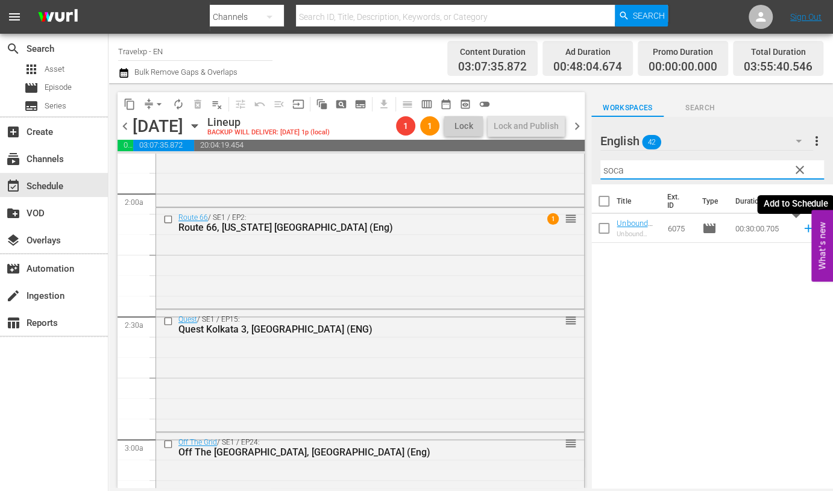
click at [802, 230] on icon at bounding box center [808, 228] width 13 height 13
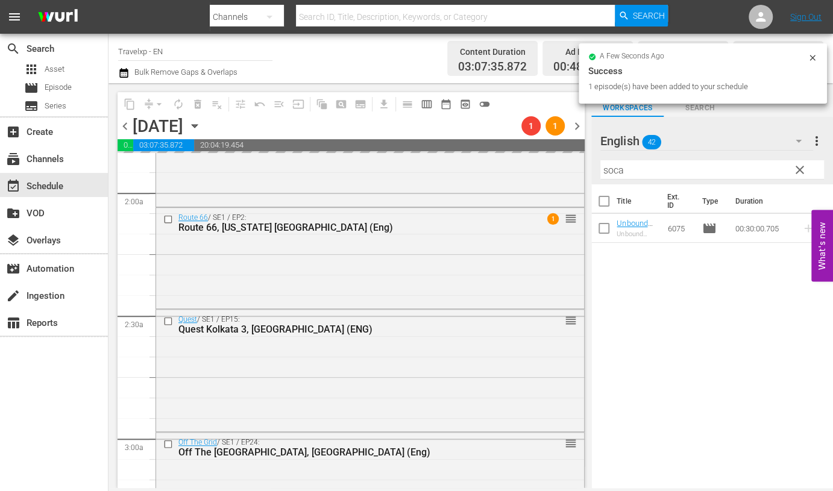
click at [609, 171] on input "soca" at bounding box center [713, 169] width 224 height 19
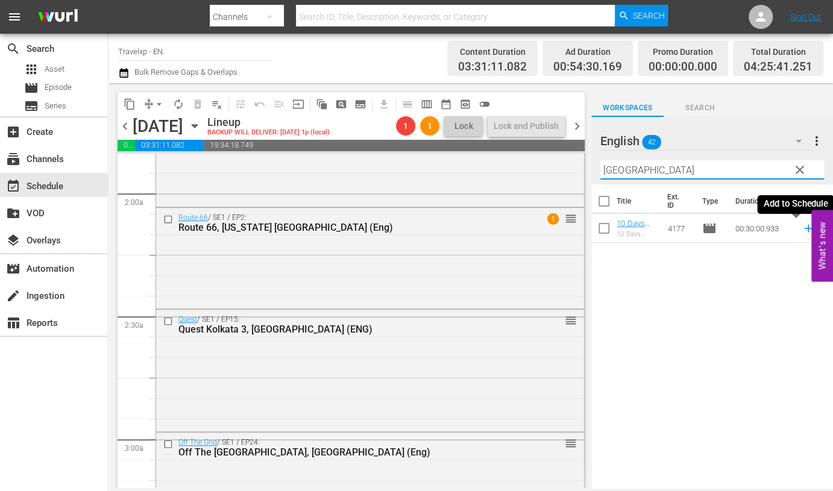
click at [802, 227] on icon at bounding box center [808, 228] width 13 height 13
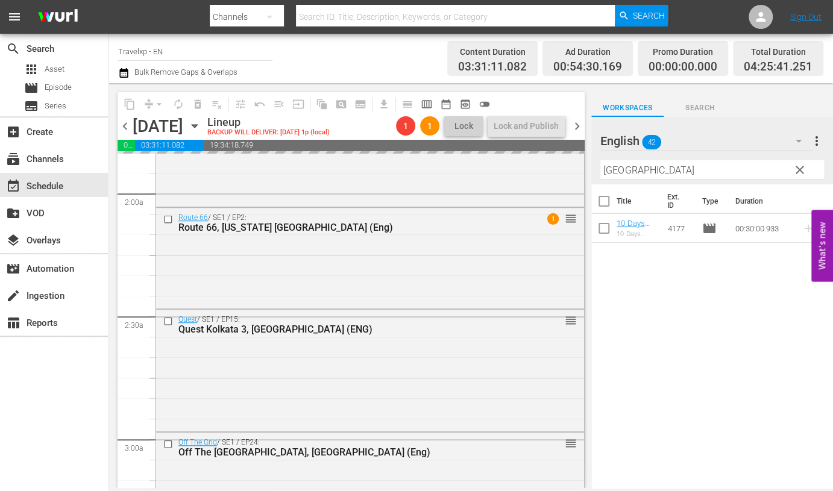
click at [620, 169] on input "[GEOGRAPHIC_DATA]" at bounding box center [713, 169] width 224 height 19
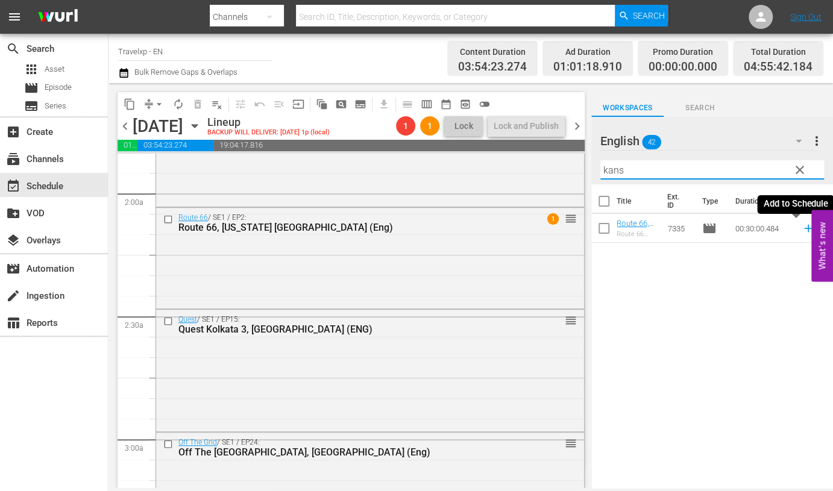
click at [804, 229] on icon at bounding box center [808, 229] width 8 height 8
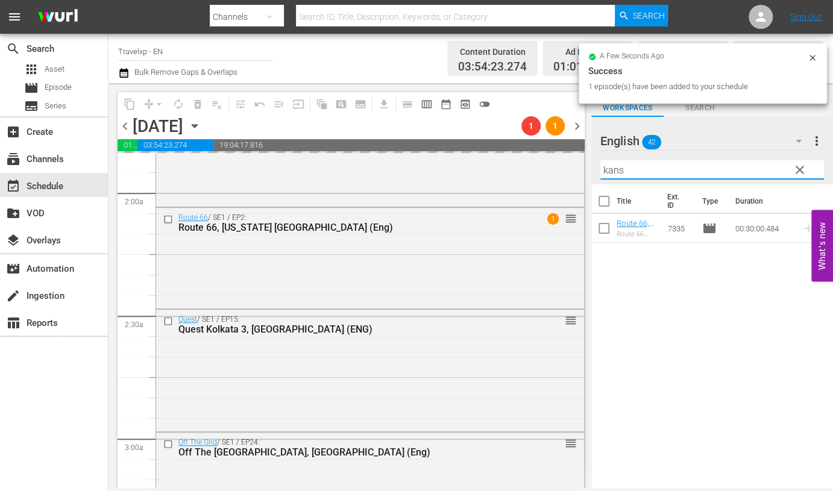
click at [621, 167] on input "kans" at bounding box center [713, 169] width 224 height 19
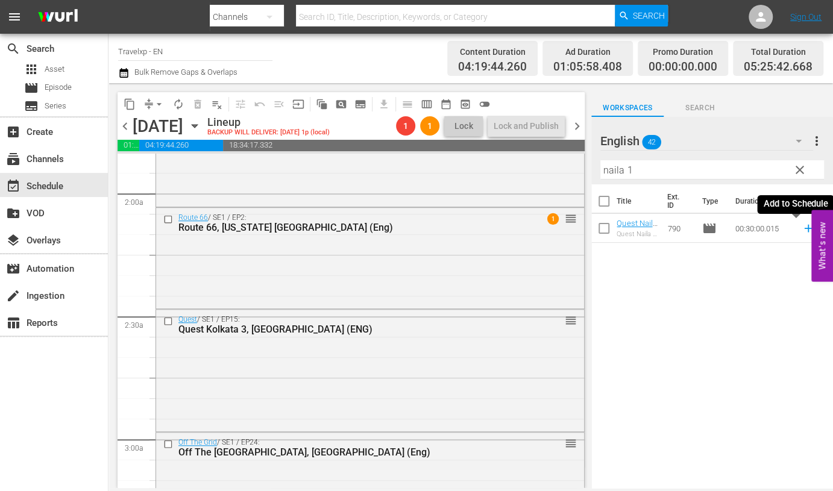
click at [802, 227] on icon at bounding box center [808, 228] width 13 height 13
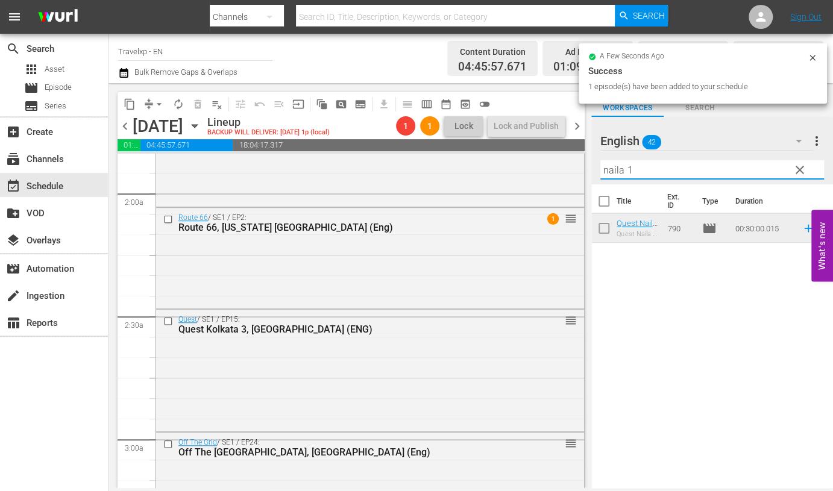
drag, startPoint x: 637, startPoint y: 169, endPoint x: 591, endPoint y: 173, distance: 46.0
click at [591, 173] on div "English 42 English more_vert clear Filter by Title naila 1" at bounding box center [712, 151] width 242 height 68
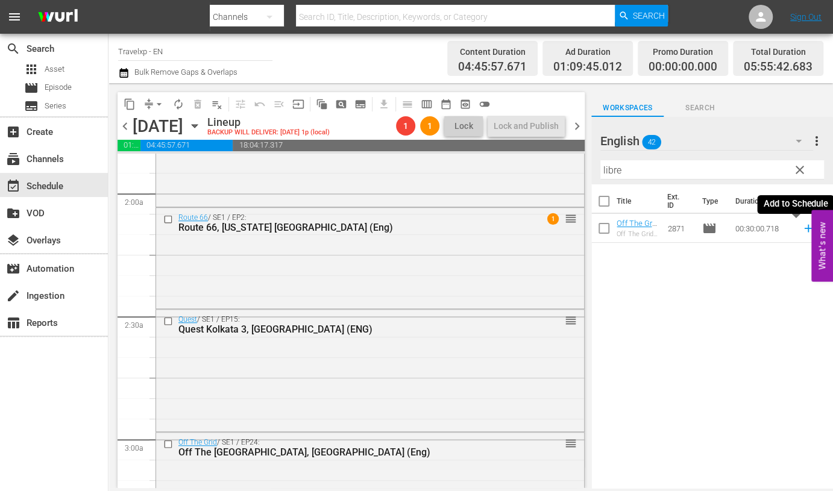
click at [802, 227] on icon at bounding box center [808, 228] width 13 height 13
click at [612, 167] on input "libre" at bounding box center [713, 169] width 224 height 19
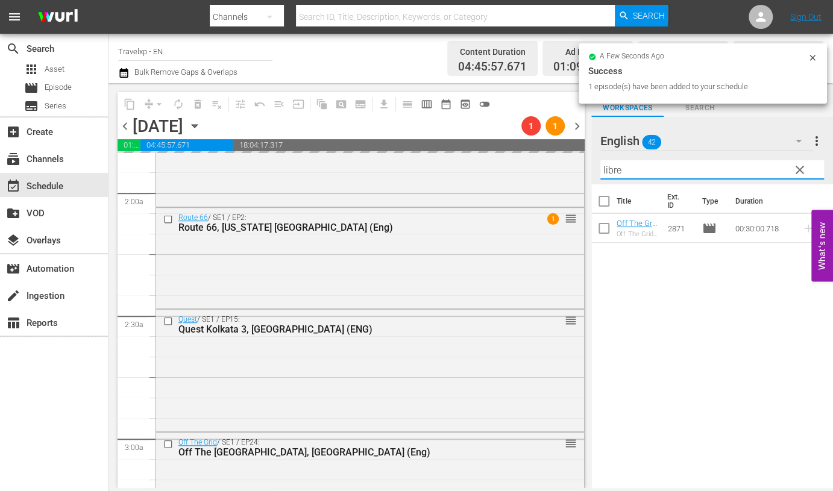
click at [612, 167] on input "libre" at bounding box center [713, 169] width 224 height 19
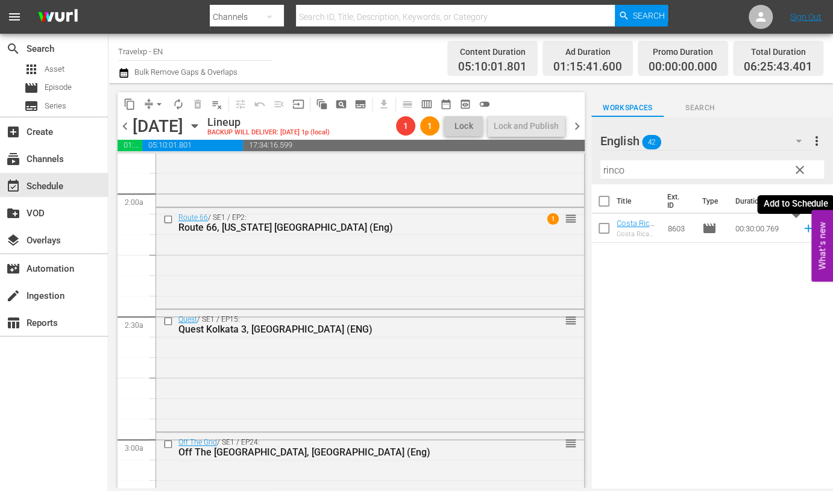
click at [802, 230] on icon at bounding box center [808, 228] width 13 height 13
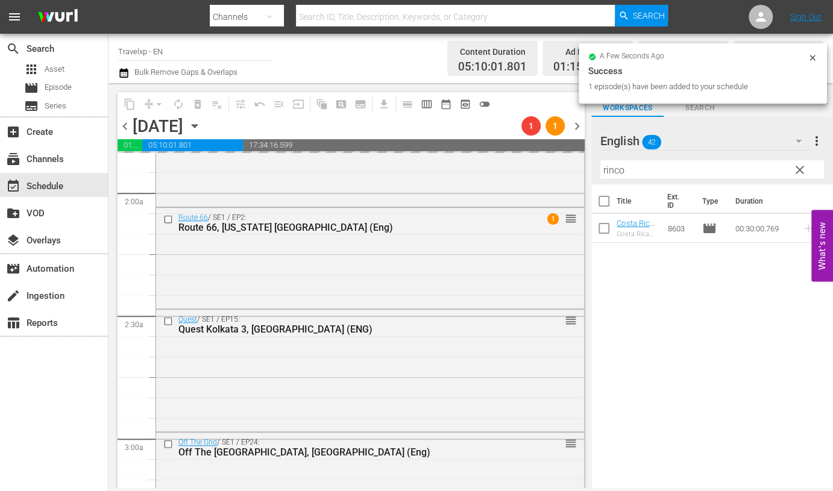
click at [609, 166] on input "rinco" at bounding box center [713, 169] width 224 height 19
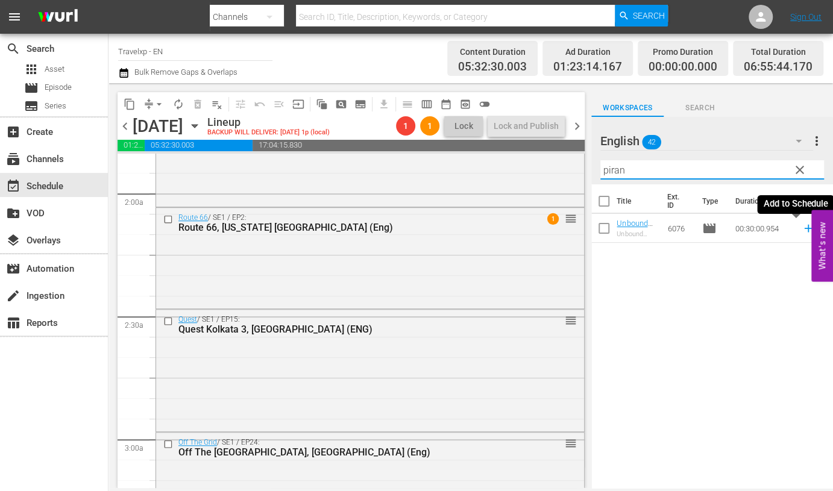
click at [802, 227] on icon at bounding box center [808, 228] width 13 height 13
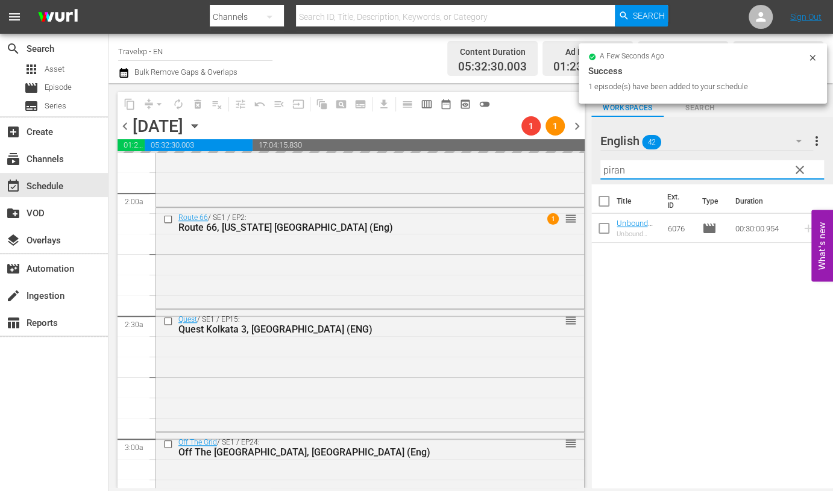
click at [619, 168] on input "piran" at bounding box center [713, 169] width 224 height 19
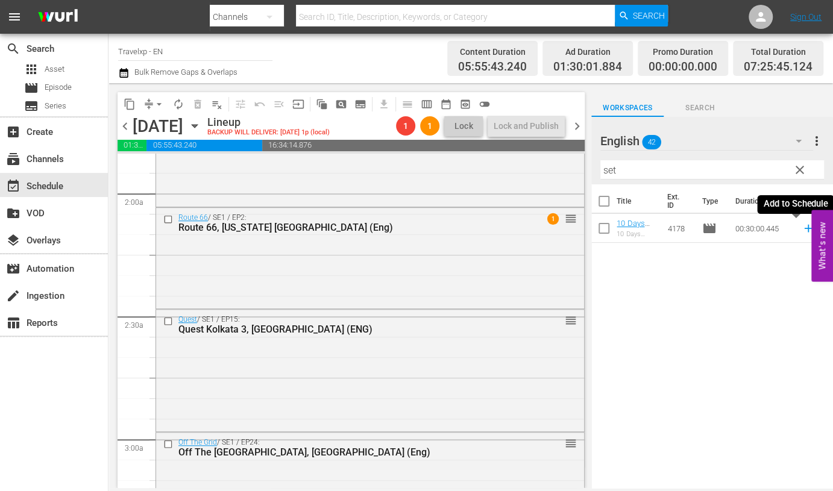
click at [802, 230] on icon at bounding box center [808, 228] width 13 height 13
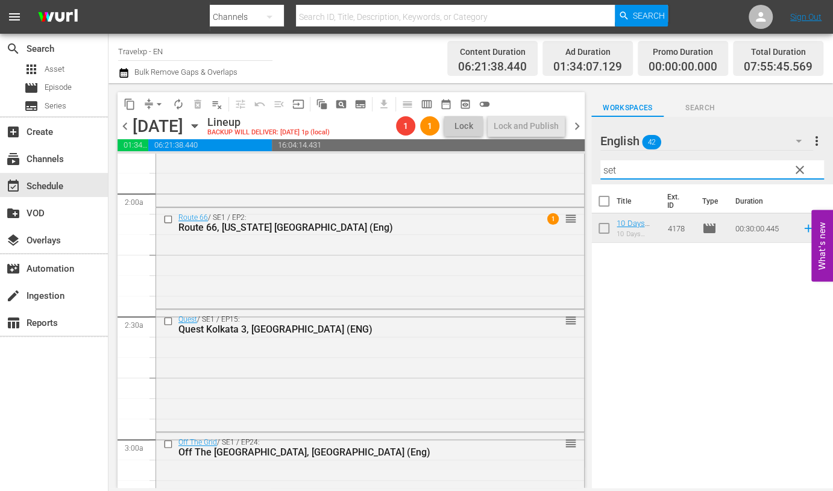
click at [609, 172] on input "set" at bounding box center [713, 169] width 224 height 19
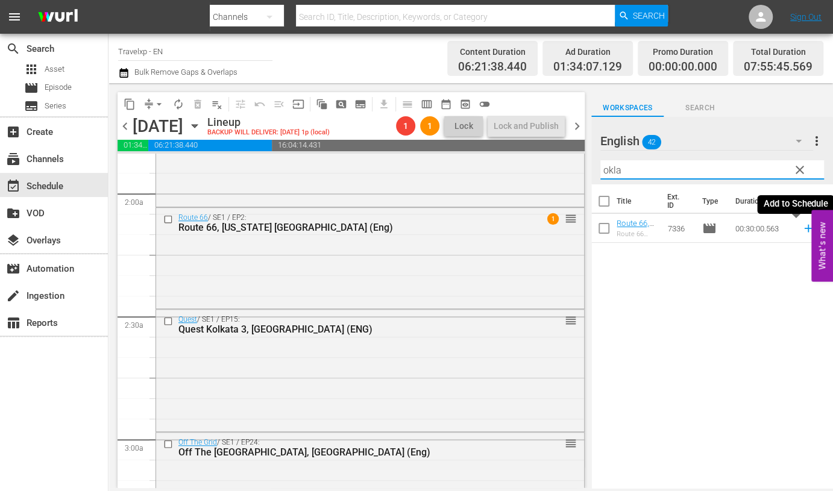
click at [804, 229] on icon at bounding box center [808, 229] width 8 height 8
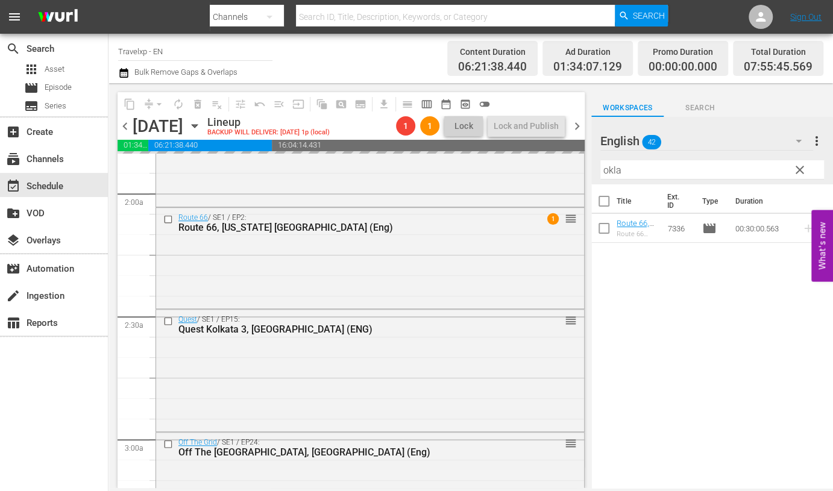
click at [610, 167] on input "okla" at bounding box center [713, 169] width 224 height 19
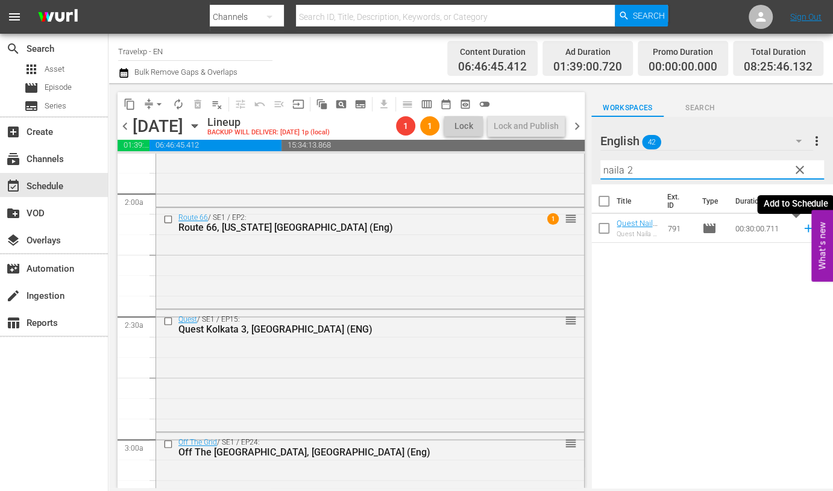
click at [804, 228] on icon at bounding box center [808, 229] width 8 height 8
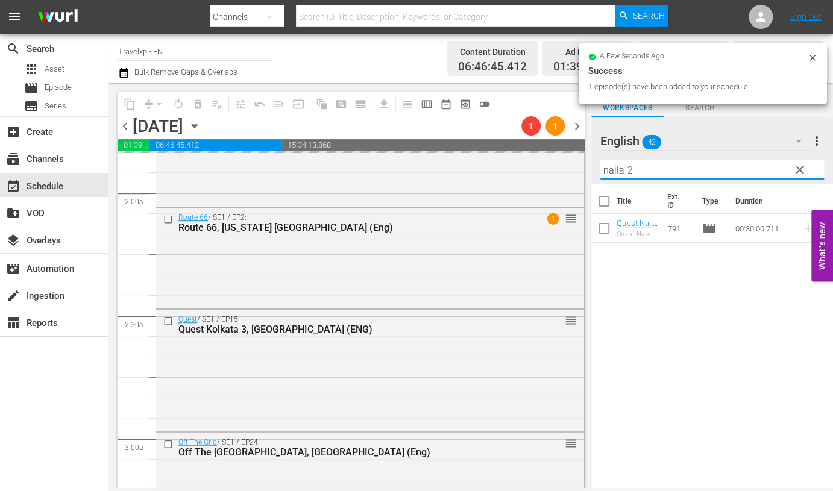
click at [588, 177] on div "content_copy compress arrow_drop_down autorenew_outlined delete_forever_outline…" at bounding box center [471, 285] width 725 height 405
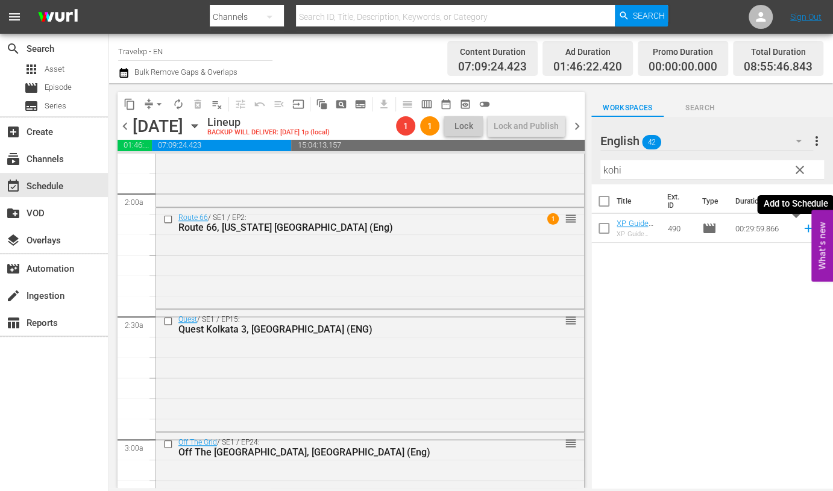
click at [802, 229] on icon at bounding box center [808, 228] width 13 height 13
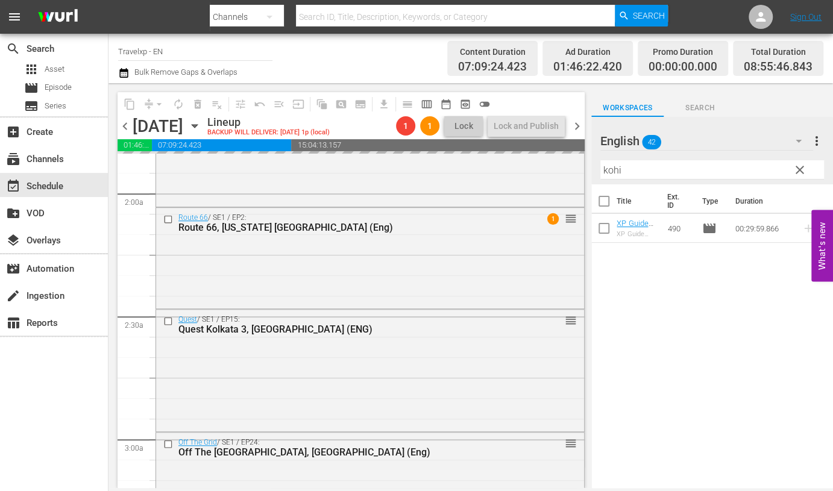
click at [609, 171] on input "kohi" at bounding box center [713, 169] width 224 height 19
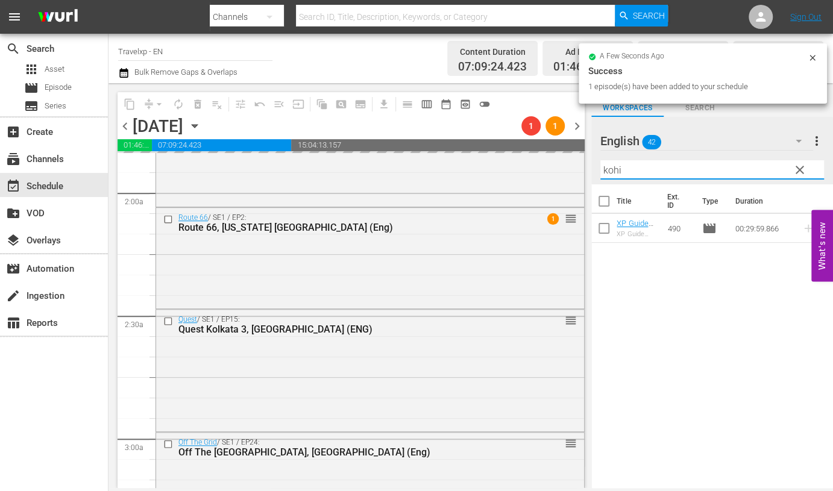
click at [609, 171] on input "kohi" at bounding box center [713, 169] width 224 height 19
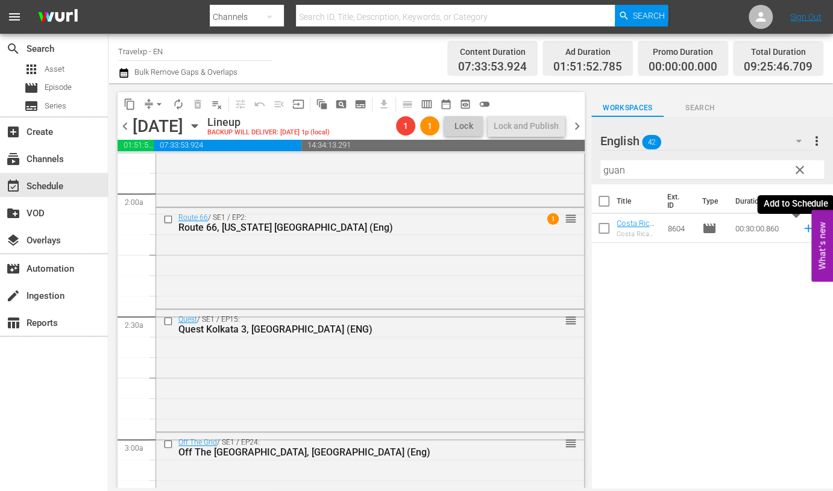
click at [802, 227] on icon at bounding box center [808, 228] width 13 height 13
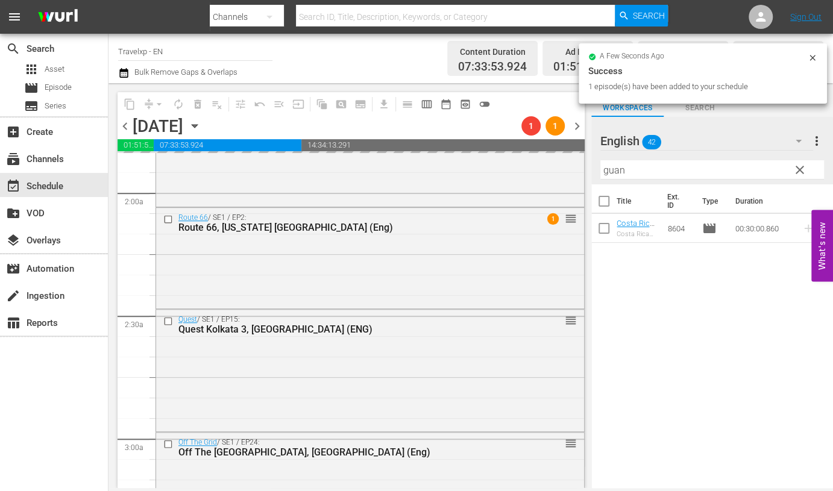
click at [612, 174] on input "guan" at bounding box center [713, 169] width 224 height 19
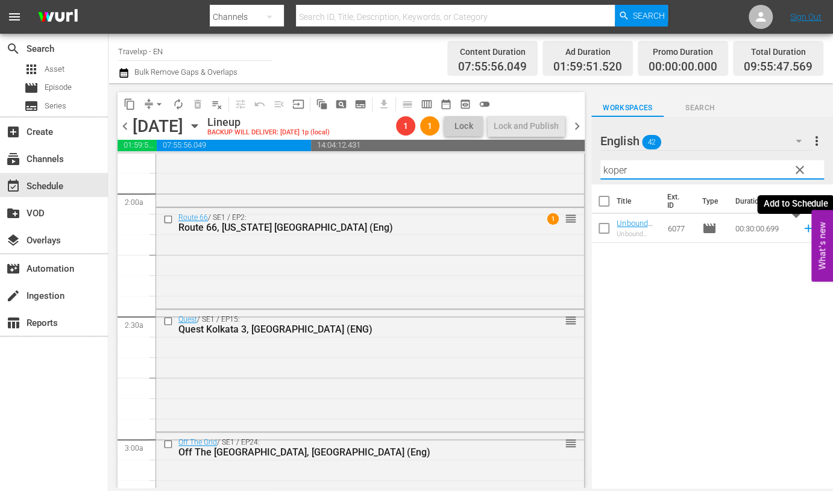
click at [804, 231] on icon at bounding box center [808, 229] width 8 height 8
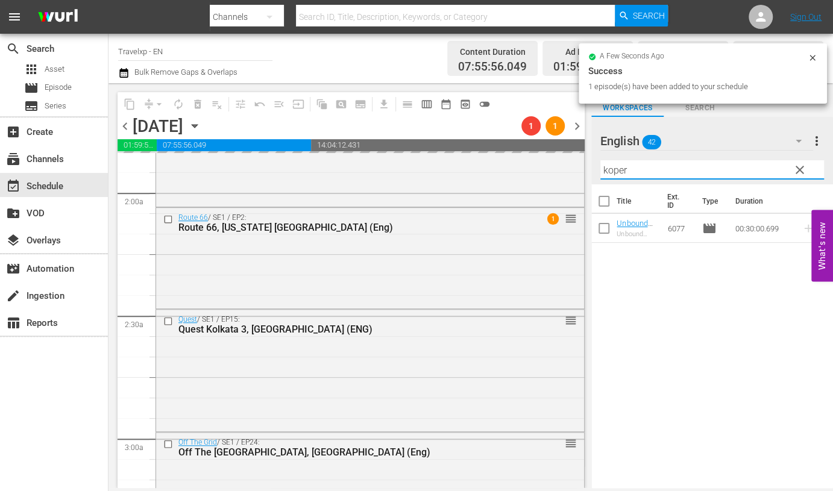
click at [610, 167] on input "koper" at bounding box center [713, 169] width 224 height 19
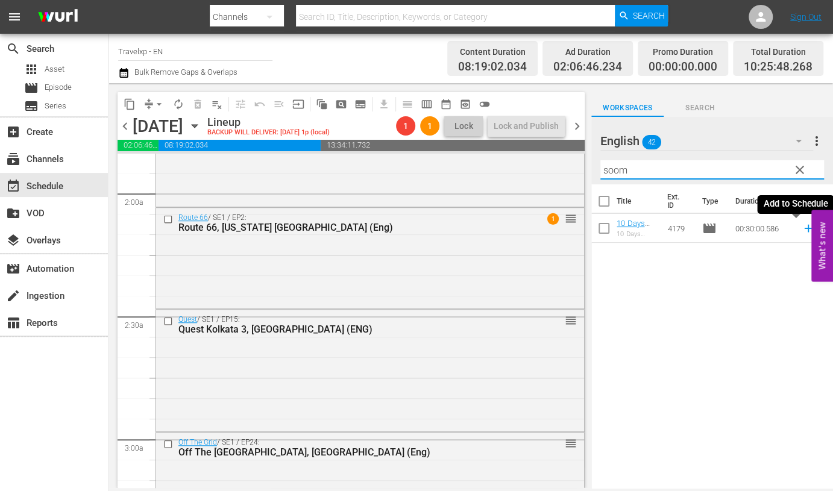
click at [802, 227] on icon at bounding box center [808, 228] width 13 height 13
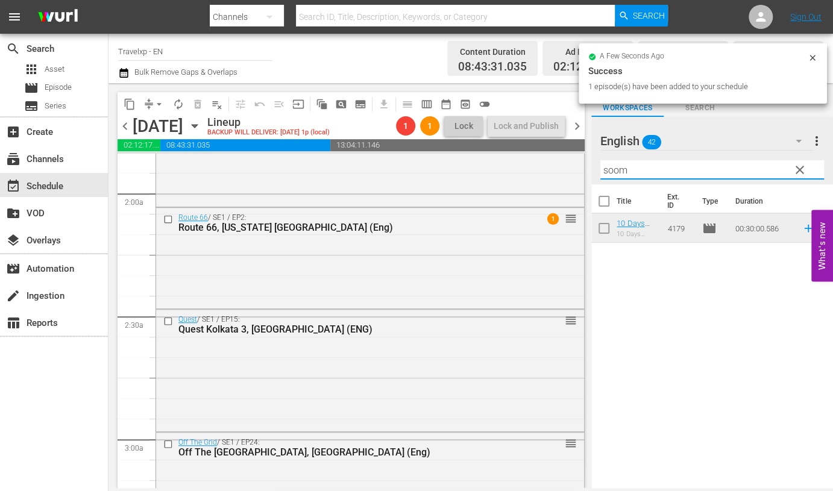
click at [606, 169] on input "soom" at bounding box center [713, 169] width 224 height 19
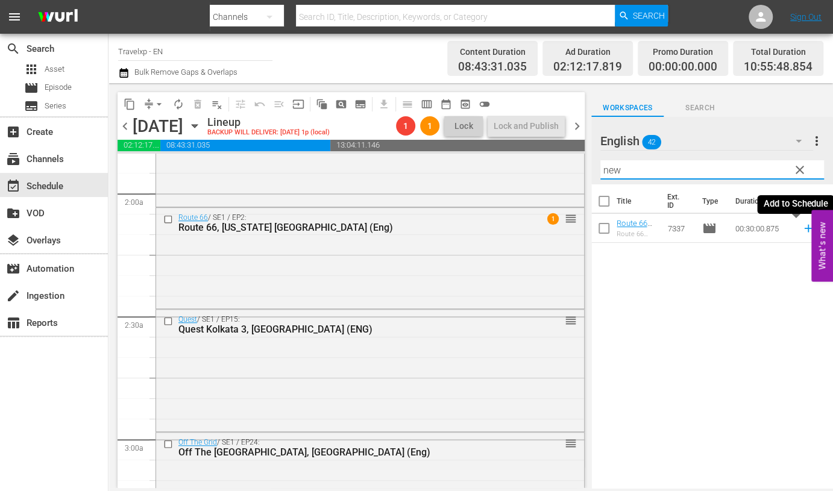
click at [804, 231] on icon at bounding box center [808, 229] width 8 height 8
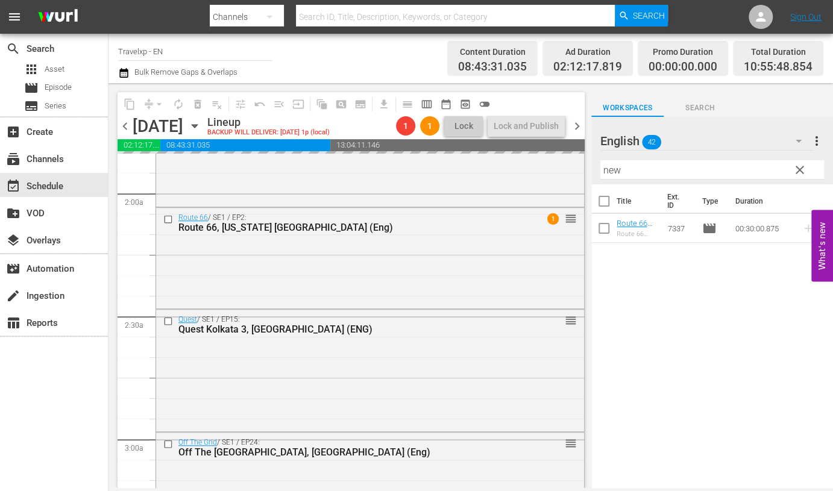
click at [615, 171] on input "new" at bounding box center [713, 169] width 224 height 19
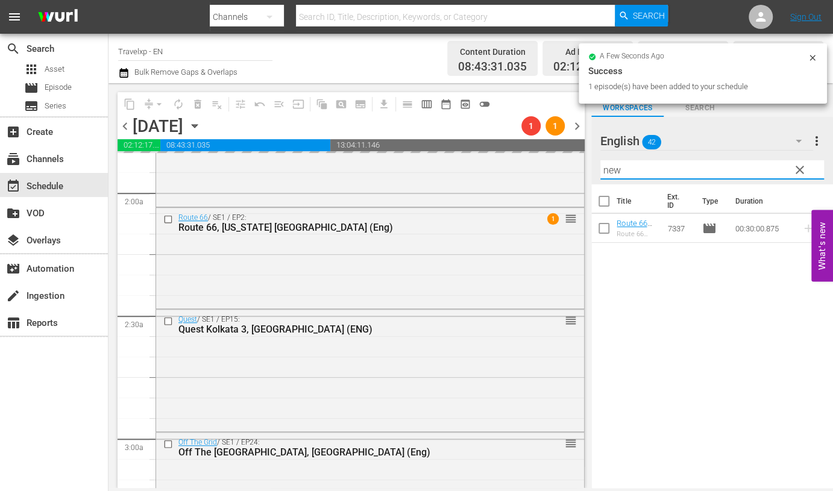
click at [615, 171] on input "new" at bounding box center [713, 169] width 224 height 19
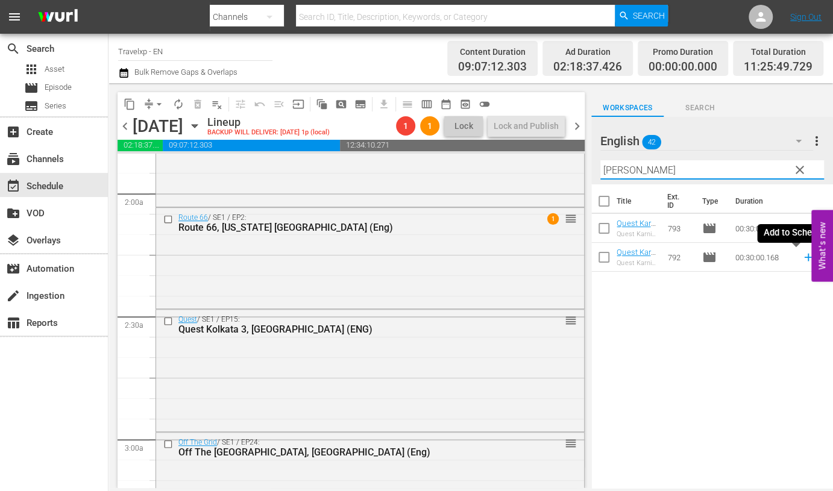
click at [802, 260] on icon at bounding box center [808, 257] width 13 height 13
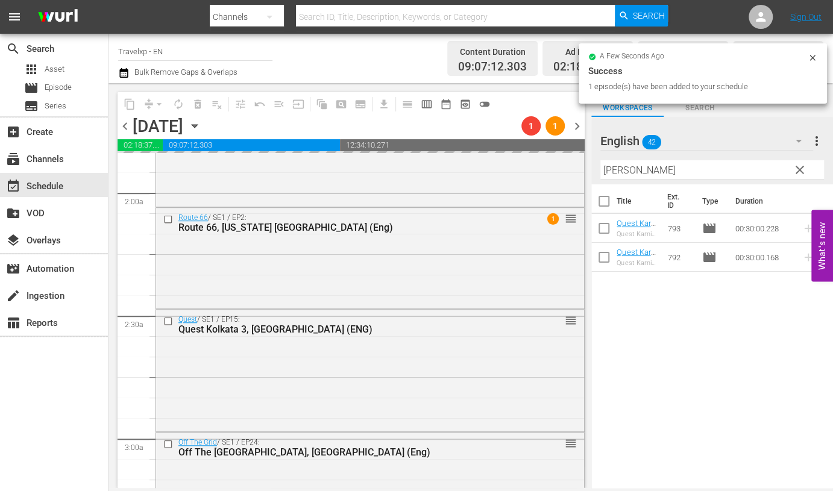
click at [618, 172] on input "[PERSON_NAME]" at bounding box center [713, 169] width 224 height 19
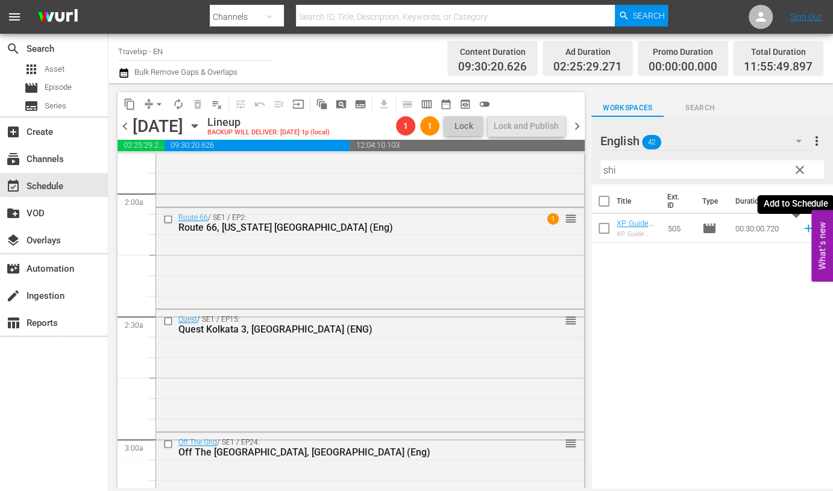
click at [804, 227] on icon at bounding box center [808, 229] width 8 height 8
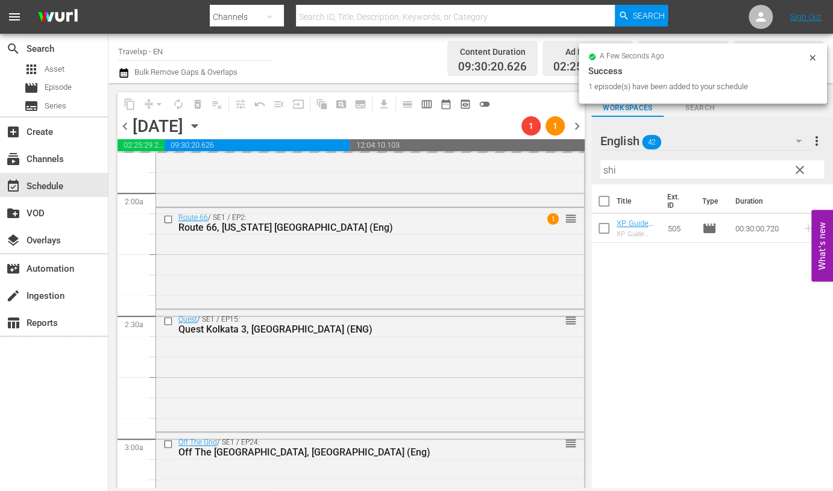
click at [611, 169] on input "shi" at bounding box center [713, 169] width 224 height 19
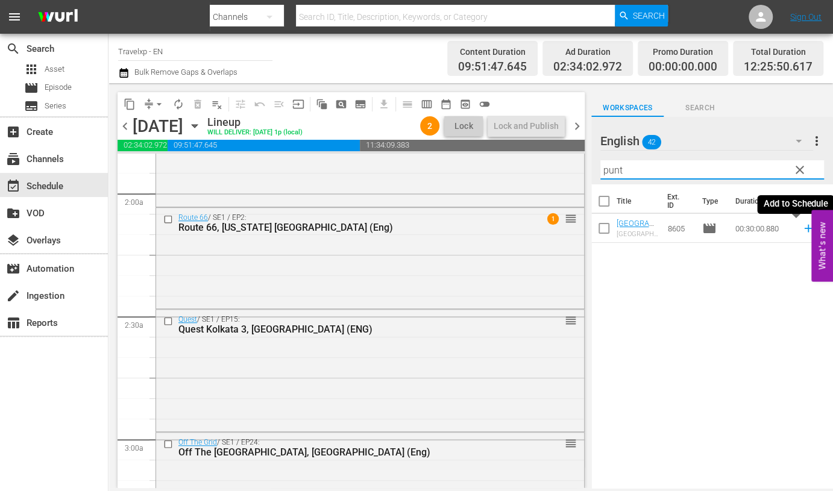
click at [802, 226] on icon at bounding box center [808, 228] width 13 height 13
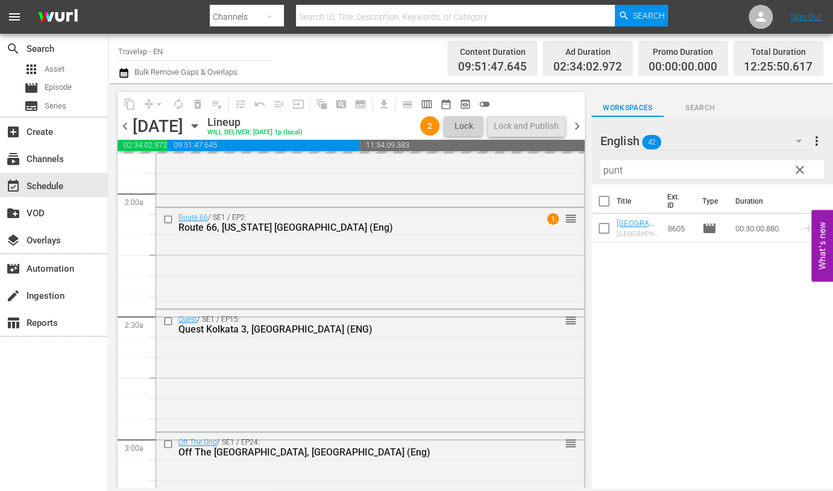
click at [616, 172] on input "punt" at bounding box center [713, 169] width 224 height 19
click at [804, 226] on icon at bounding box center [808, 229] width 8 height 8
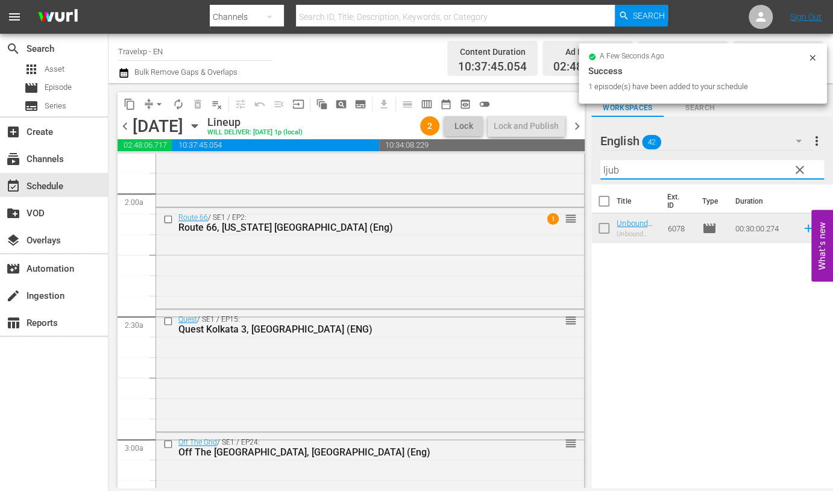
click at [606, 173] on input "ljub" at bounding box center [713, 169] width 224 height 19
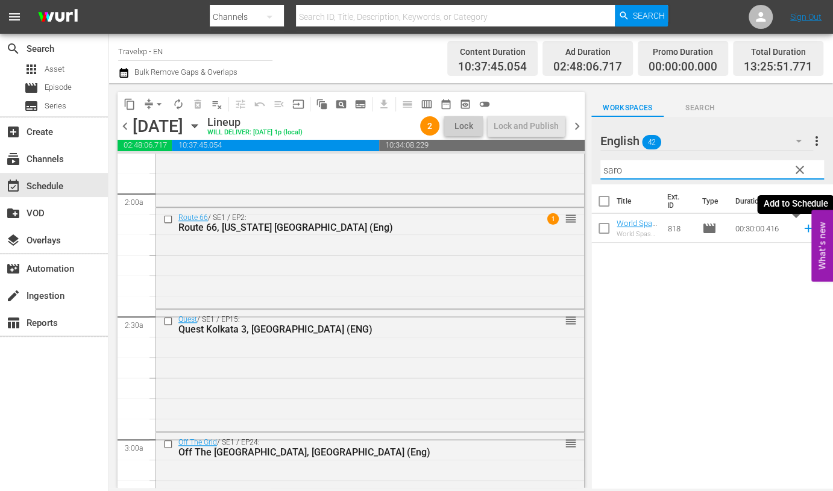
click at [804, 229] on icon at bounding box center [808, 229] width 8 height 8
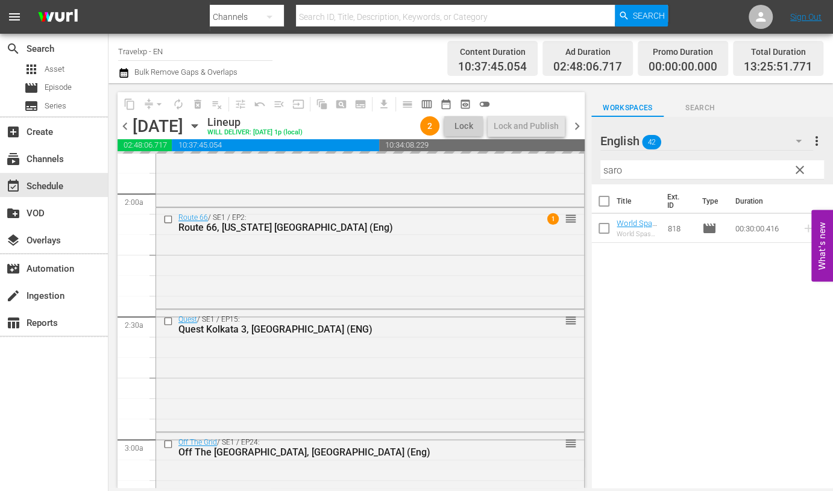
click at [617, 172] on input "saro" at bounding box center [713, 169] width 224 height 19
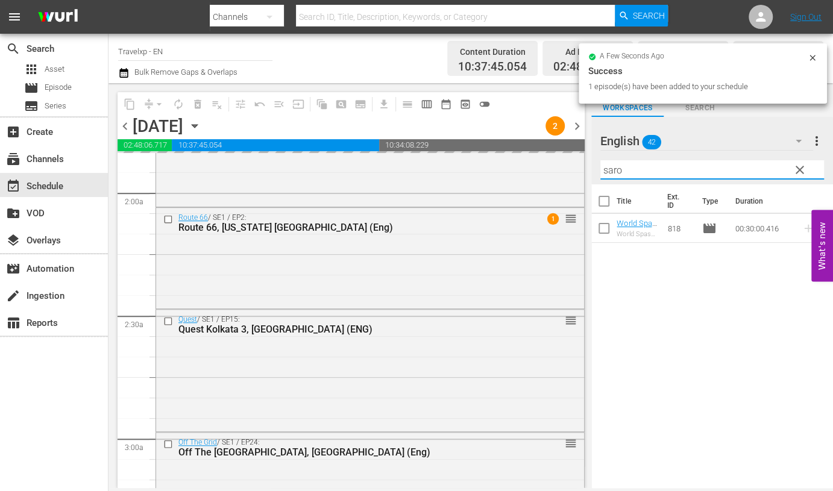
click at [617, 172] on input "saro" at bounding box center [713, 169] width 224 height 19
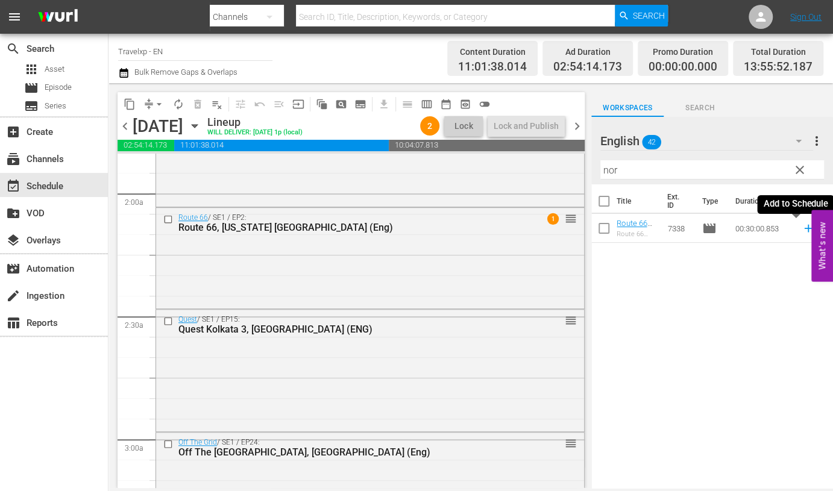
click at [804, 232] on icon at bounding box center [808, 229] width 8 height 8
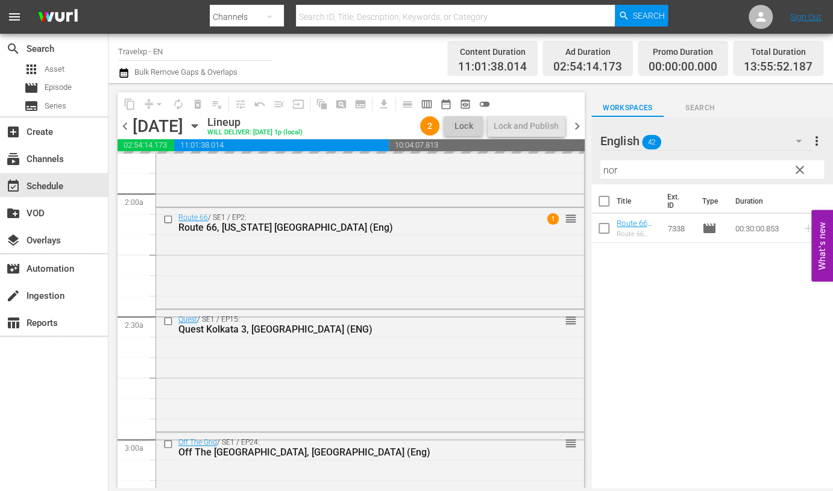
click at [615, 172] on input "nor" at bounding box center [713, 169] width 224 height 19
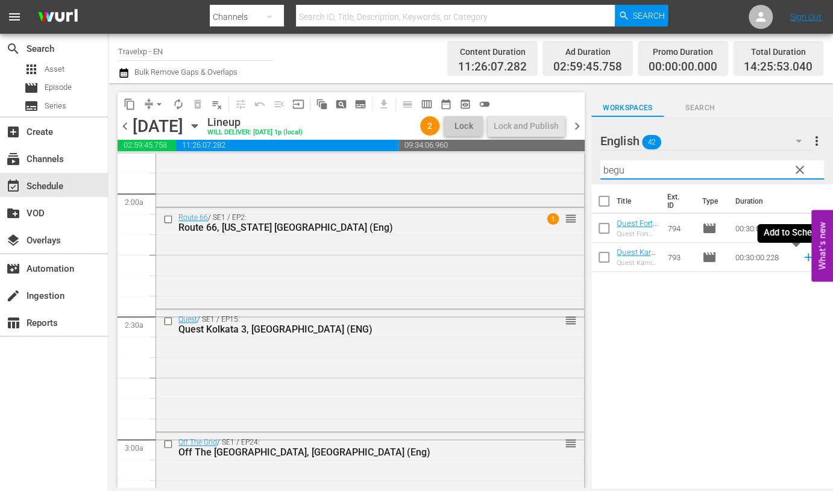
drag, startPoint x: 798, startPoint y: 257, endPoint x: 787, endPoint y: 242, distance: 18.6
click at [802, 257] on icon at bounding box center [808, 257] width 13 height 13
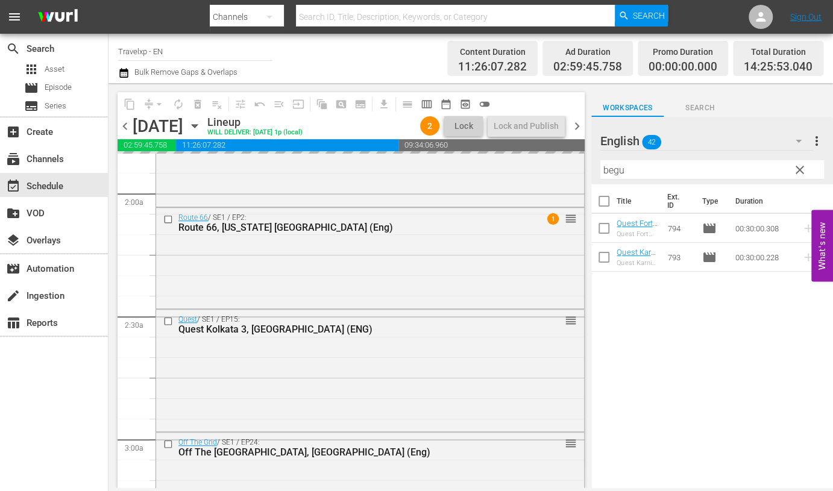
click at [616, 167] on input "begu" at bounding box center [713, 169] width 224 height 19
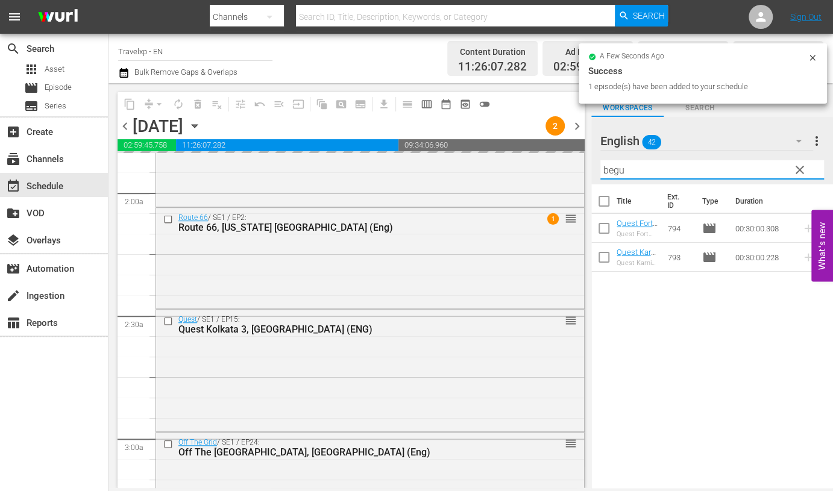
click at [616, 167] on input "begu" at bounding box center [713, 169] width 224 height 19
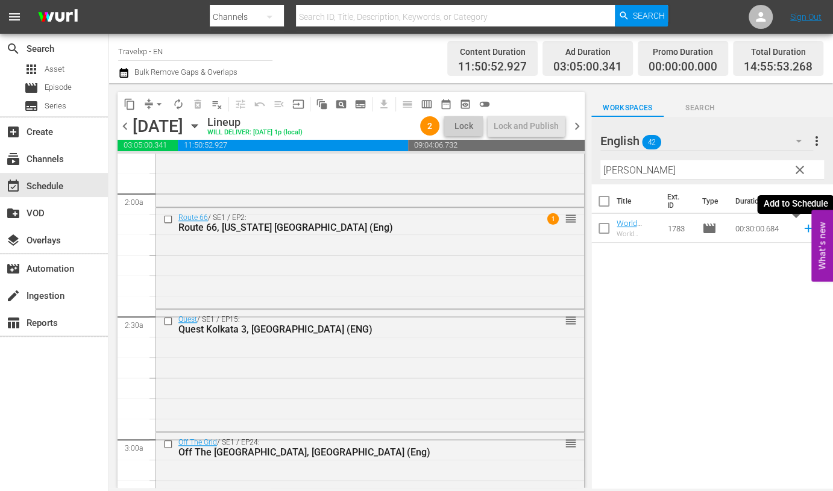
click at [804, 225] on icon at bounding box center [808, 229] width 8 height 8
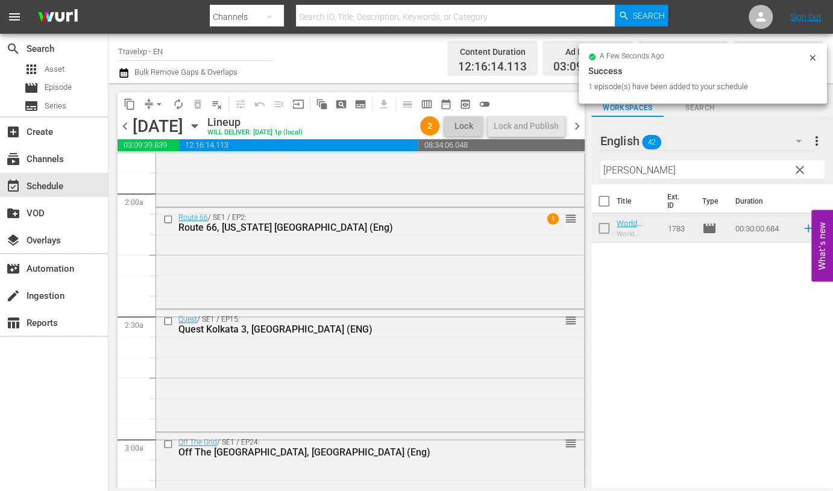
click at [616, 167] on input "[PERSON_NAME]" at bounding box center [713, 169] width 224 height 19
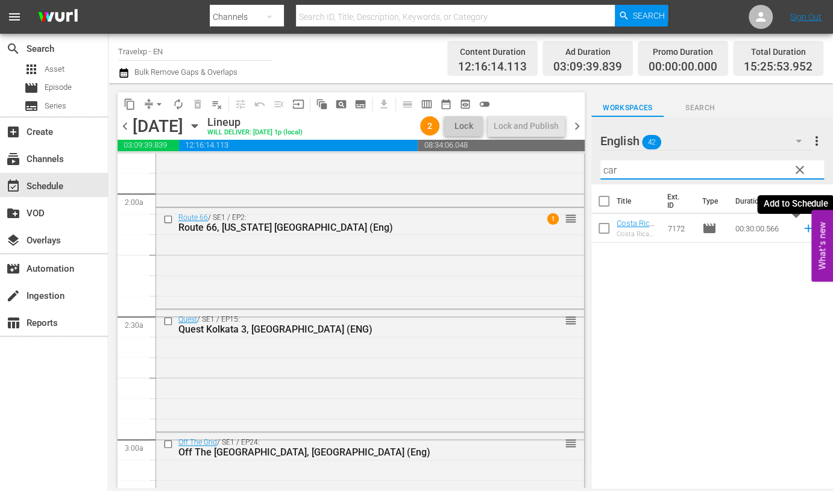
click at [802, 229] on icon at bounding box center [808, 228] width 13 height 13
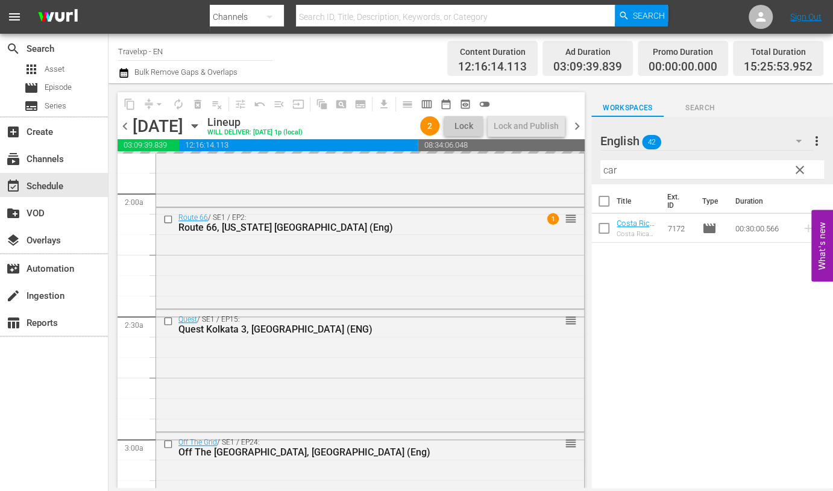
click at [609, 169] on input "car" at bounding box center [713, 169] width 224 height 19
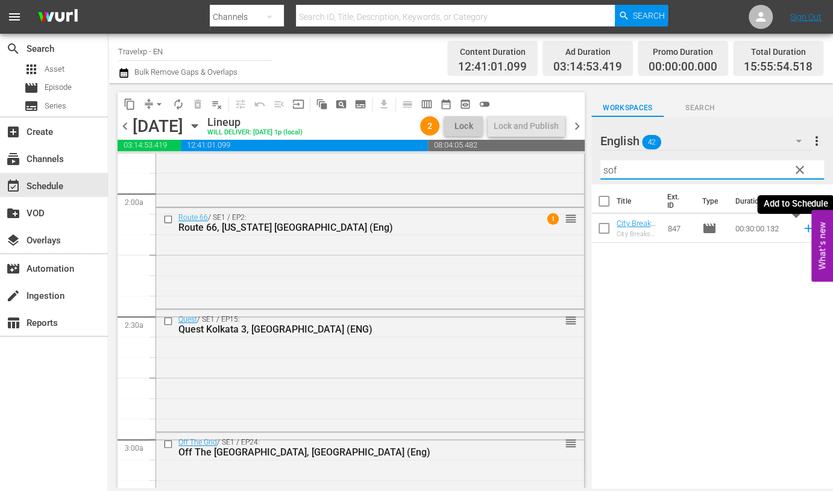
click at [804, 228] on icon at bounding box center [808, 229] width 8 height 8
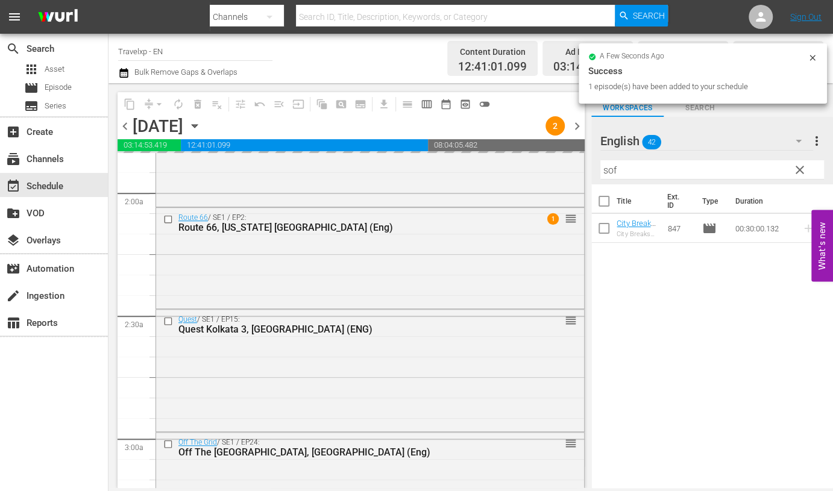
click at [611, 168] on input "sof" at bounding box center [713, 169] width 224 height 19
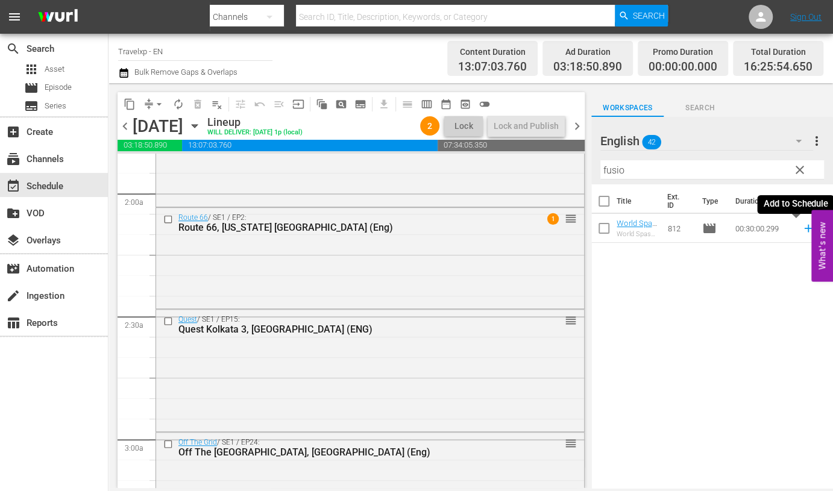
click at [802, 227] on icon at bounding box center [808, 228] width 13 height 13
click at [617, 169] on input "fusio" at bounding box center [713, 169] width 224 height 19
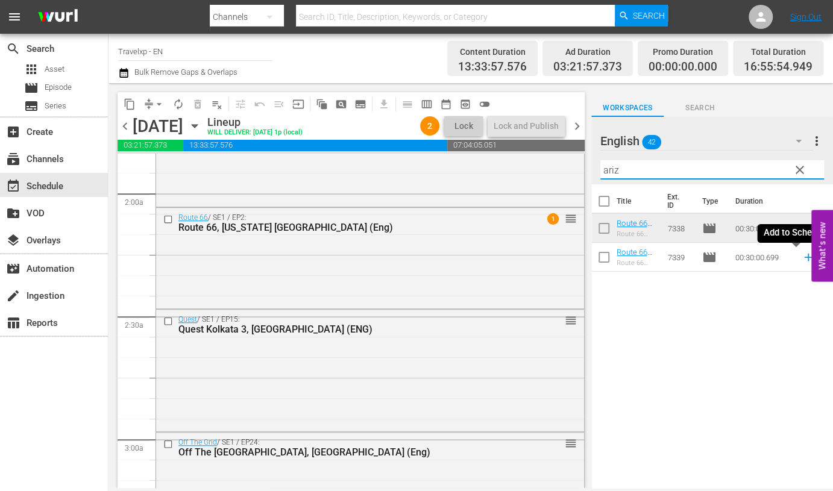
drag, startPoint x: 795, startPoint y: 255, endPoint x: 746, endPoint y: 209, distance: 67.0
click at [802, 256] on icon at bounding box center [808, 257] width 13 height 13
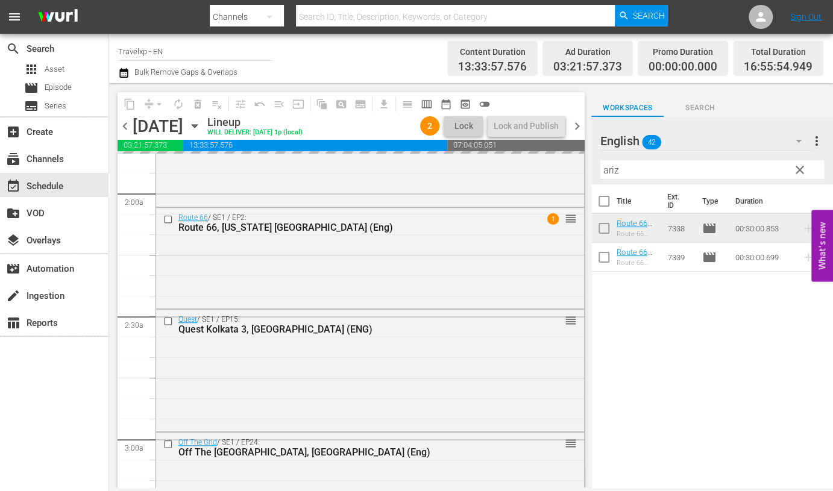
click at [606, 167] on input "ariz" at bounding box center [713, 169] width 224 height 19
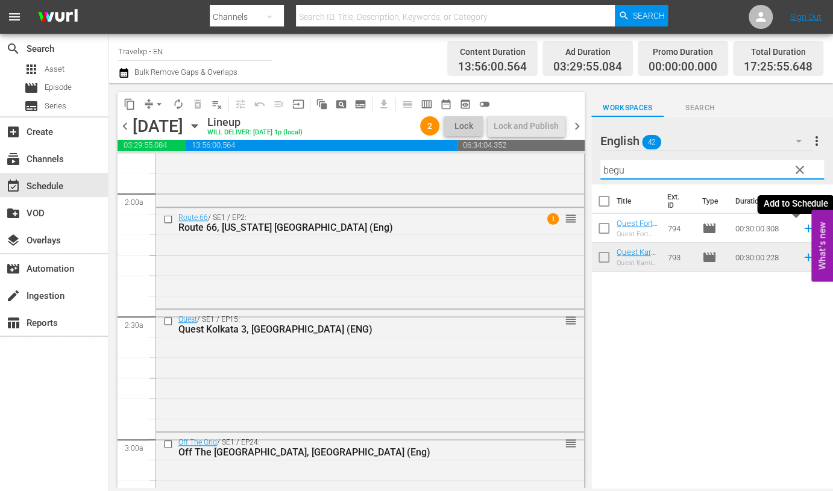
click at [802, 227] on icon at bounding box center [808, 228] width 13 height 13
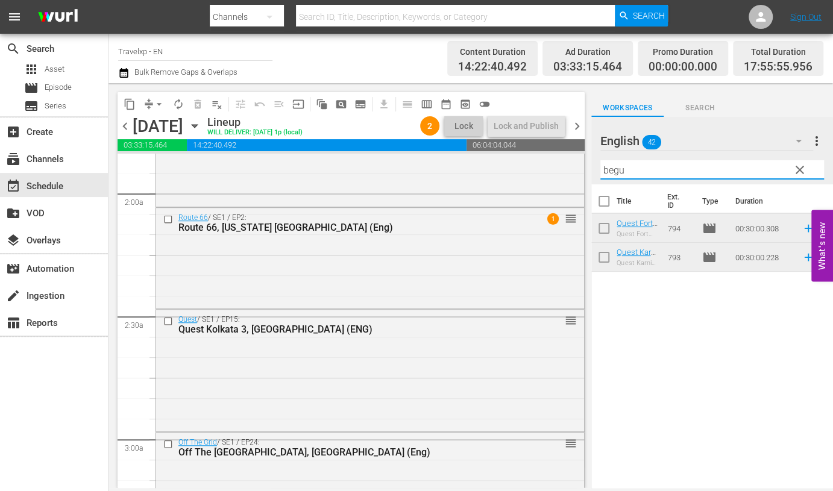
click at [619, 175] on input "begu" at bounding box center [713, 169] width 224 height 19
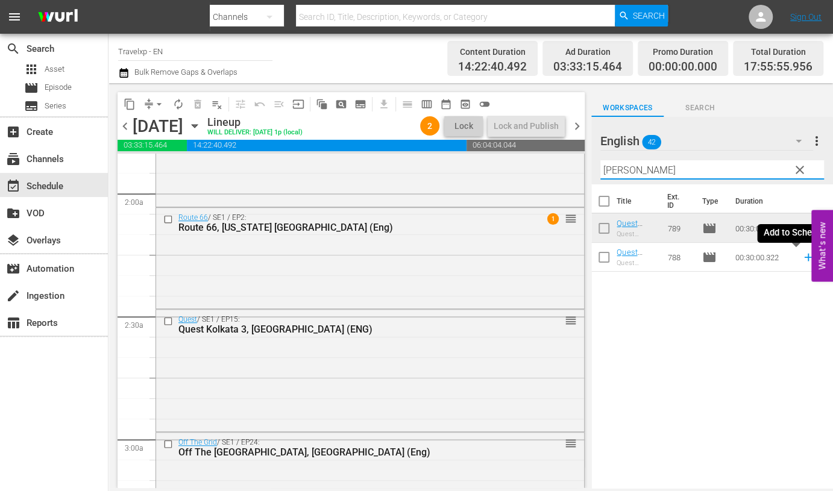
click at [802, 260] on icon at bounding box center [808, 257] width 13 height 13
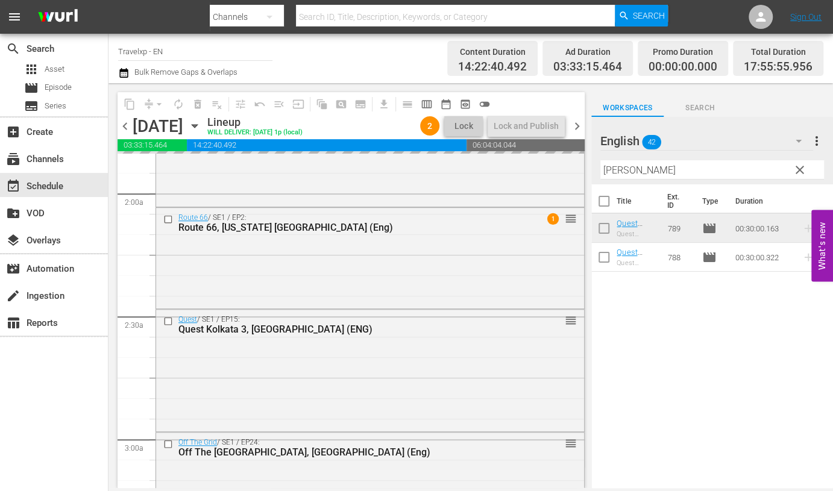
click at [613, 165] on input "[PERSON_NAME]" at bounding box center [713, 169] width 224 height 19
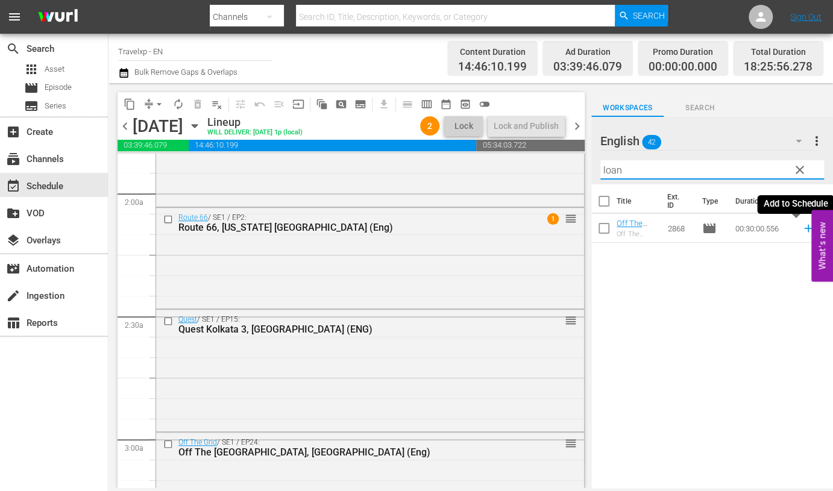
click at [804, 227] on icon at bounding box center [808, 229] width 8 height 8
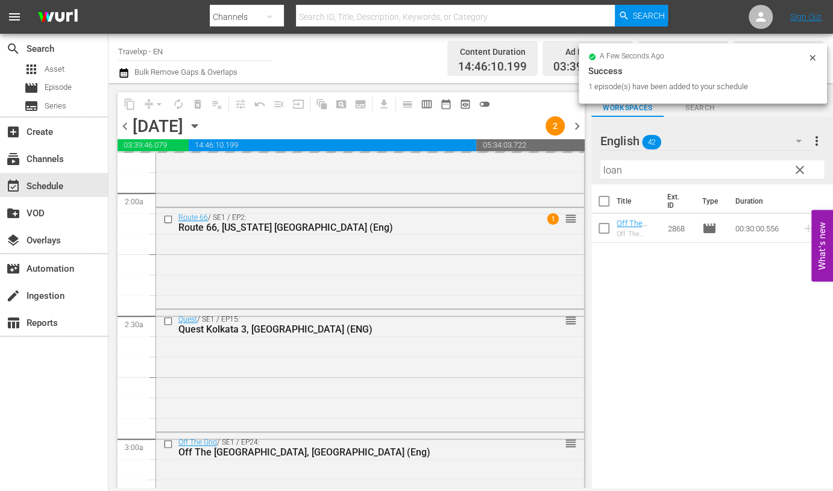
click at [616, 166] on input "loan" at bounding box center [713, 169] width 224 height 19
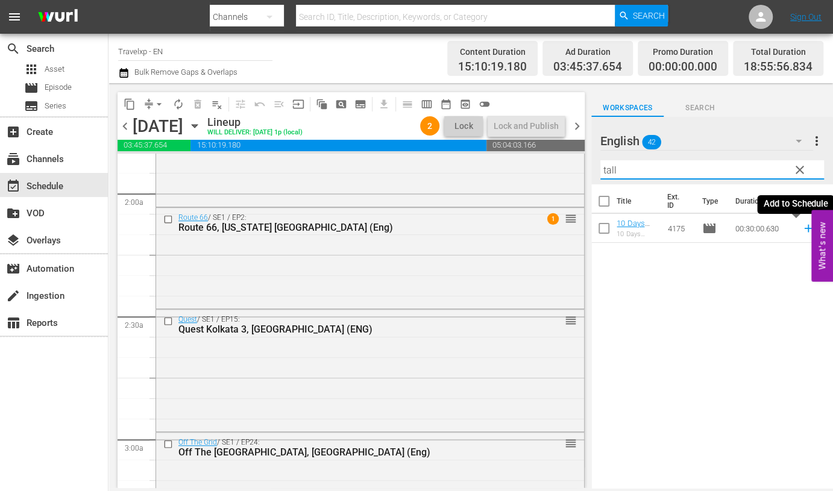
click at [804, 229] on icon at bounding box center [808, 229] width 8 height 8
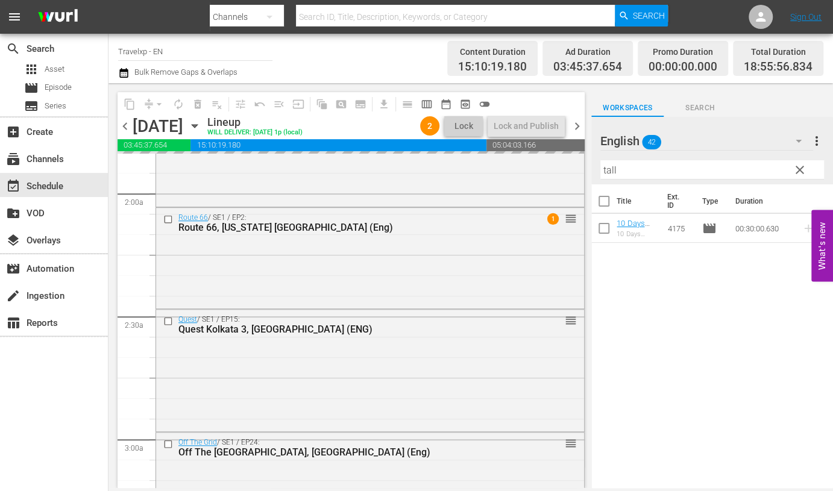
click at [614, 167] on input "tall" at bounding box center [713, 169] width 224 height 19
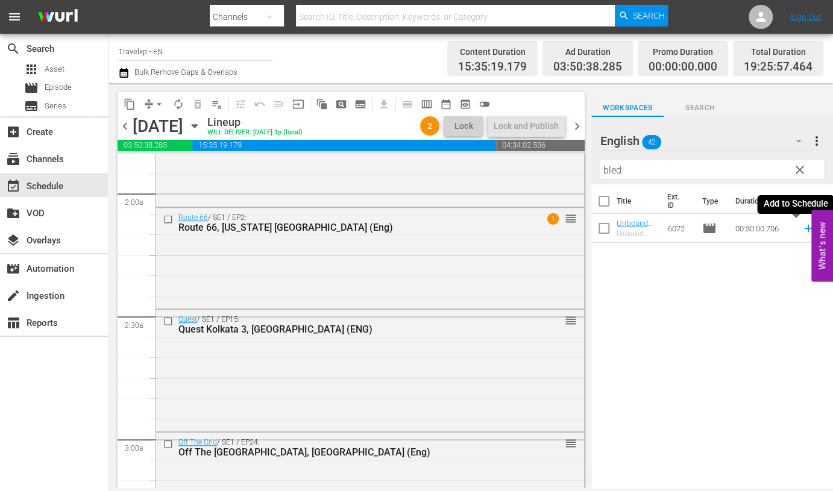
click at [804, 228] on icon at bounding box center [808, 229] width 8 height 8
click at [614, 166] on input "bled" at bounding box center [713, 169] width 224 height 19
click at [802, 230] on icon at bounding box center [808, 228] width 13 height 13
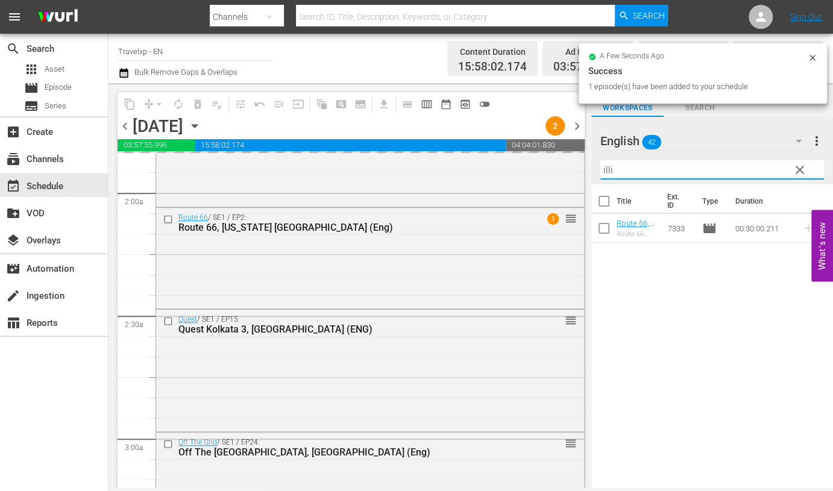
click at [606, 168] on input "illi" at bounding box center [713, 169] width 224 height 19
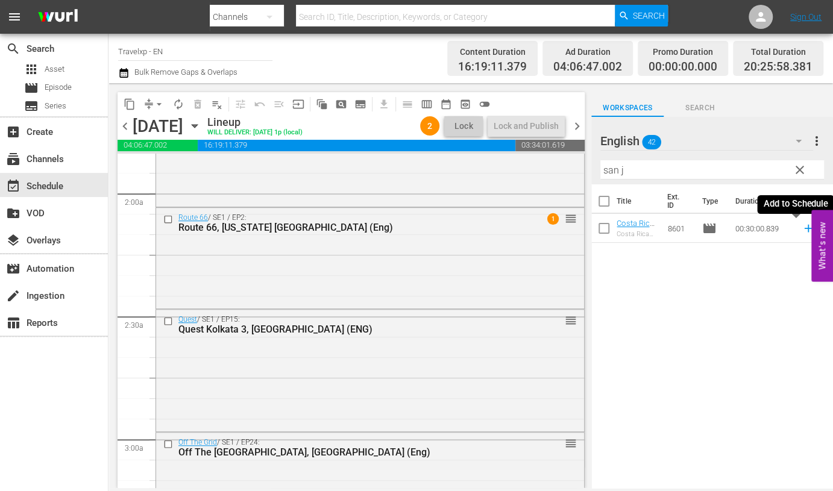
click at [804, 227] on icon at bounding box center [808, 229] width 8 height 8
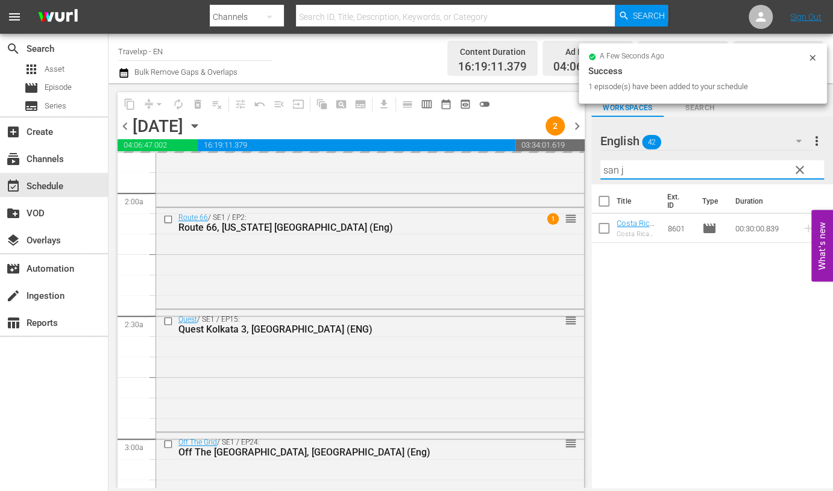
drag, startPoint x: 595, startPoint y: 166, endPoint x: 580, endPoint y: 164, distance: 15.2
click at [580, 164] on div "content_copy compress arrow_drop_down autorenew_outlined delete_forever_outline…" at bounding box center [471, 285] width 725 height 405
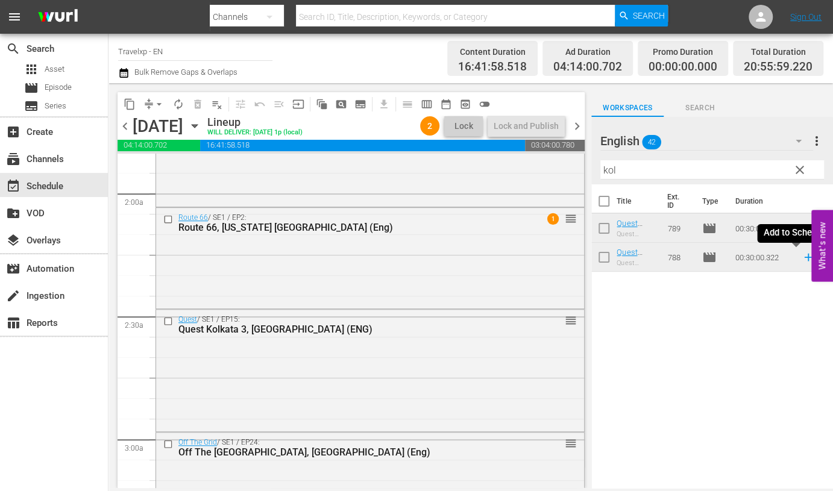
click at [802, 259] on icon at bounding box center [808, 257] width 13 height 13
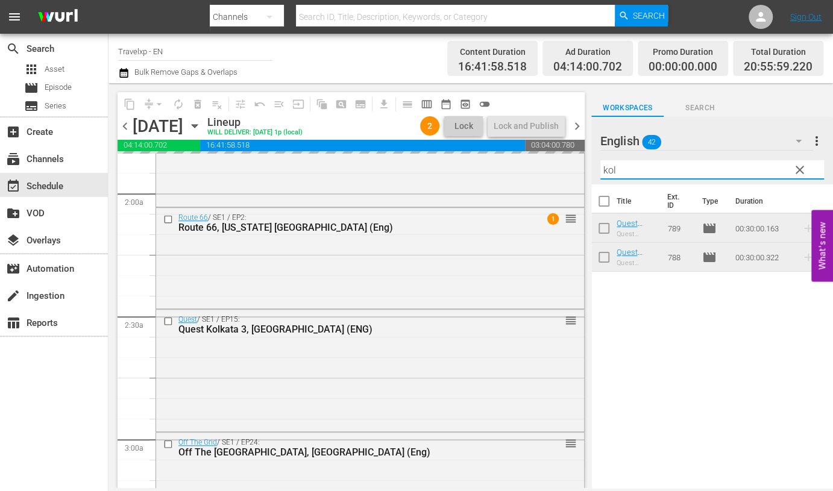
click at [607, 166] on input "kol" at bounding box center [713, 169] width 224 height 19
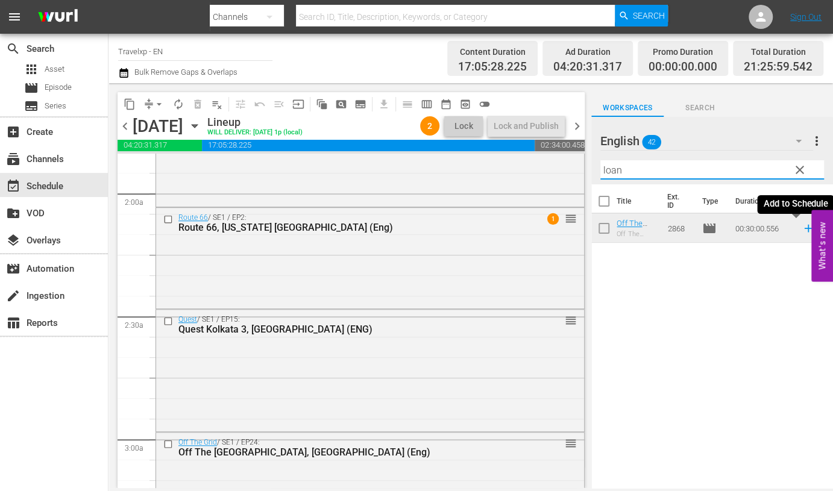
click at [804, 227] on icon at bounding box center [808, 229] width 8 height 8
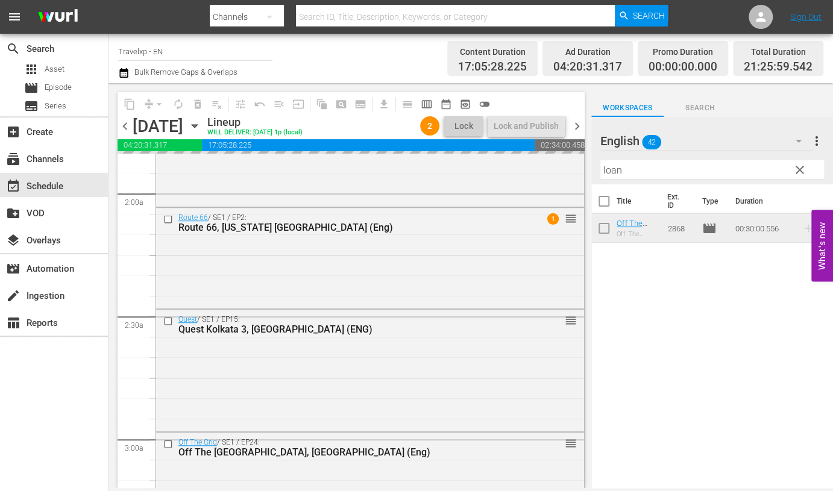
click at [615, 170] on input "loan" at bounding box center [713, 169] width 224 height 19
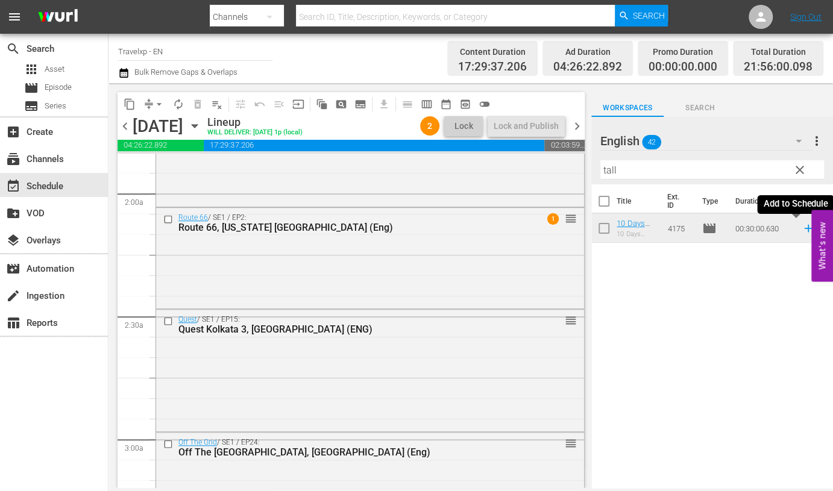
click at [804, 229] on icon at bounding box center [808, 229] width 8 height 8
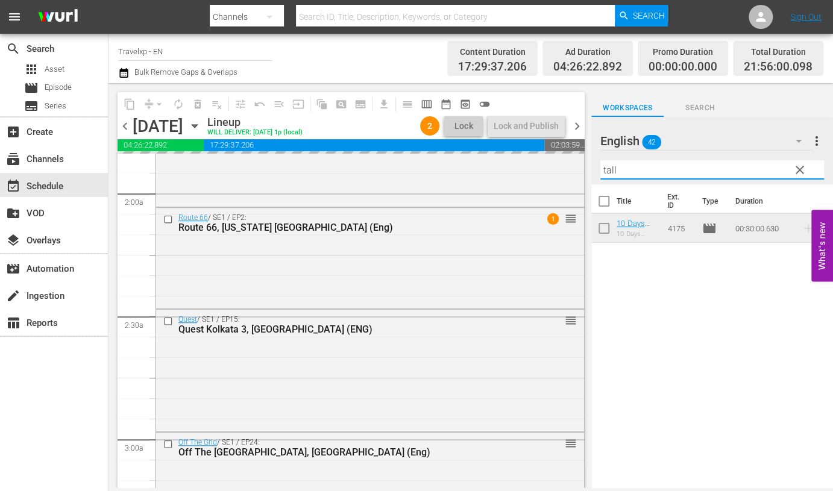
click at [610, 169] on input "tall" at bounding box center [713, 169] width 224 height 19
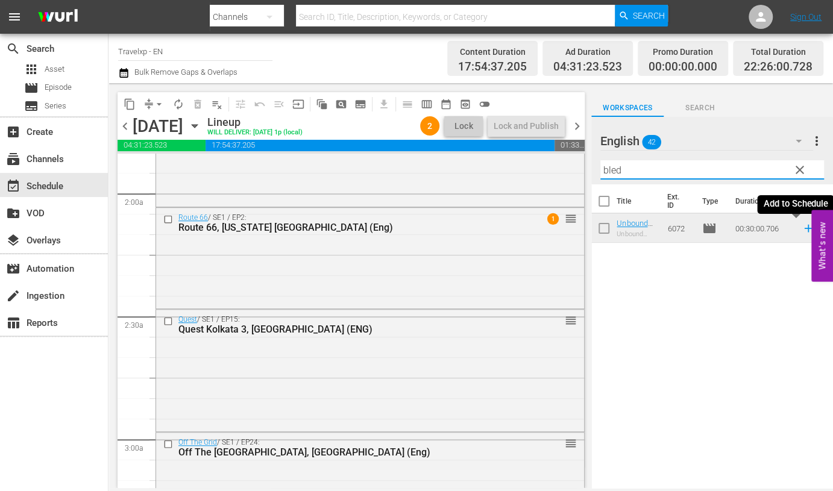
click at [802, 227] on icon at bounding box center [808, 228] width 13 height 13
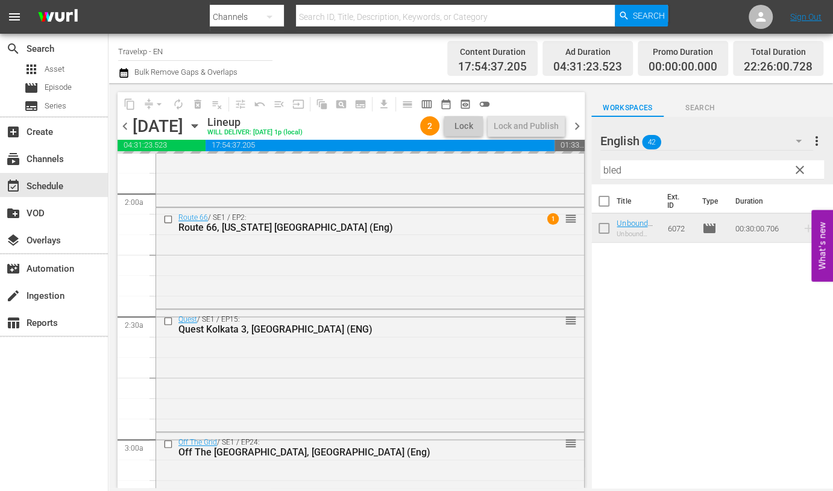
click at [613, 169] on input "bled" at bounding box center [713, 169] width 224 height 19
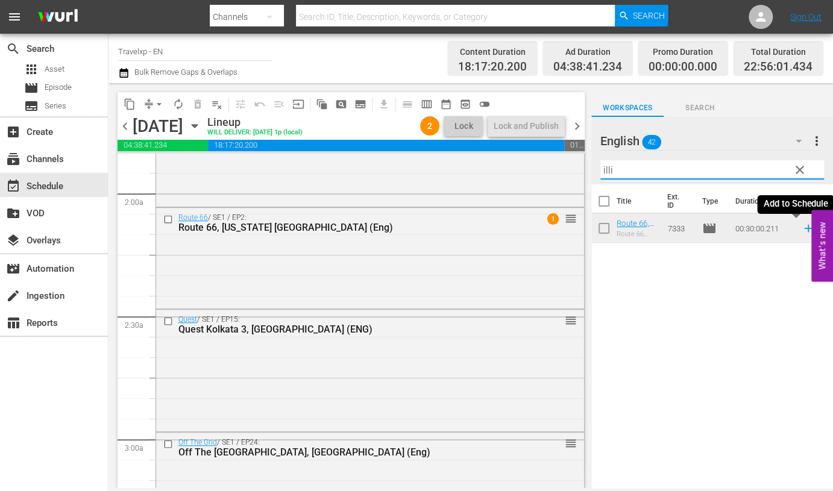
click at [802, 232] on icon at bounding box center [808, 228] width 13 height 13
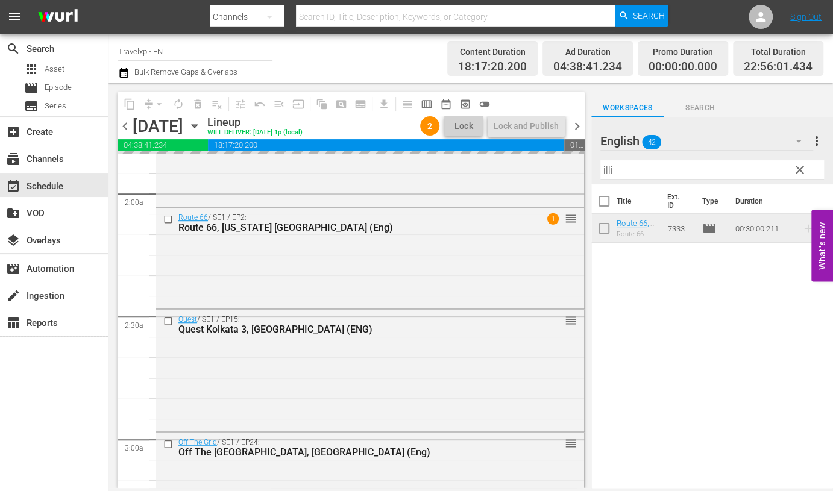
click at [605, 170] on input "illi" at bounding box center [713, 169] width 224 height 19
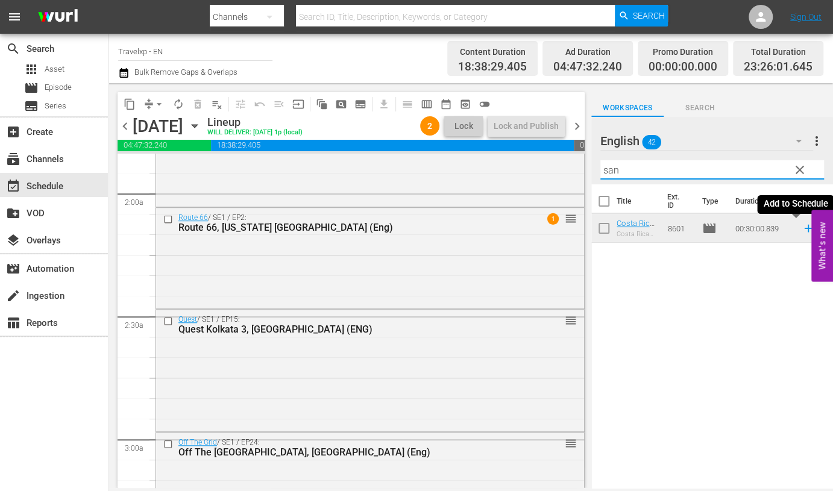
type input "san"
click at [802, 230] on icon at bounding box center [808, 228] width 13 height 13
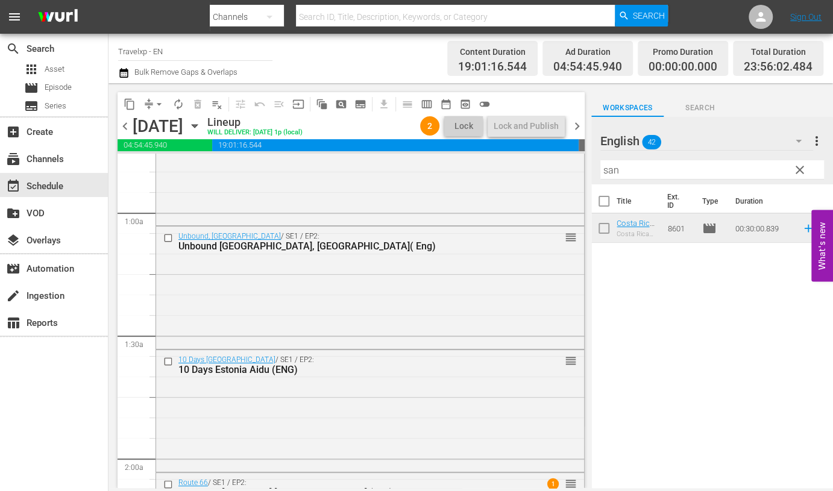
scroll to position [437, 0]
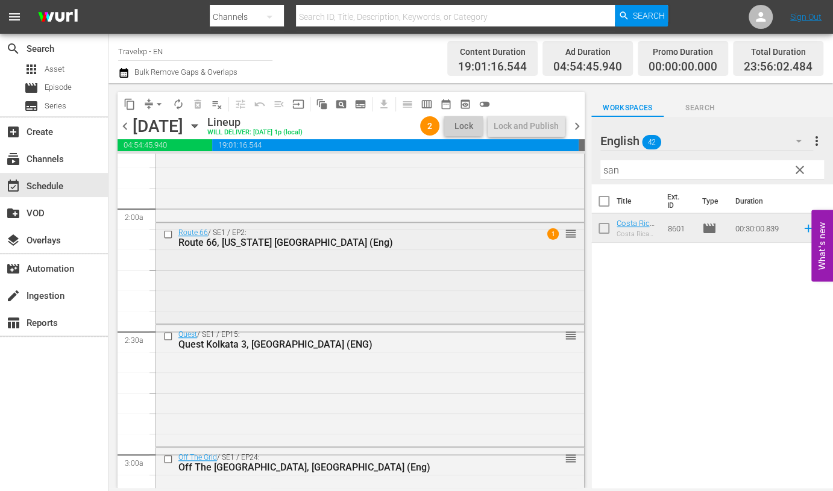
click at [356, 244] on div "Route 66, [US_STATE] [GEOGRAPHIC_DATA] (Eng)" at bounding box center [349, 242] width 342 height 11
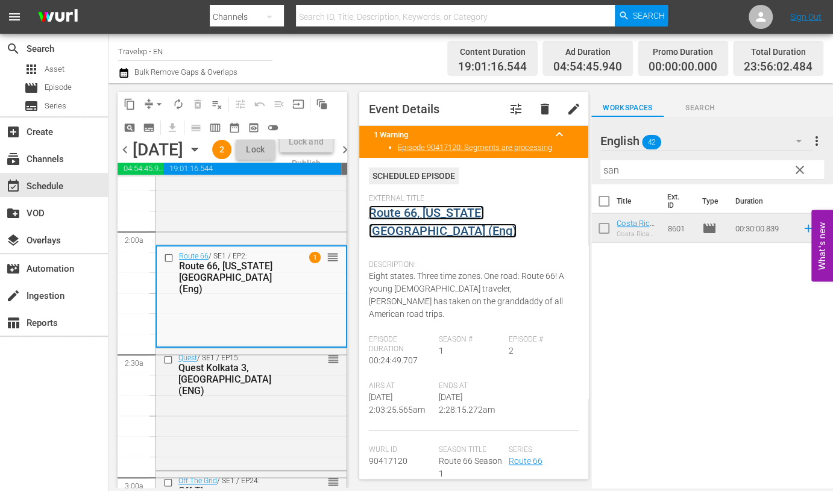
click at [464, 219] on link "Route 66, [US_STATE] [GEOGRAPHIC_DATA] (Eng)" at bounding box center [443, 222] width 148 height 33
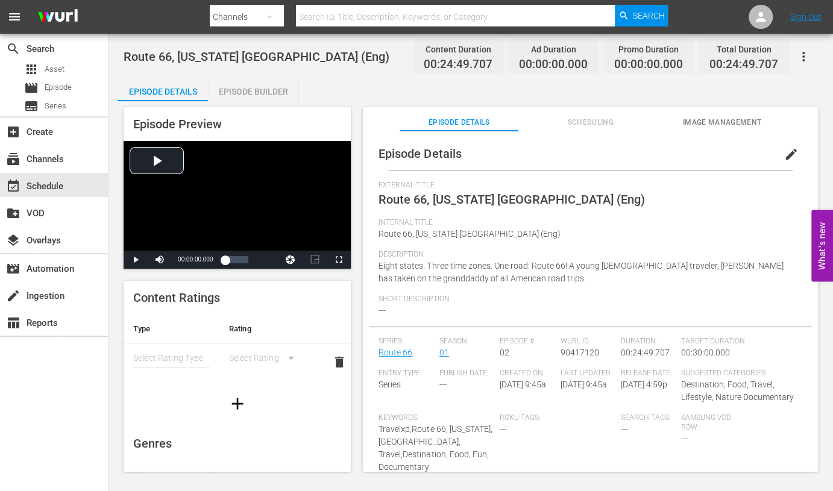
click at [277, 90] on div "Episode Builder" at bounding box center [253, 91] width 90 height 29
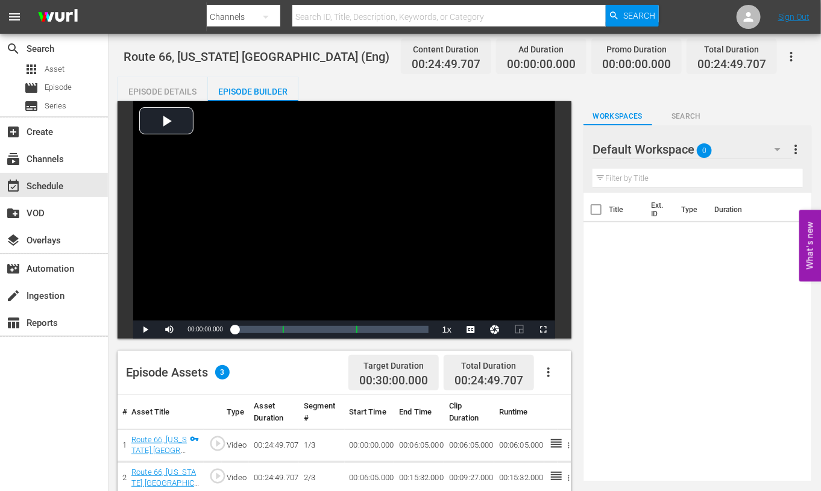
click at [777, 143] on icon "button" at bounding box center [778, 149] width 14 height 14
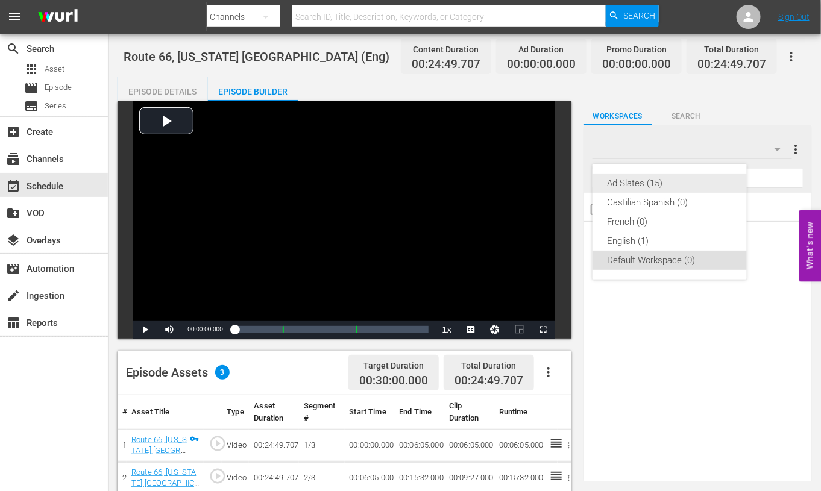
click at [654, 177] on div "Ad Slates (15)" at bounding box center [669, 183] width 125 height 19
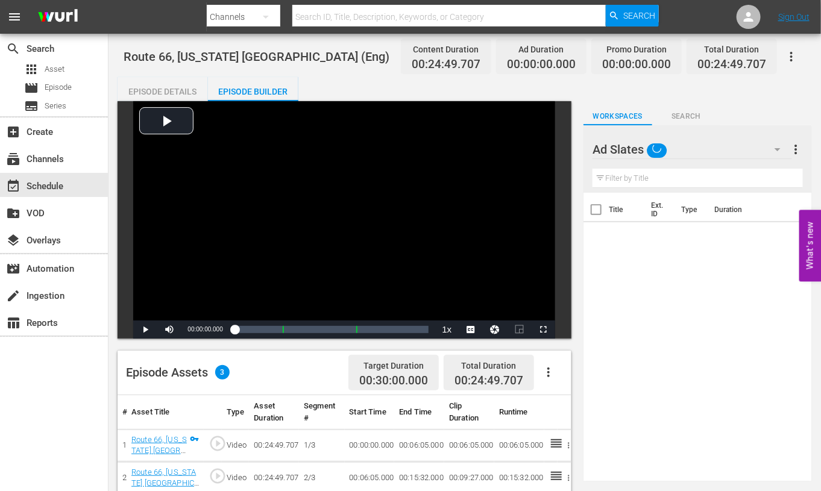
click at [169, 85] on div "Episode Details" at bounding box center [163, 91] width 90 height 29
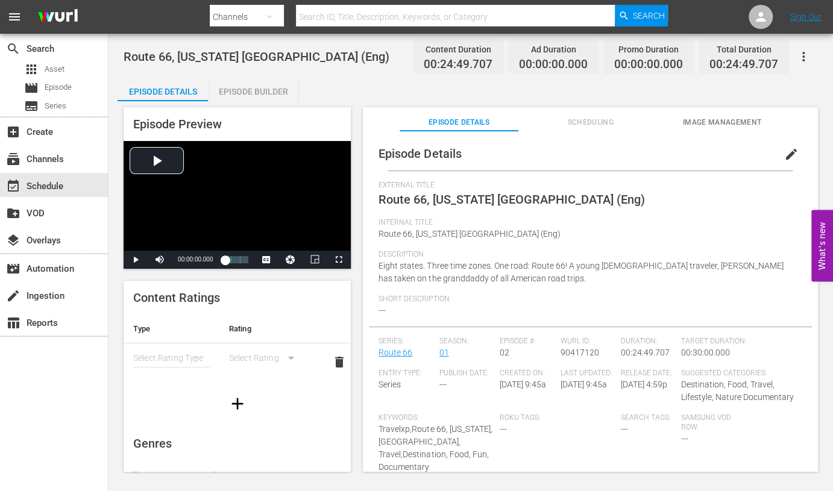
click at [784, 158] on span "edit" at bounding box center [791, 154] width 14 height 14
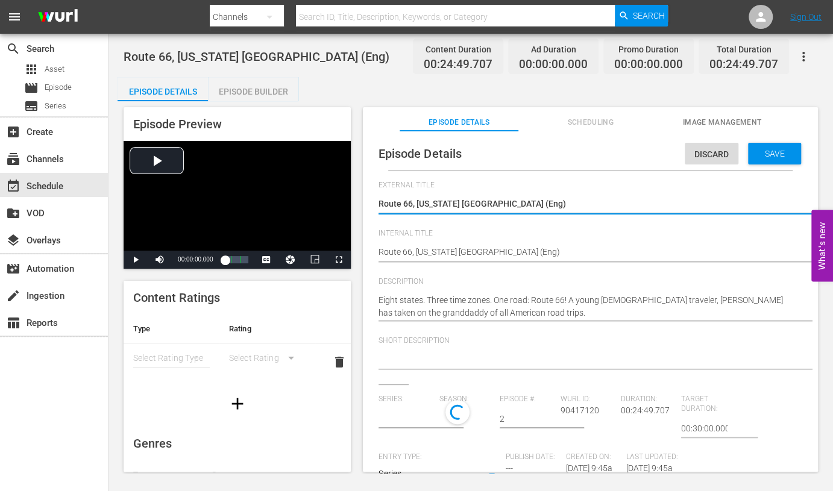
type input "Route 66"
click at [515, 203] on textarea "Route 66, [US_STATE] [GEOGRAPHIC_DATA] (Eng)" at bounding box center [588, 205] width 418 height 14
type textarea "Route 66, [US_STATE] [GEOGRAPHIC_DATA] (Eng"
type textarea "Route 66, [US_STATE] [GEOGRAPHIC_DATA] (En"
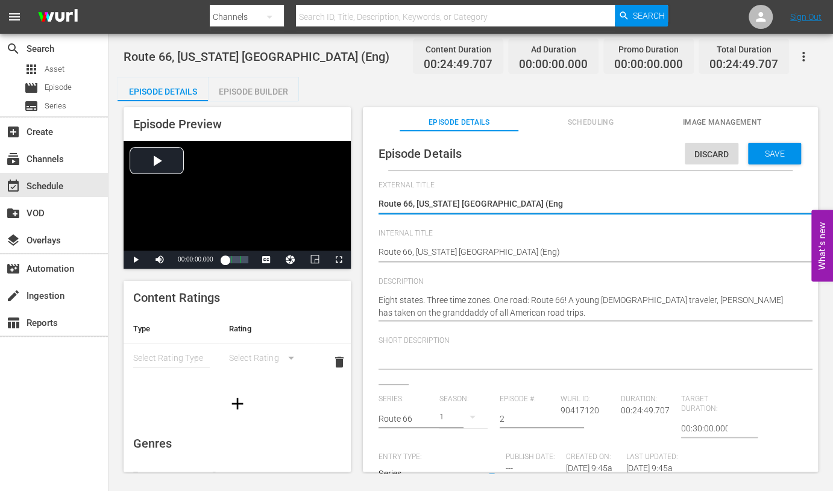
type textarea "Route 66, [US_STATE] [GEOGRAPHIC_DATA] (En"
type textarea "Route 66, [US_STATE] [GEOGRAPHIC_DATA] (E"
type textarea "Route 66, [US_STATE] [GEOGRAPHIC_DATA] ("
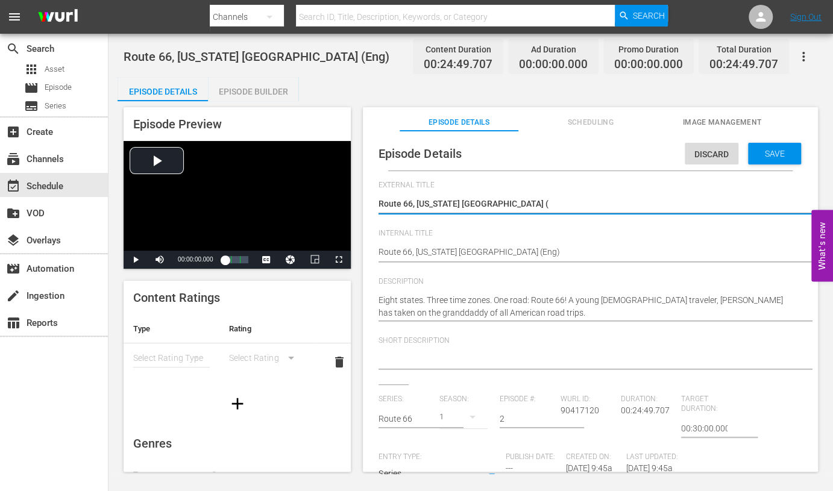
type textarea "Route 66, [US_STATE] [GEOGRAPHIC_DATA]"
click at [751, 146] on div "Save" at bounding box center [774, 154] width 53 height 22
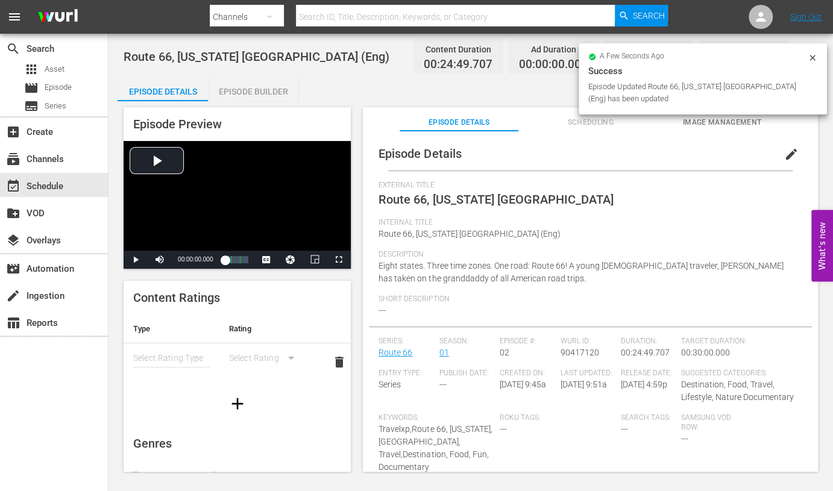
click at [243, 89] on div "Episode Builder" at bounding box center [253, 91] width 90 height 29
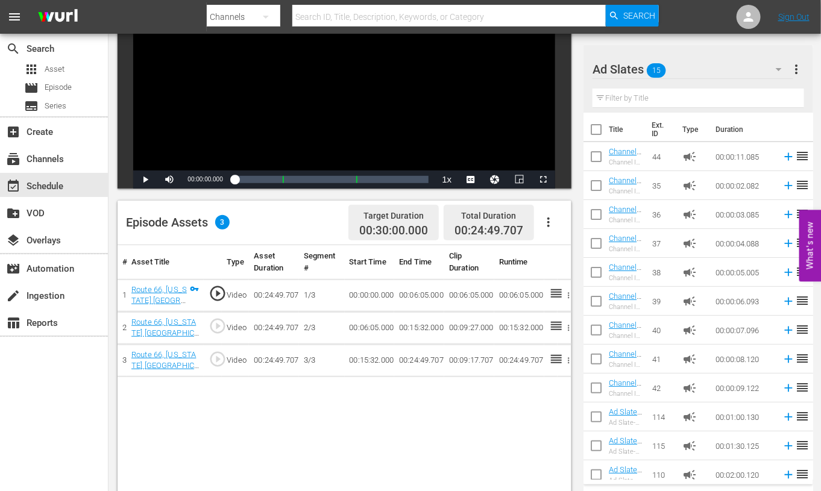
scroll to position [96, 0]
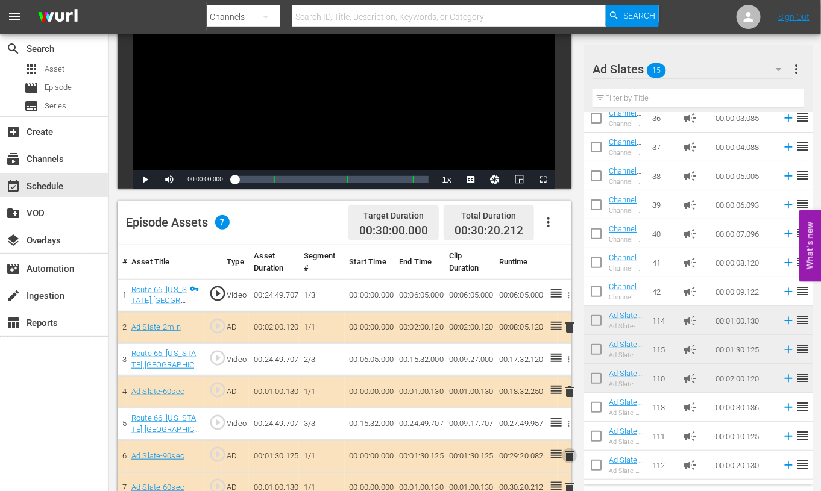
click at [569, 455] on span "delete" at bounding box center [570, 456] width 14 height 14
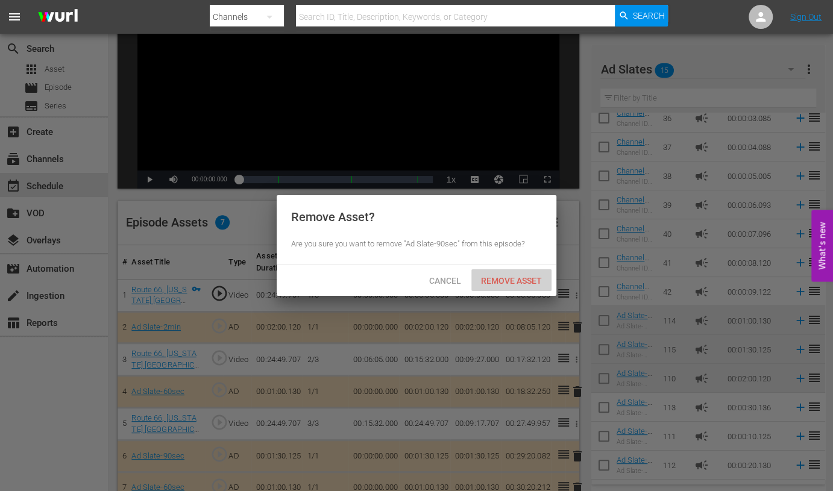
click at [508, 283] on span "Remove Asset" at bounding box center [511, 281] width 80 height 10
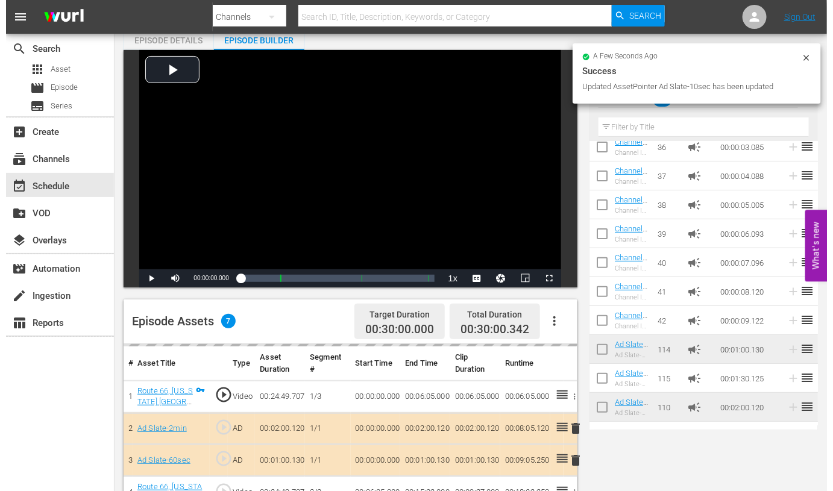
scroll to position [0, 0]
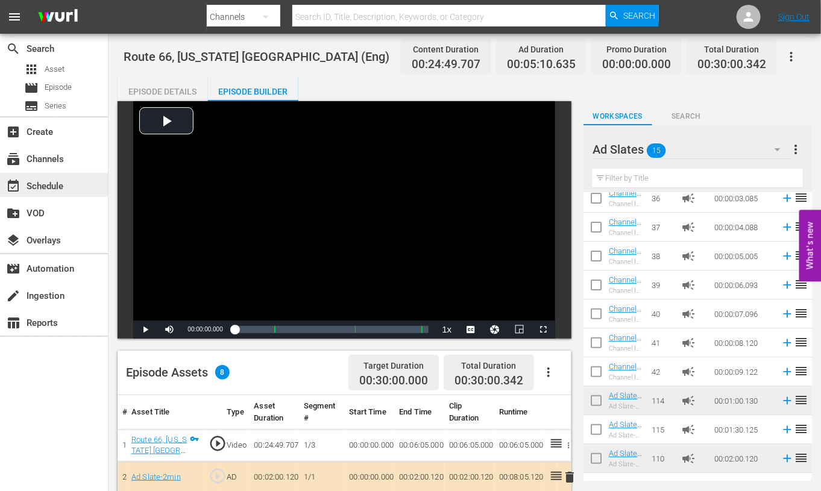
click at [72, 185] on div "event_available Schedule" at bounding box center [54, 185] width 108 height 24
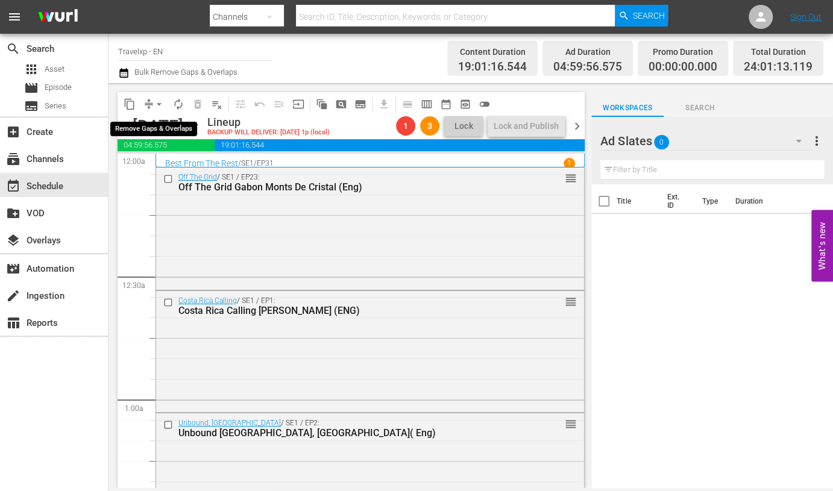
click at [162, 101] on span "arrow_drop_down" at bounding box center [159, 104] width 12 height 12
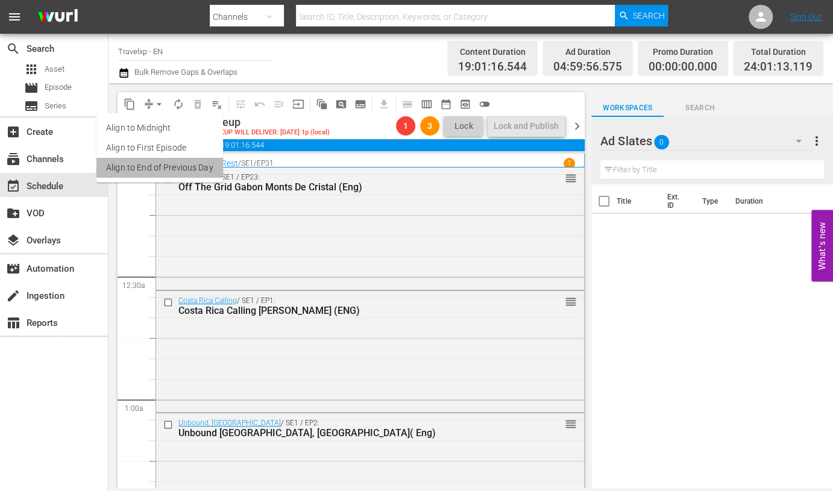
click at [160, 167] on li "Align to End of Previous Day" at bounding box center [159, 168] width 127 height 20
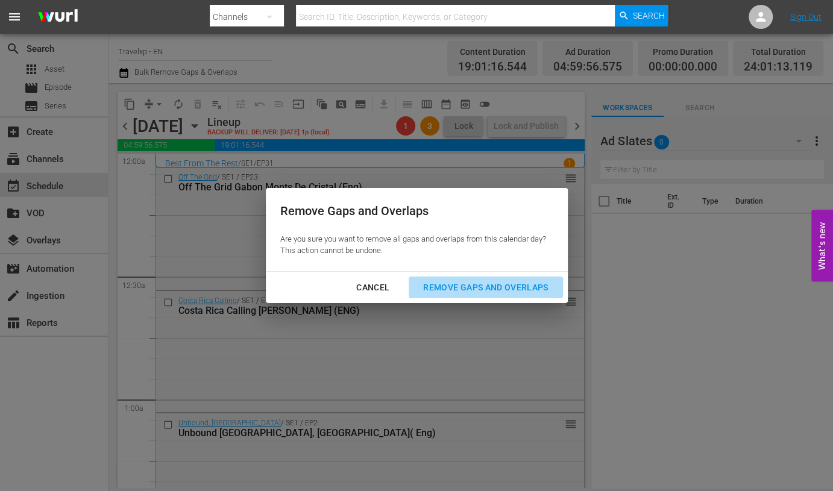
click at [503, 287] on div "Remove Gaps and Overlaps" at bounding box center [486, 287] width 144 height 15
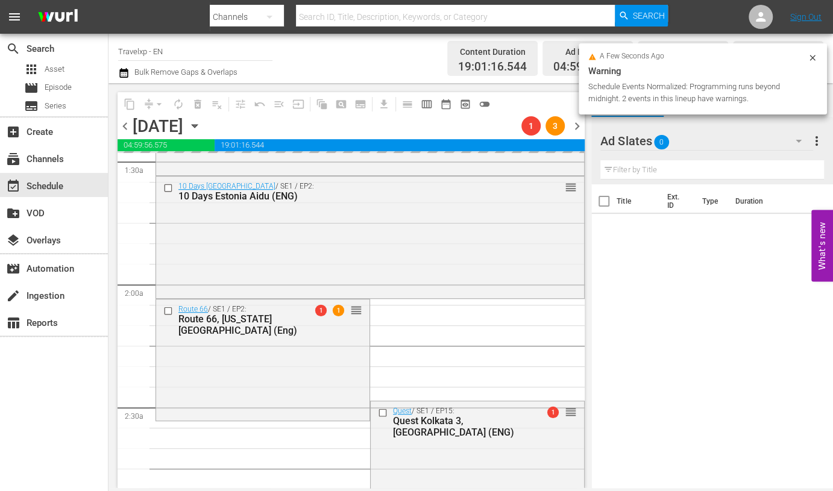
scroll to position [377, 0]
